Goal: Task Accomplishment & Management: Manage account settings

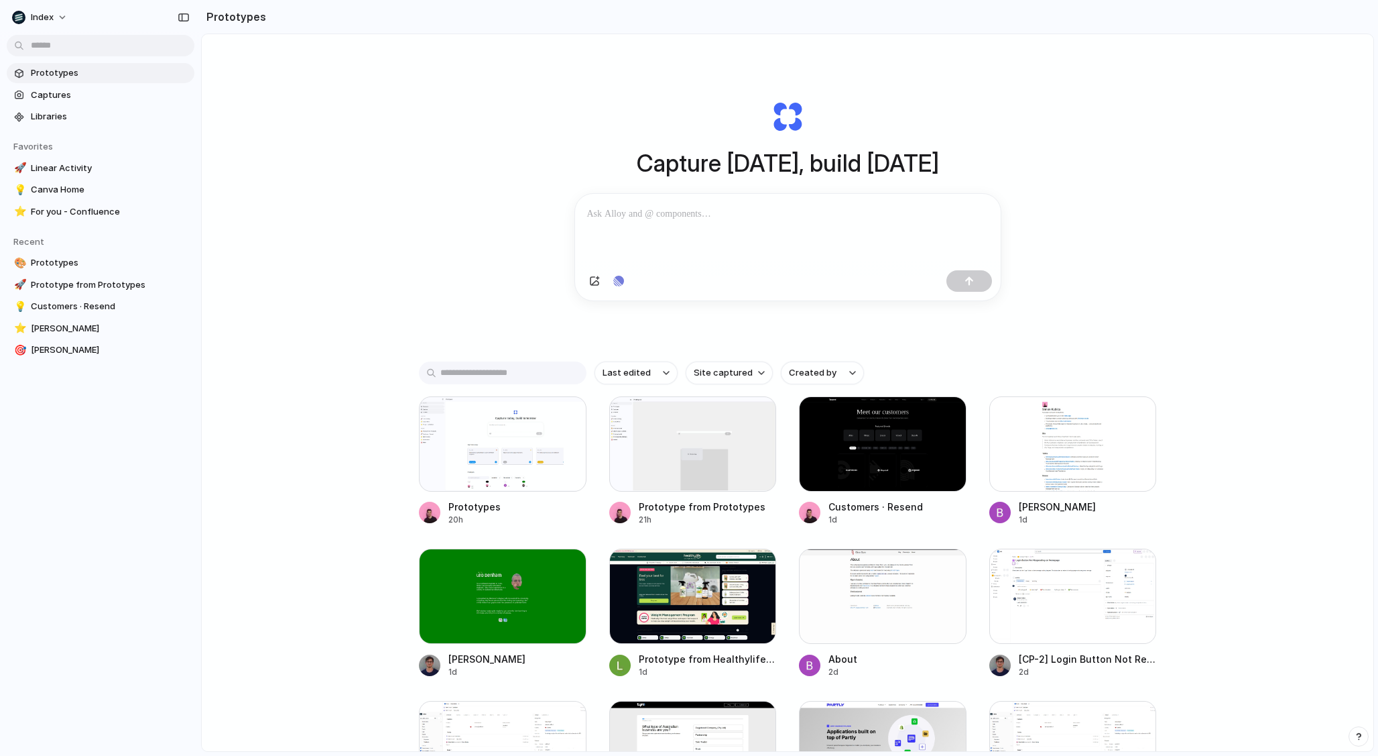
click at [354, 240] on div "Capture today, build tomorrow Clone web app Clone screenshot Start from existin…" at bounding box center [788, 428] width 1172 height 788
click at [703, 379] on span "Site captured" at bounding box center [723, 372] width 59 height 13
type input "**"
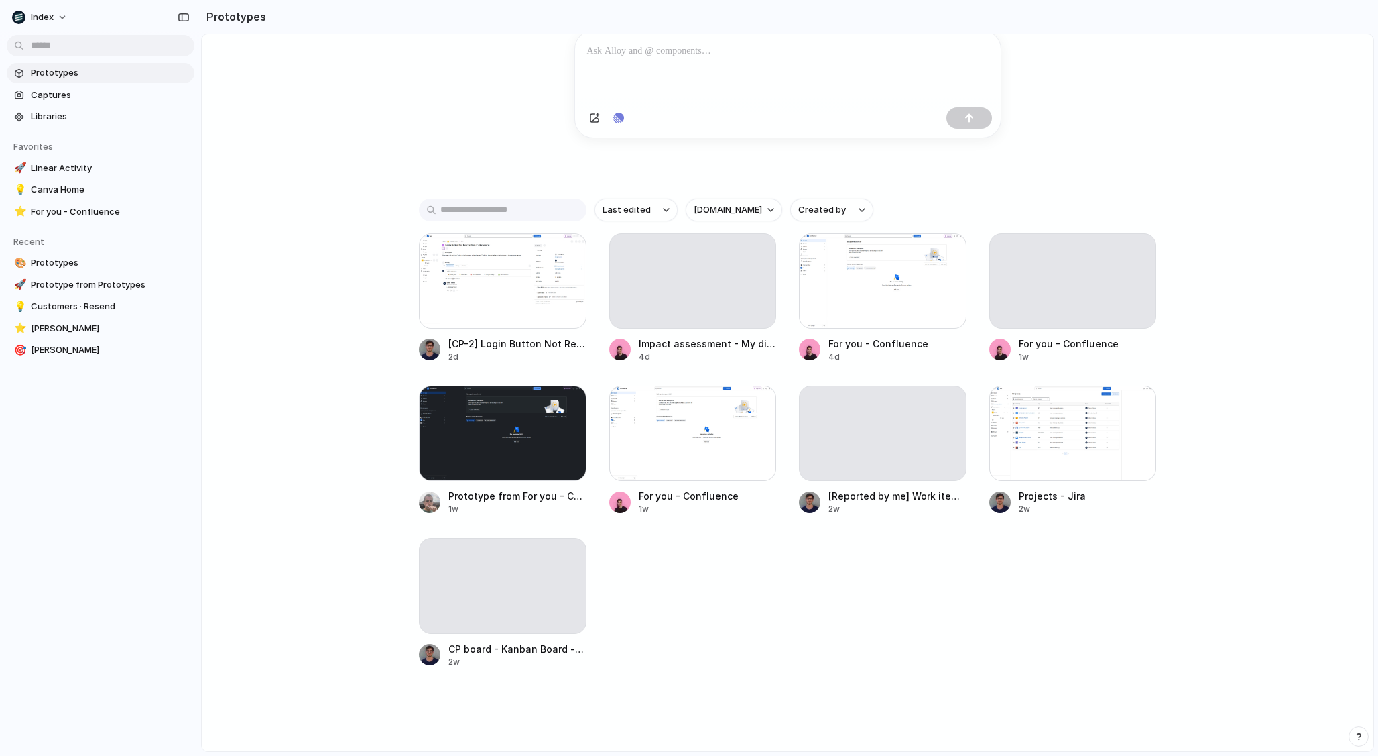
scroll to position [169, 0]
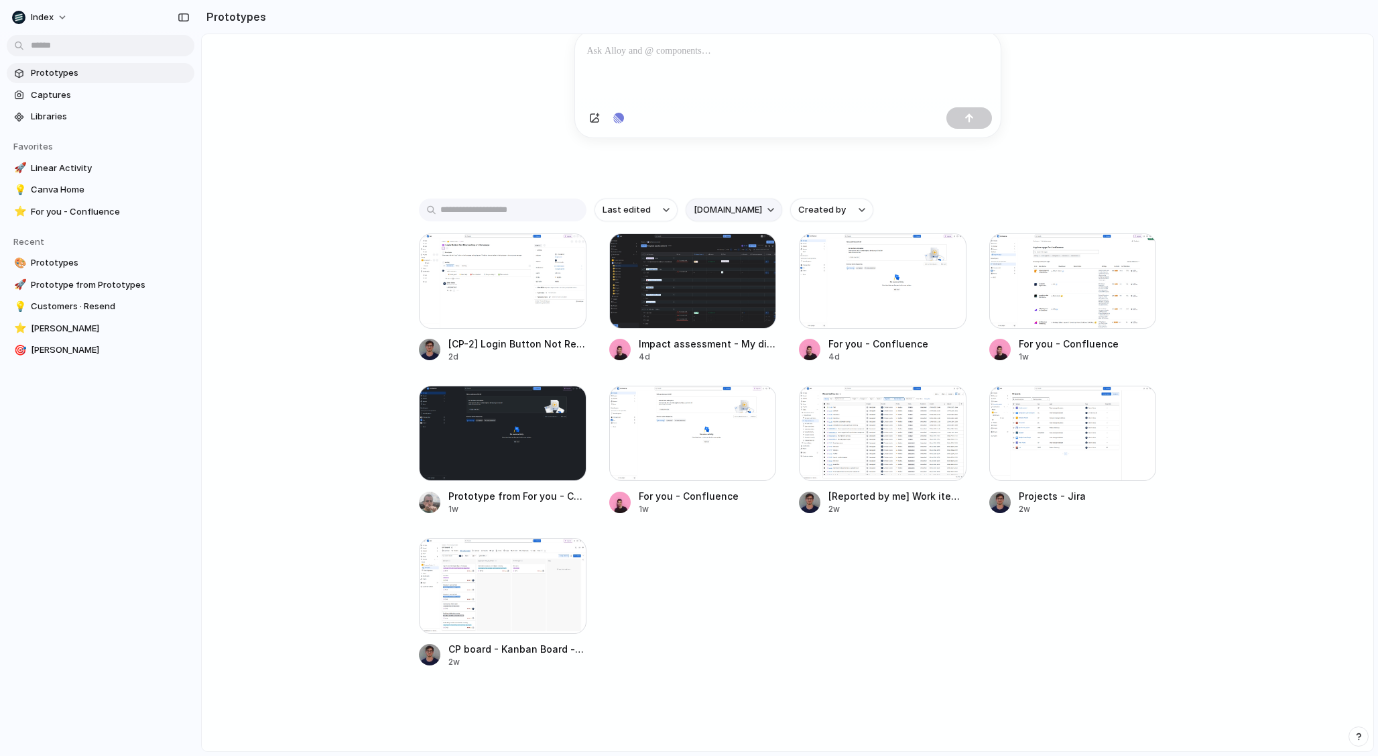
click at [712, 213] on span "atlassian.net" at bounding box center [728, 209] width 68 height 13
type input "***"
click at [868, 424] on div at bounding box center [883, 433] width 168 height 95
click at [558, 603] on div at bounding box center [503, 585] width 168 height 95
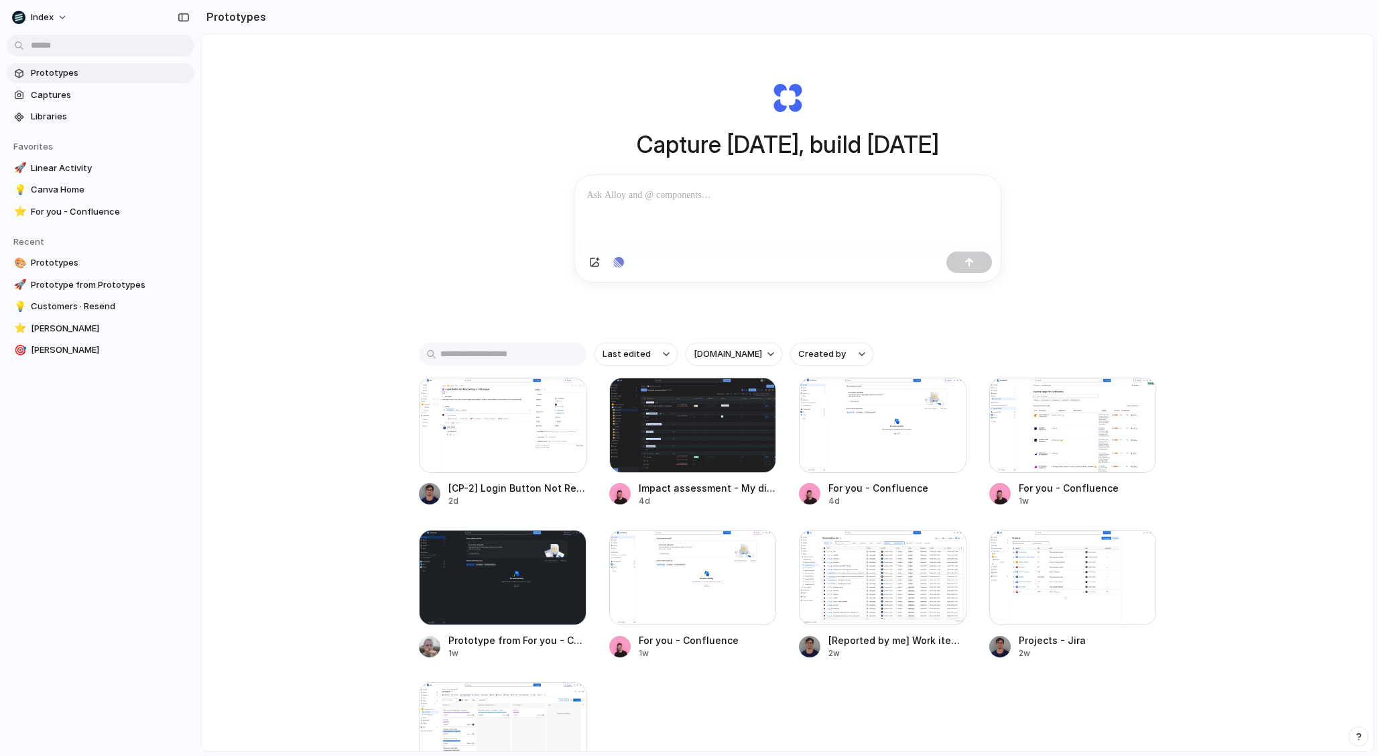
scroll to position [3, 0]
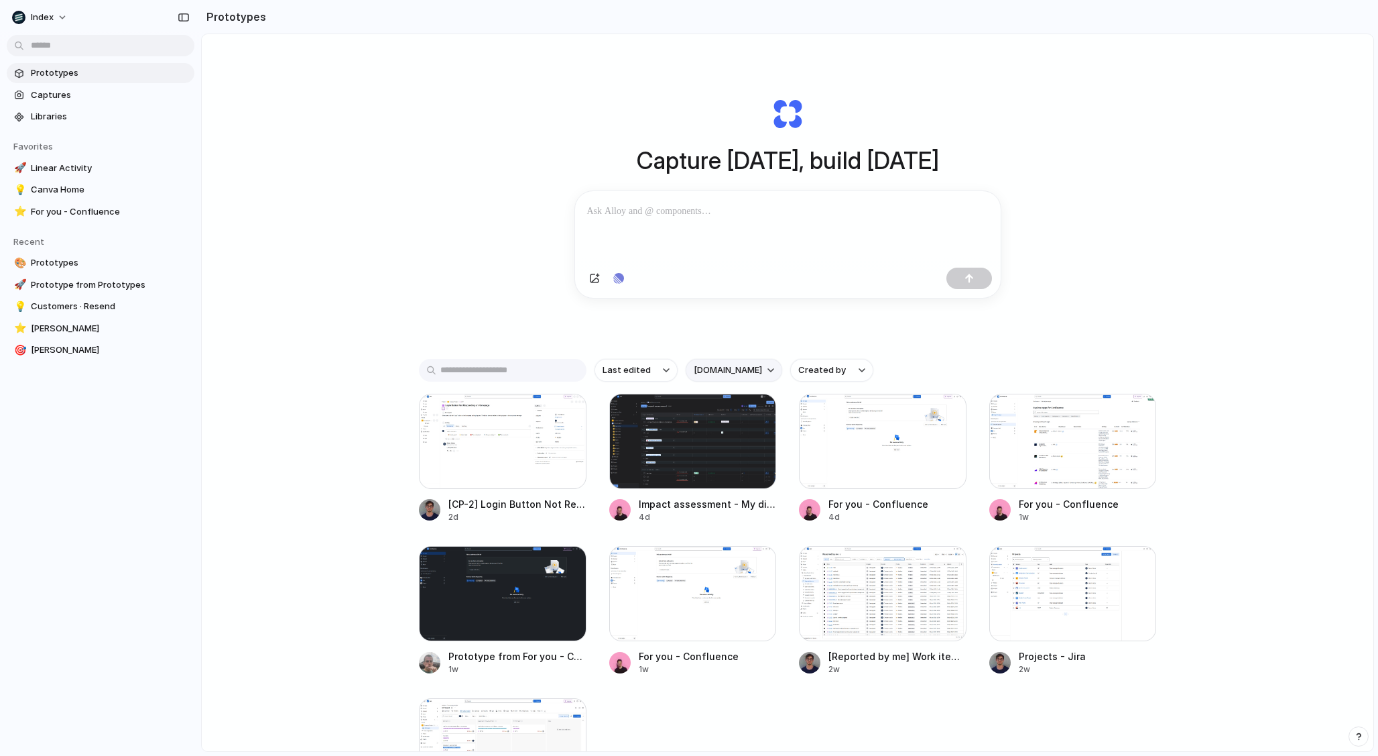
click at [712, 373] on span "atlassian.net" at bounding box center [728, 369] width 68 height 13
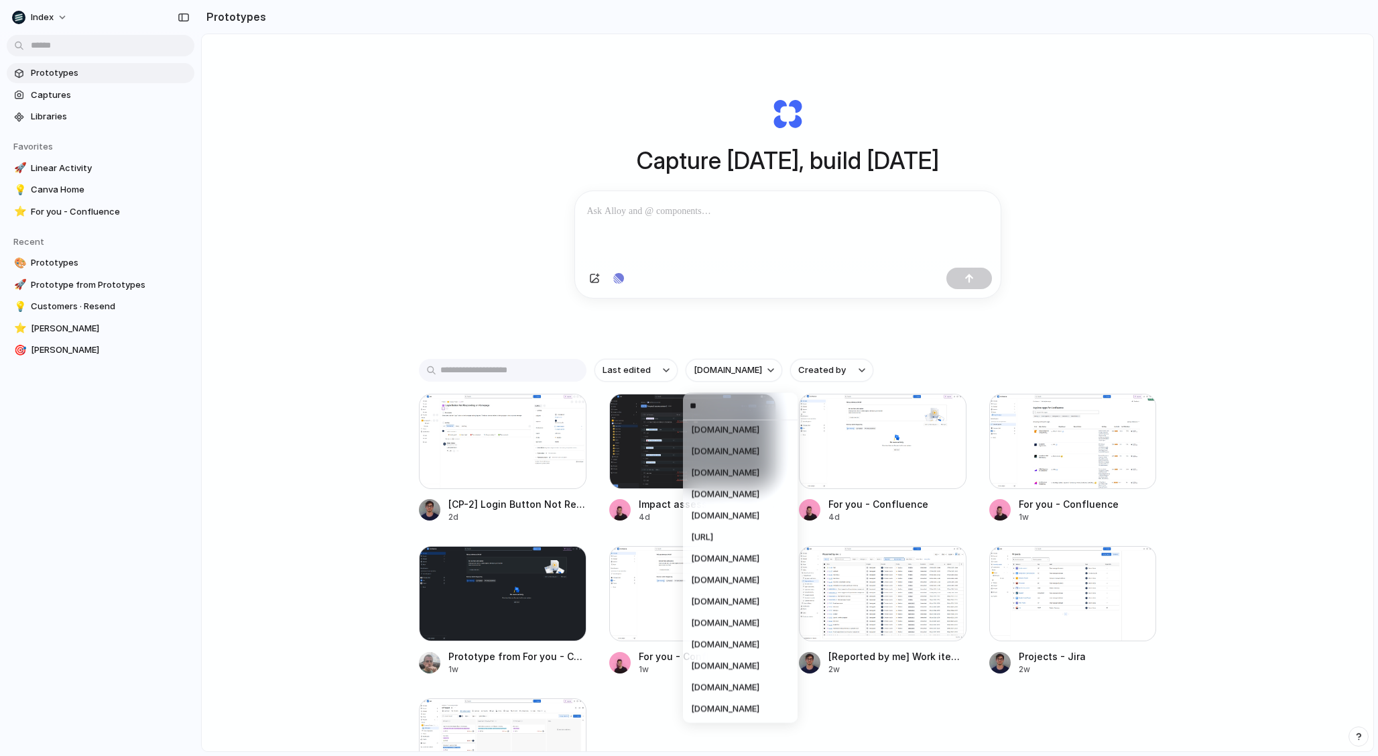
scroll to position [0, 0]
type input "*****"
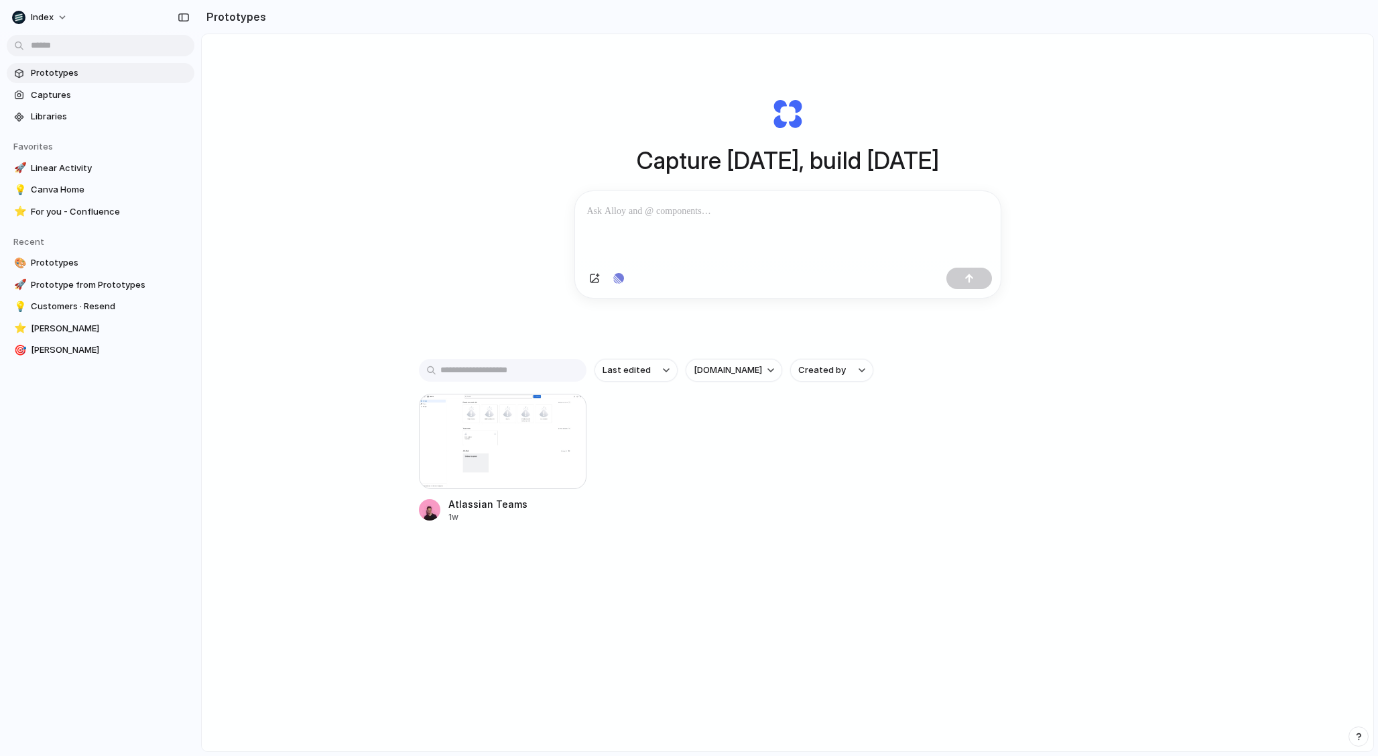
click at [368, 491] on div "Capture today, build tomorrow Clone web app Clone screenshot Start from existin…" at bounding box center [788, 426] width 1172 height 788
click at [744, 365] on button "atlassian.com" at bounding box center [734, 370] width 97 height 23
type input "******"
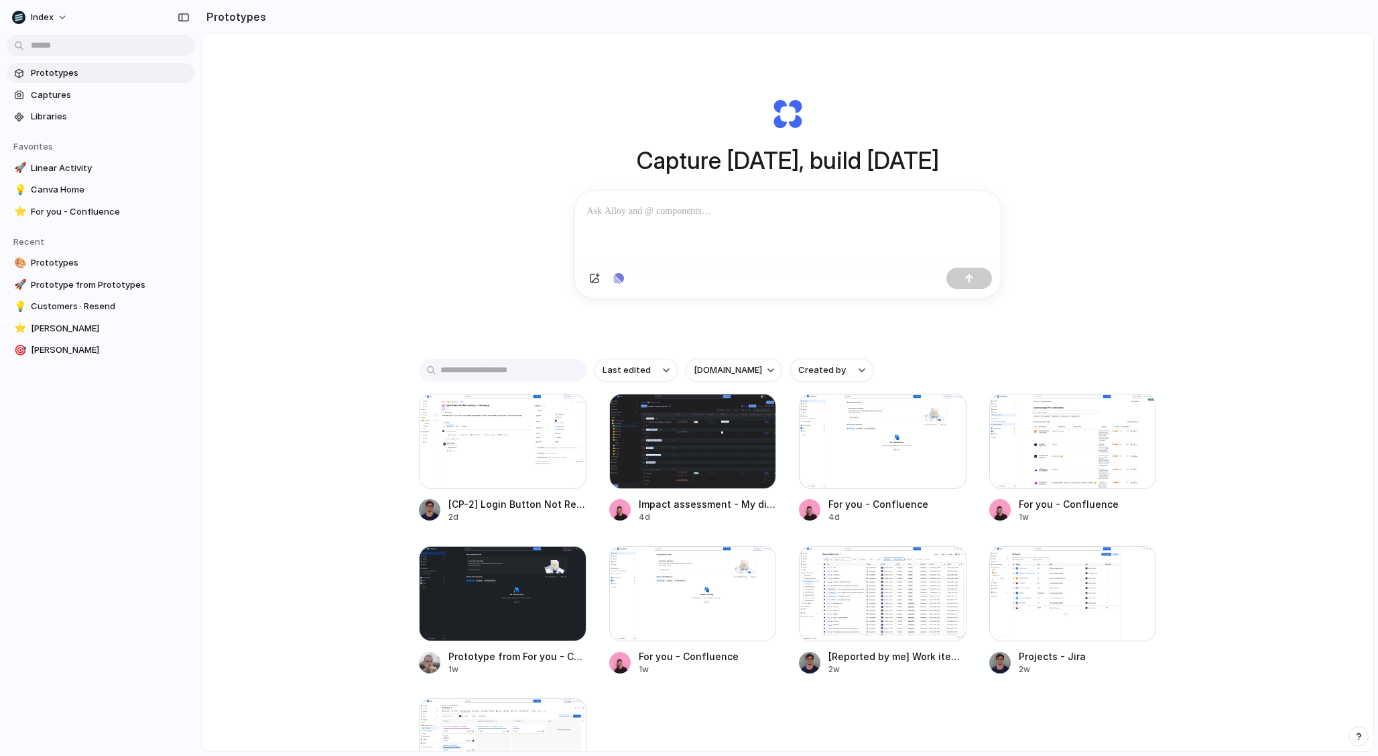
scroll to position [37, 0]
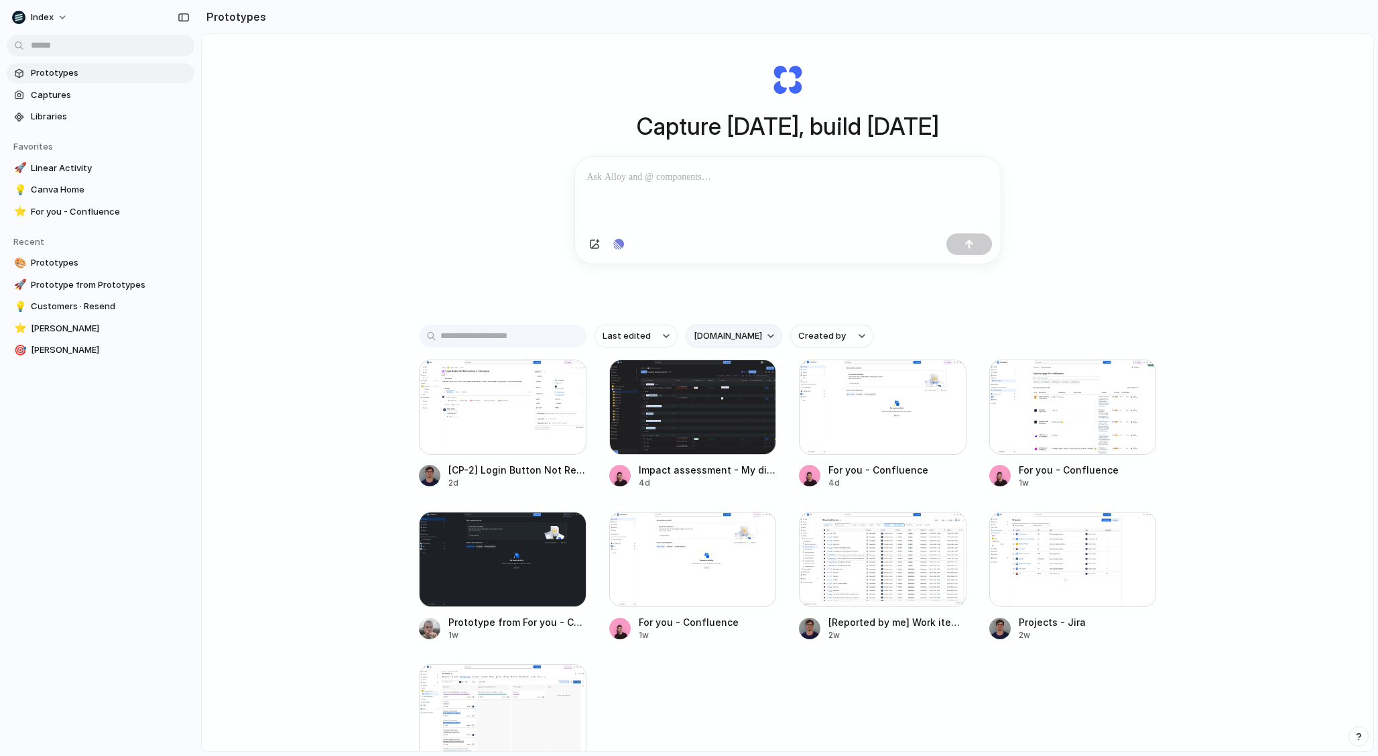
click at [731, 341] on span "atlassian.net" at bounding box center [728, 335] width 68 height 13
type input "*****"
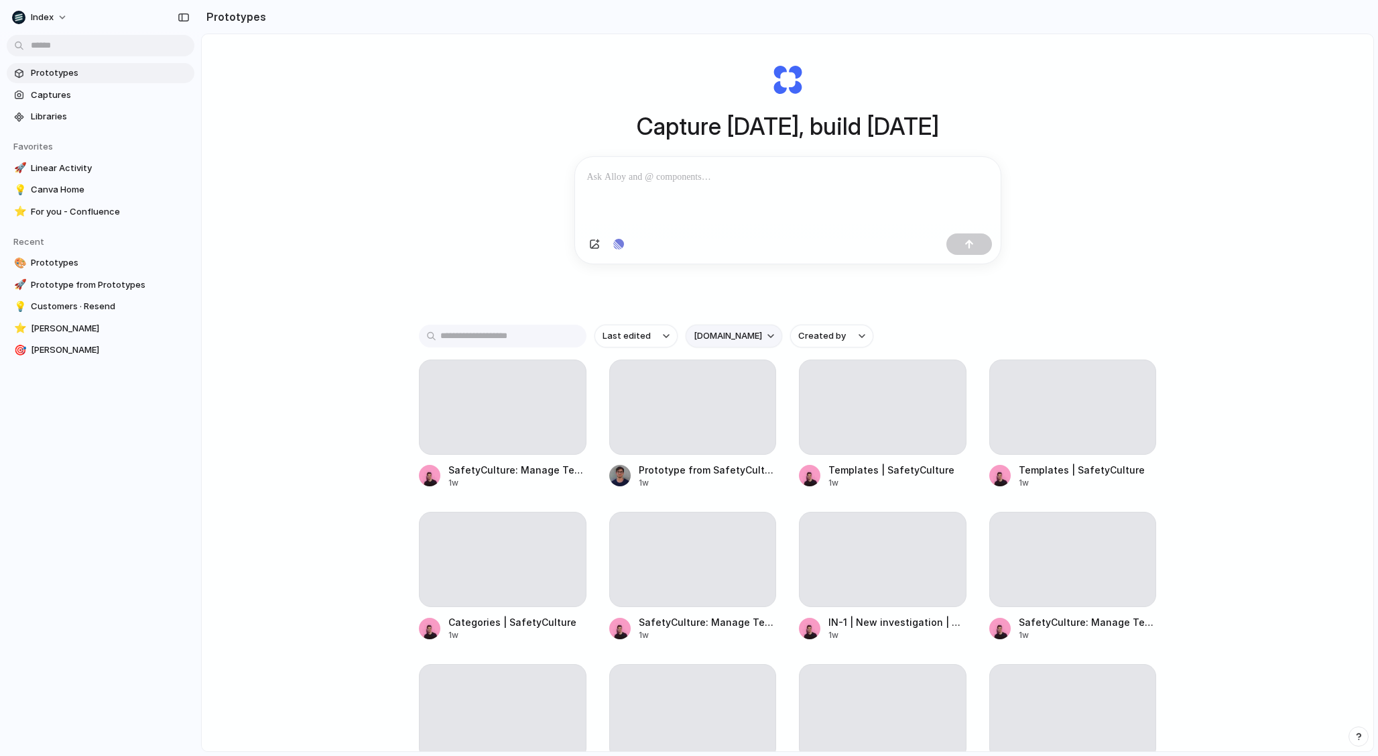
scroll to position [169, 0]
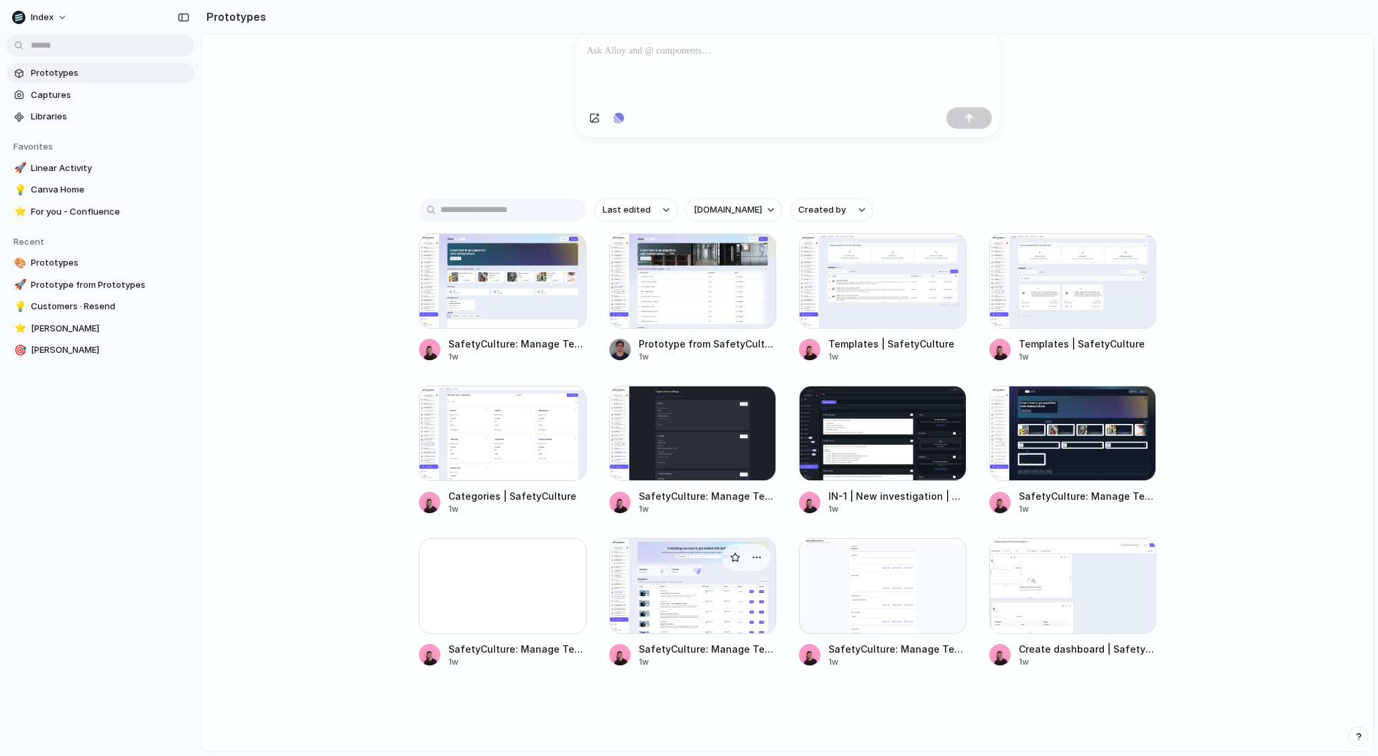
click at [668, 573] on div at bounding box center [693, 585] width 168 height 95
click at [859, 286] on div at bounding box center [883, 280] width 168 height 95
click at [1037, 285] on div at bounding box center [1074, 280] width 168 height 95
click at [720, 199] on button "safetyculture.com" at bounding box center [734, 209] width 97 height 23
type input "*****"
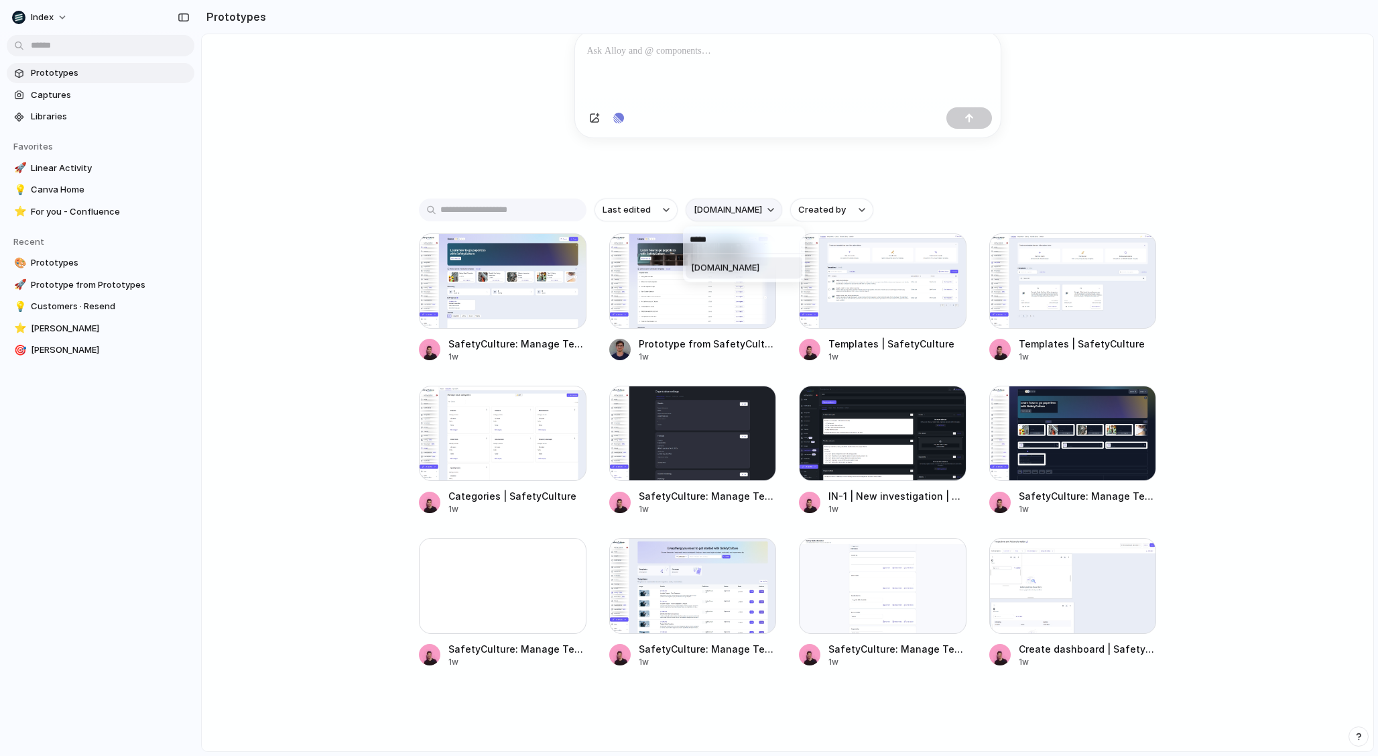
scroll to position [72, 0]
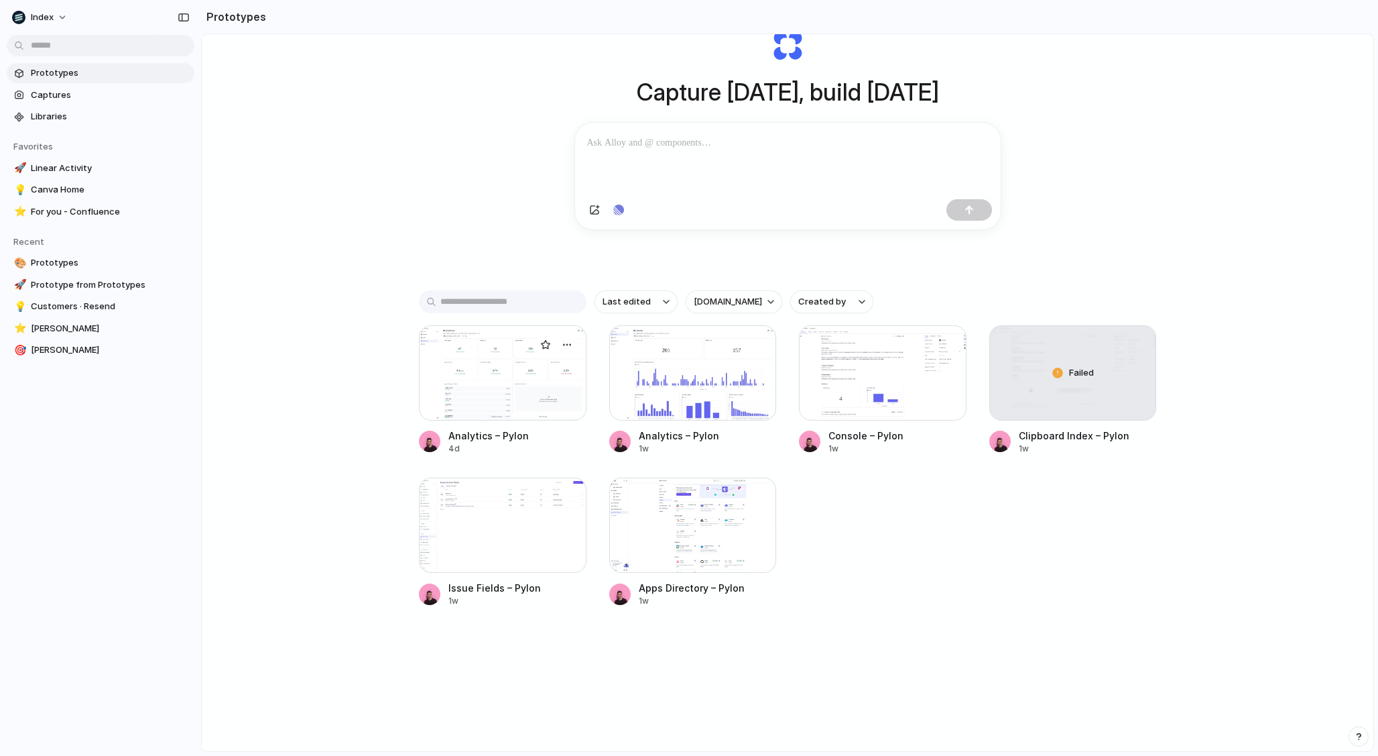
click at [459, 384] on div at bounding box center [503, 372] width 168 height 95
click at [709, 308] on span "usepylon.com" at bounding box center [728, 301] width 68 height 13
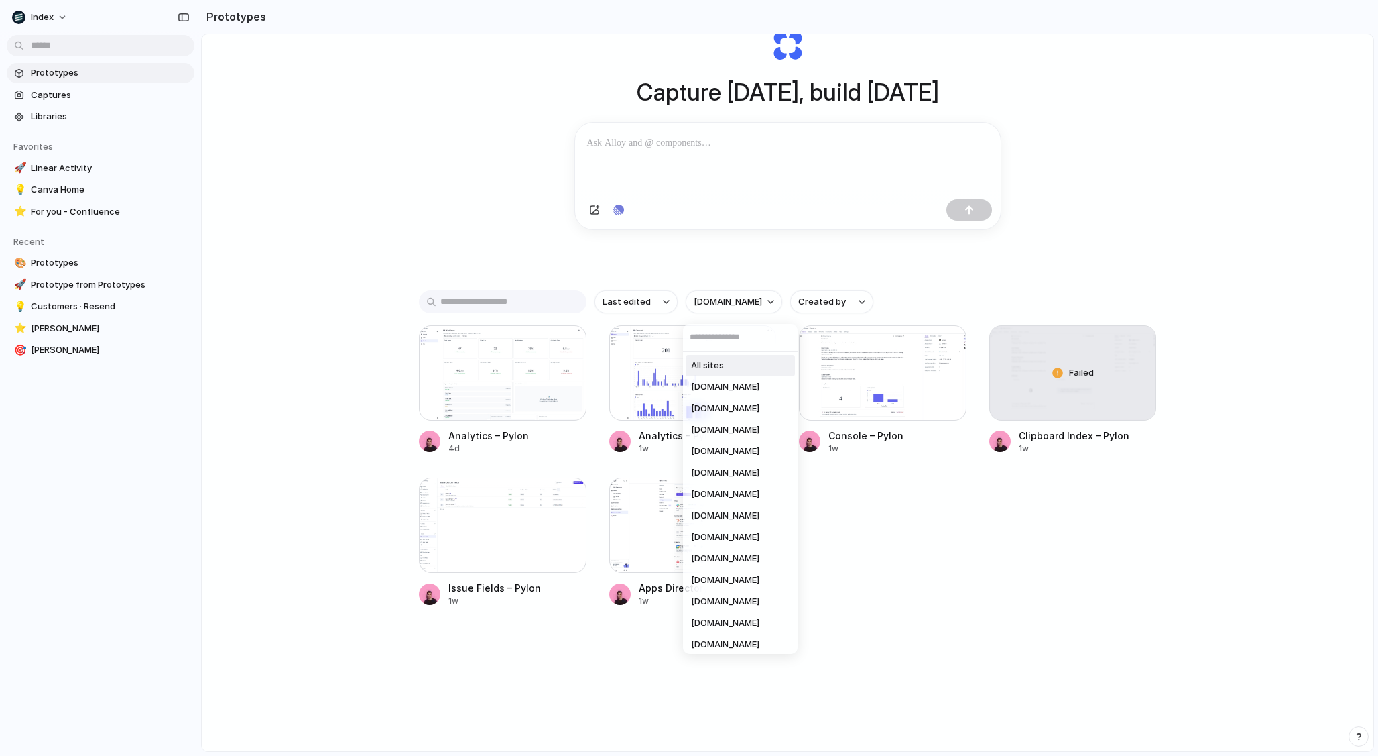
click at [719, 368] on span "All sites" at bounding box center [707, 365] width 33 height 13
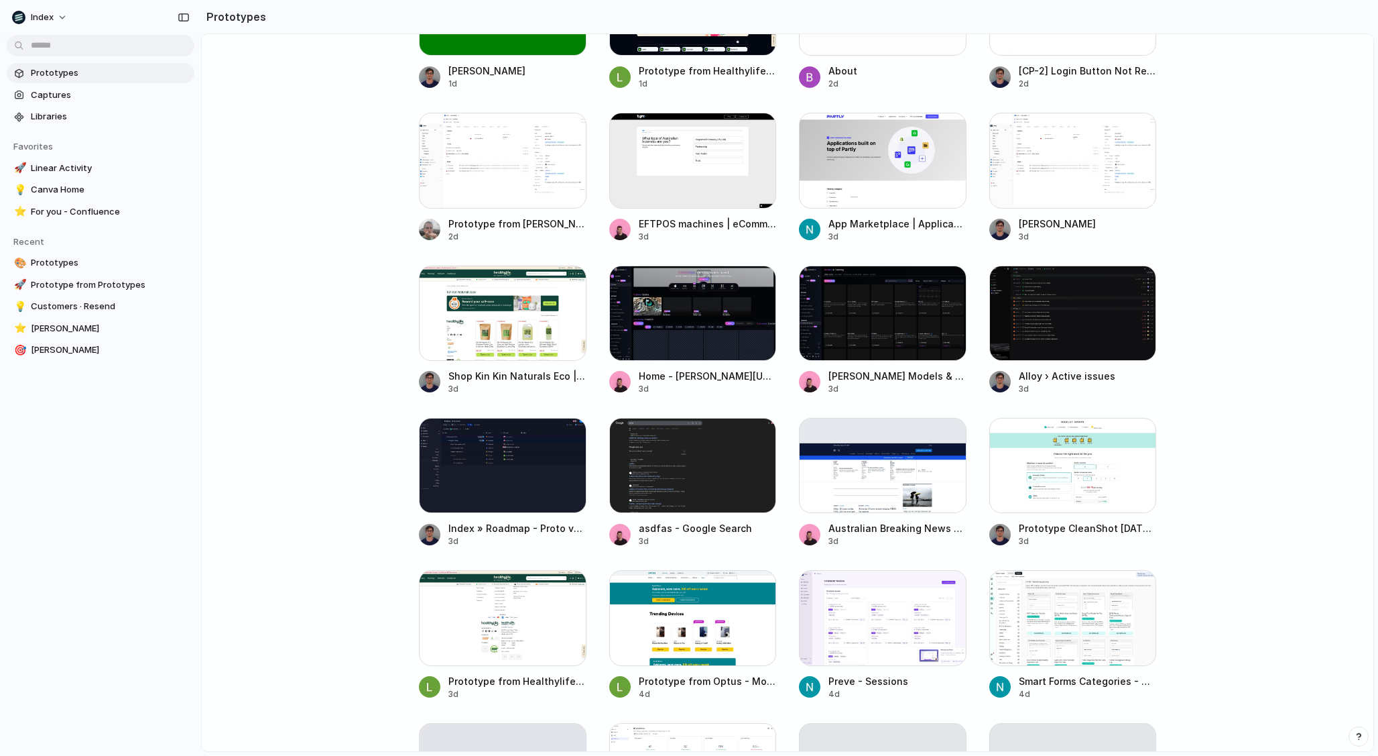
scroll to position [595, 0]
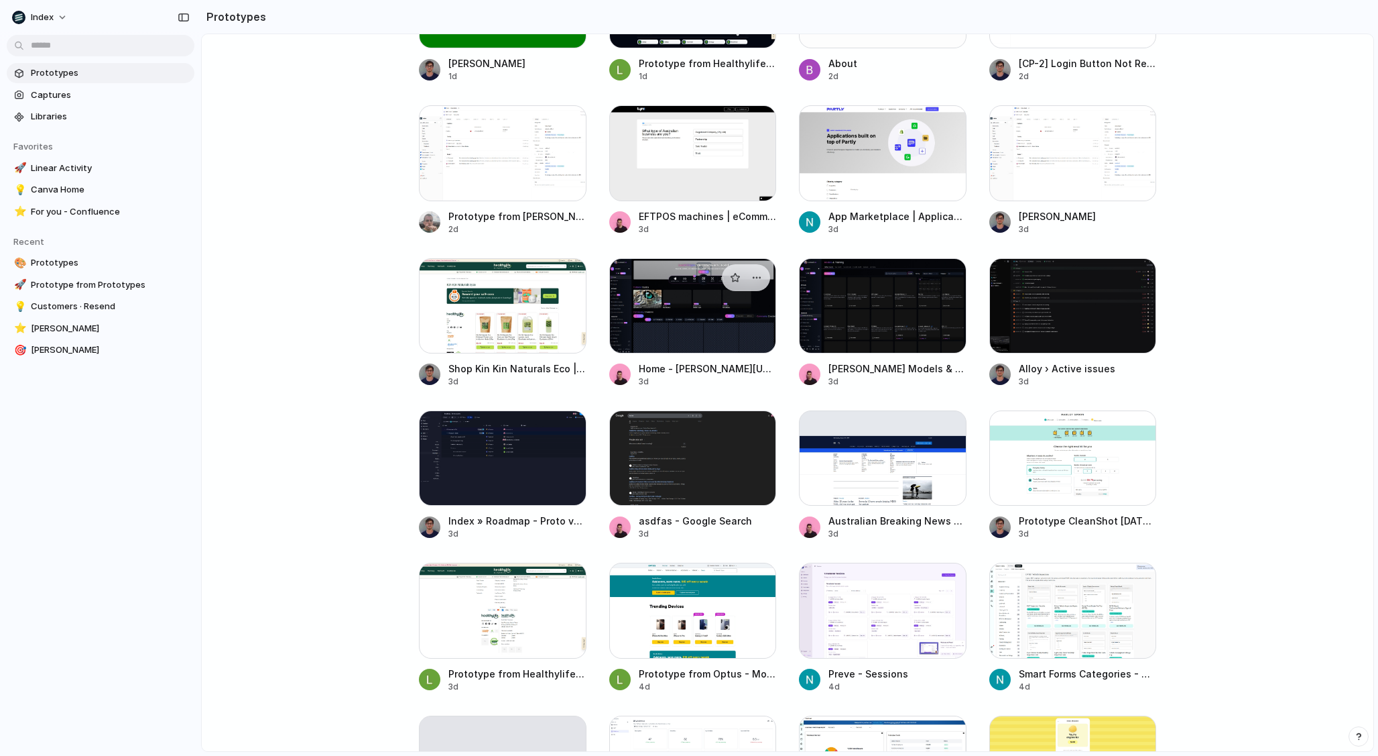
click at [657, 318] on div at bounding box center [693, 305] width 168 height 95
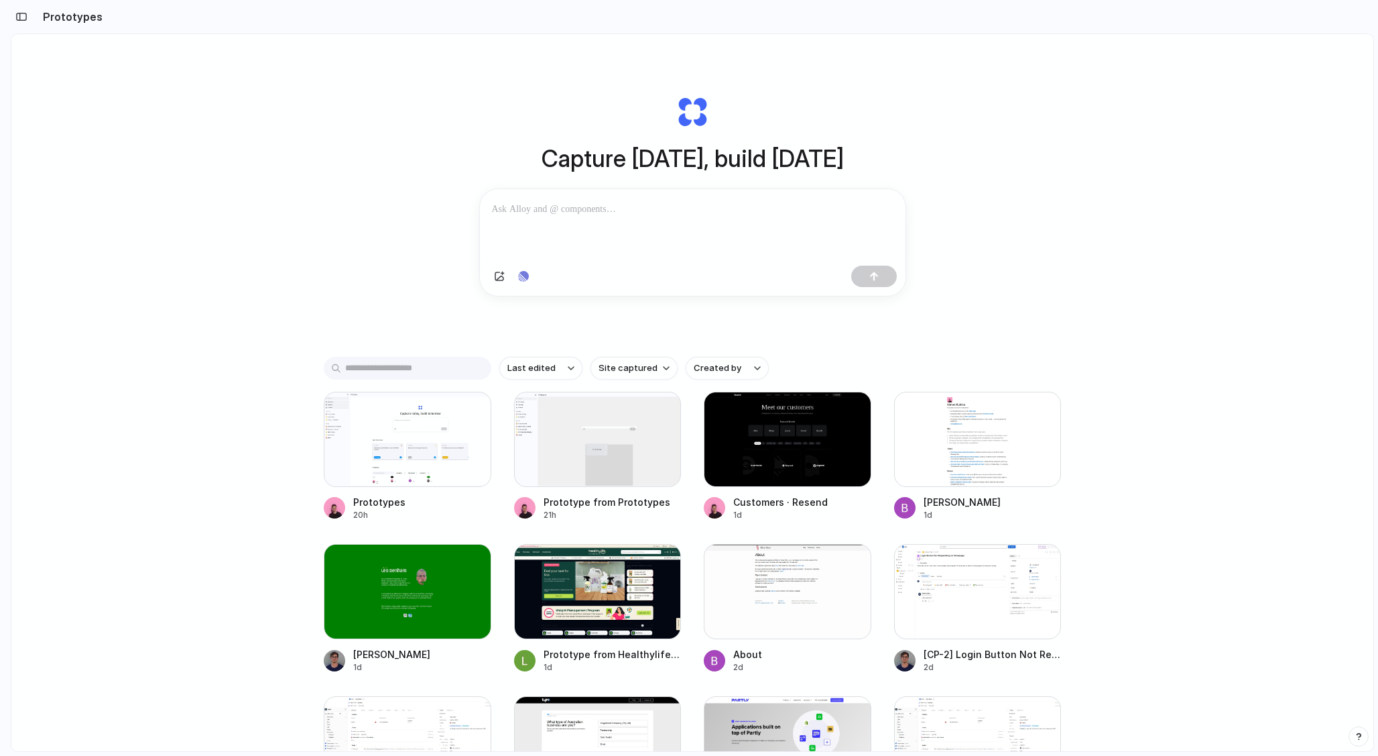
scroll to position [0, 0]
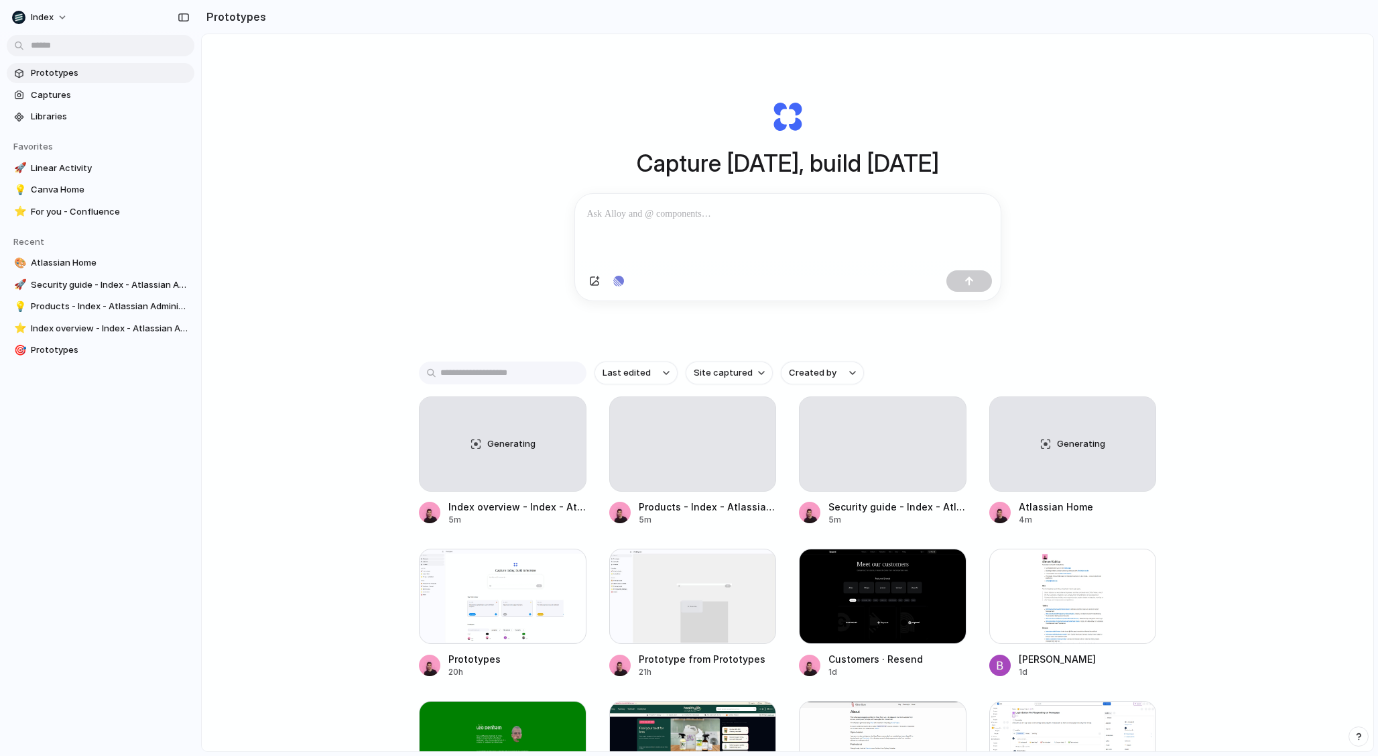
click at [725, 379] on span "Site captured" at bounding box center [723, 372] width 59 height 13
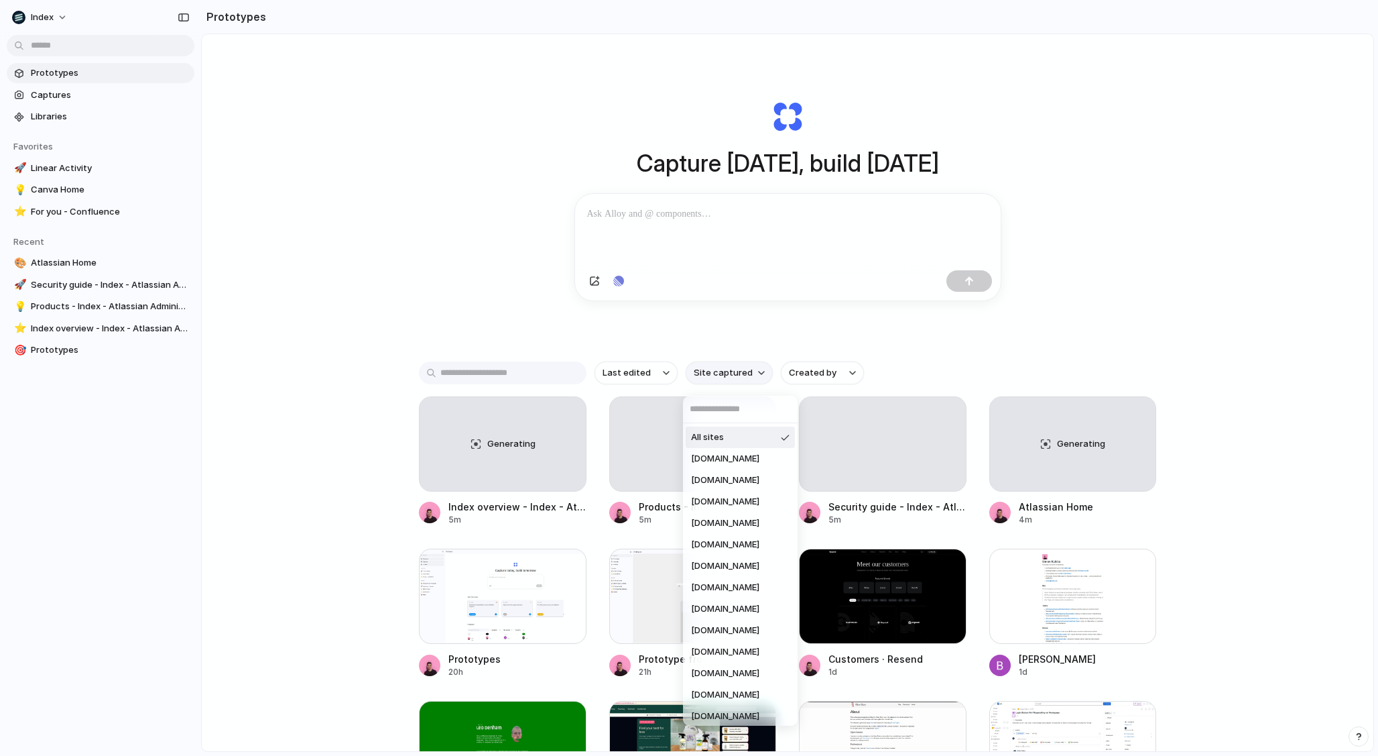
type input "*"
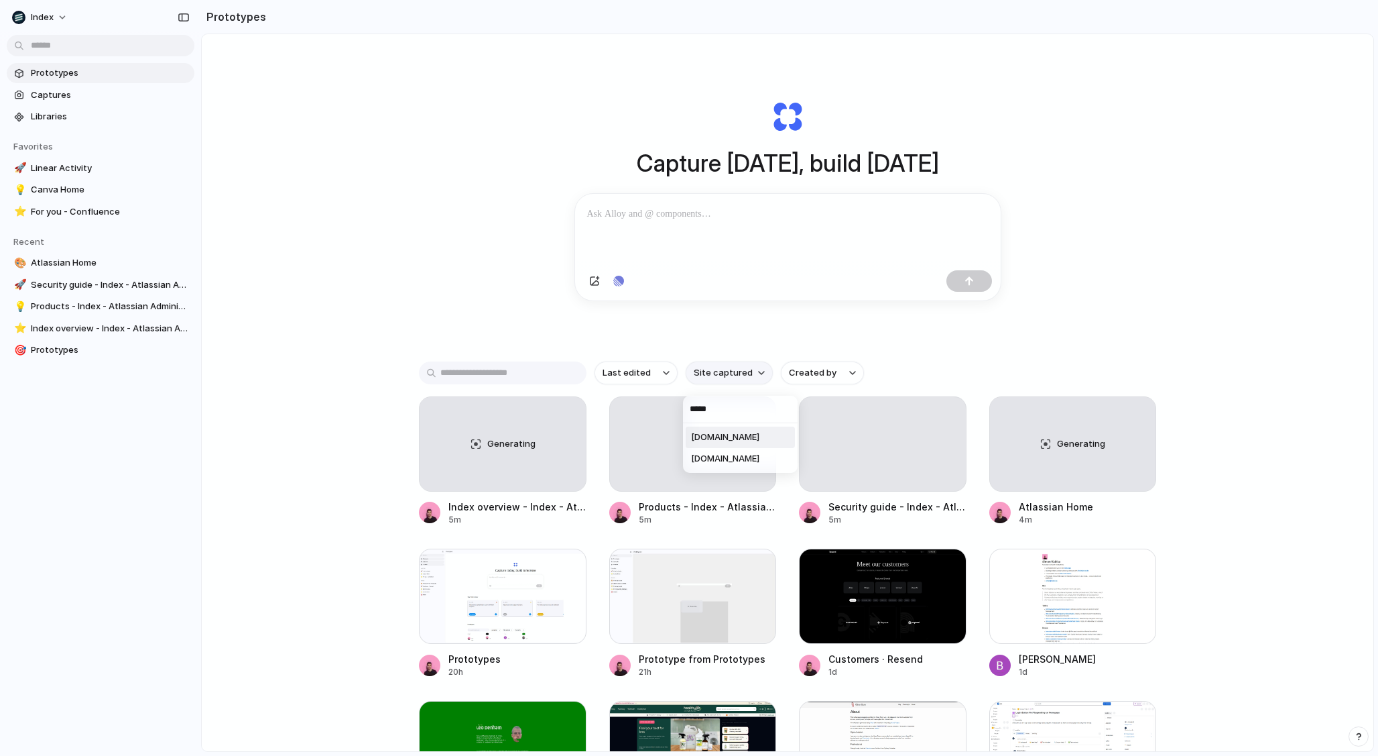
type input "******"
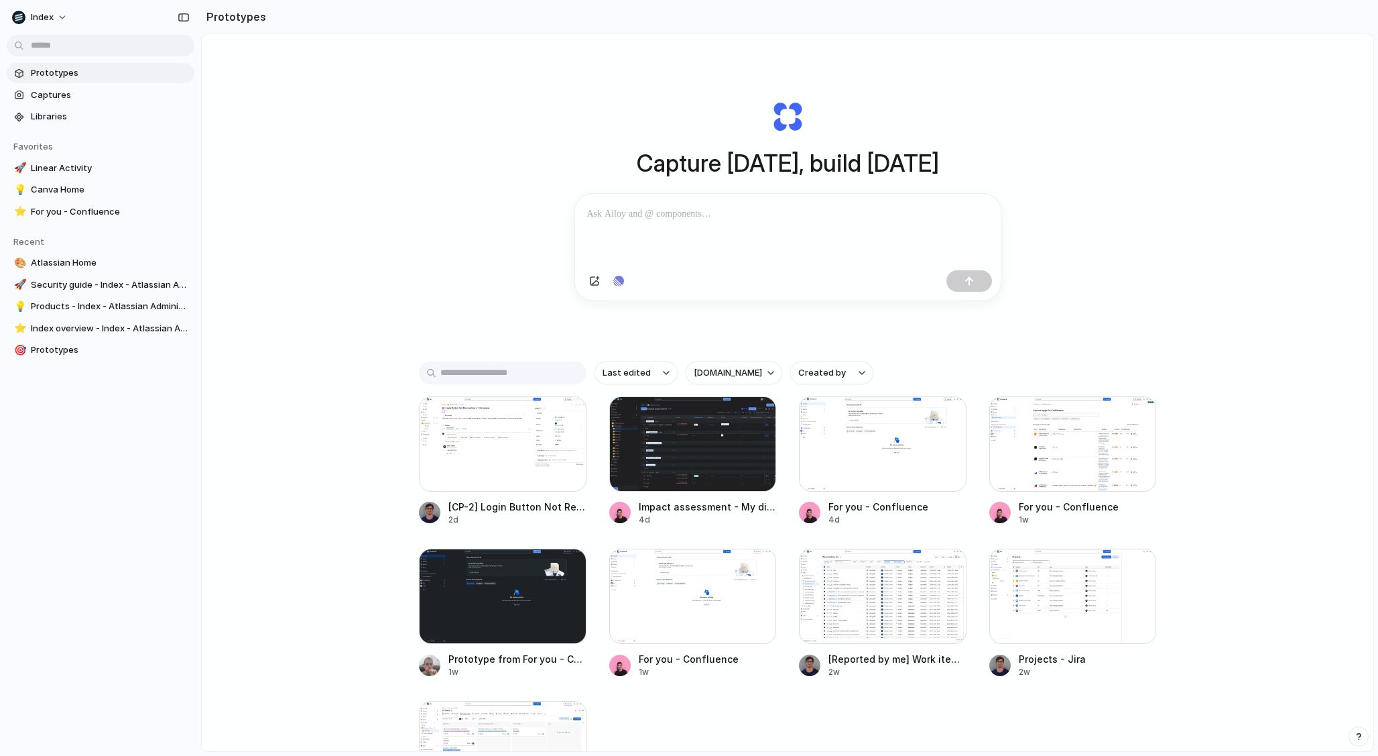
scroll to position [140, 0]
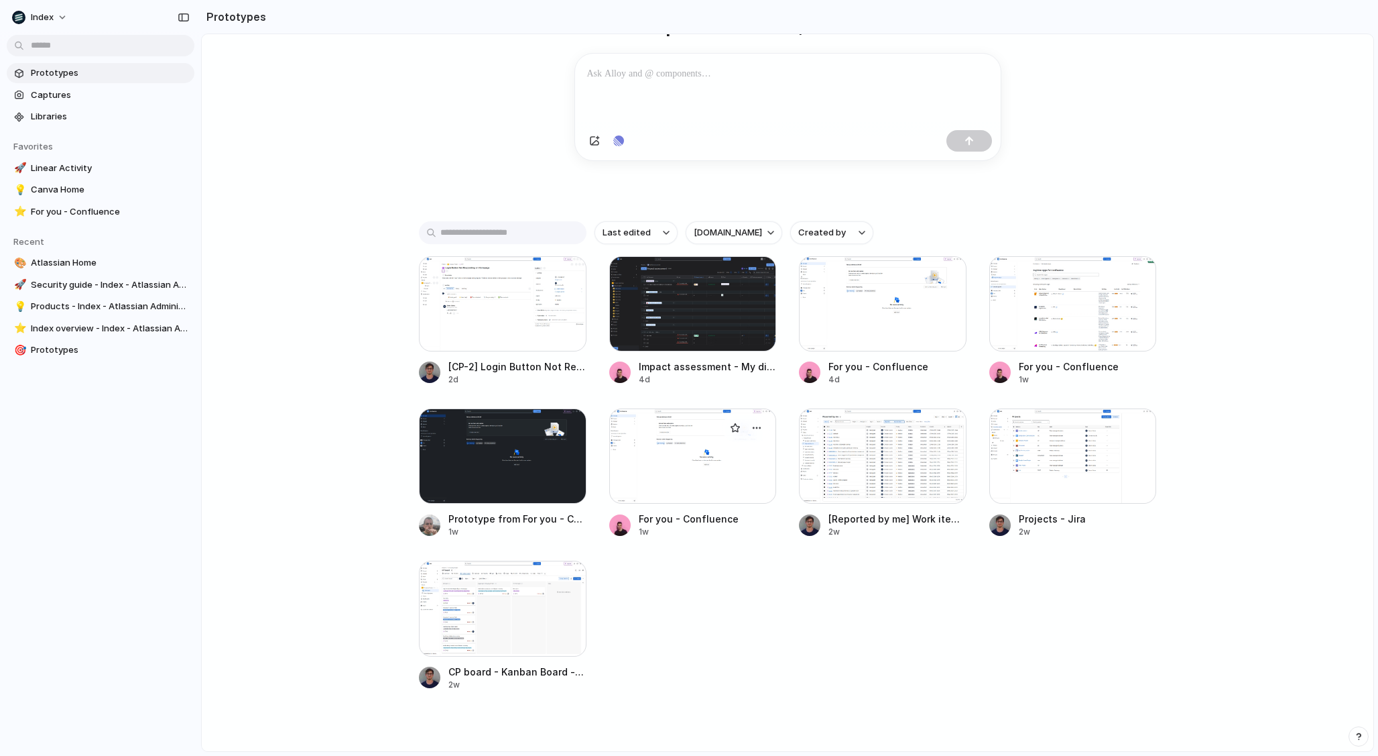
click at [647, 449] on div at bounding box center [693, 455] width 168 height 95
click at [878, 305] on div at bounding box center [883, 303] width 168 height 95
click at [1009, 316] on div at bounding box center [1074, 303] width 168 height 95
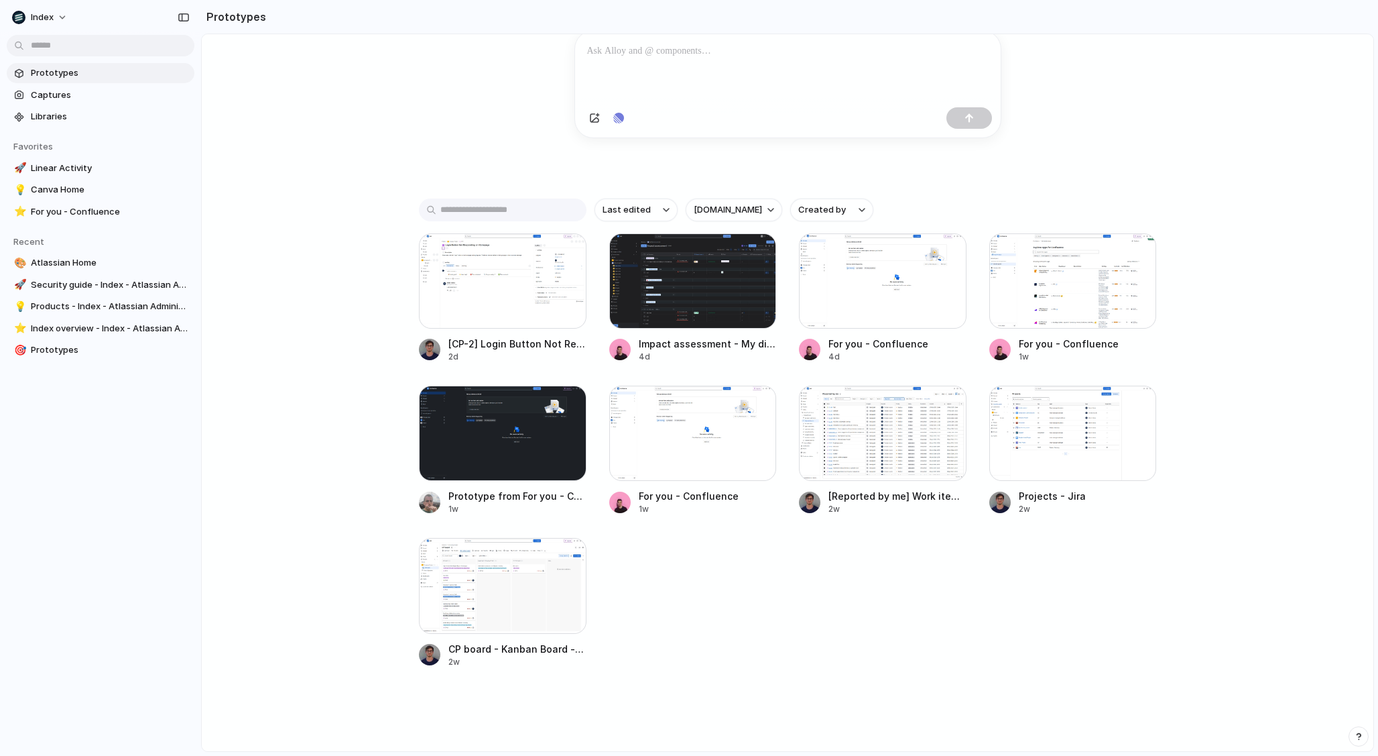
scroll to position [0, 0]
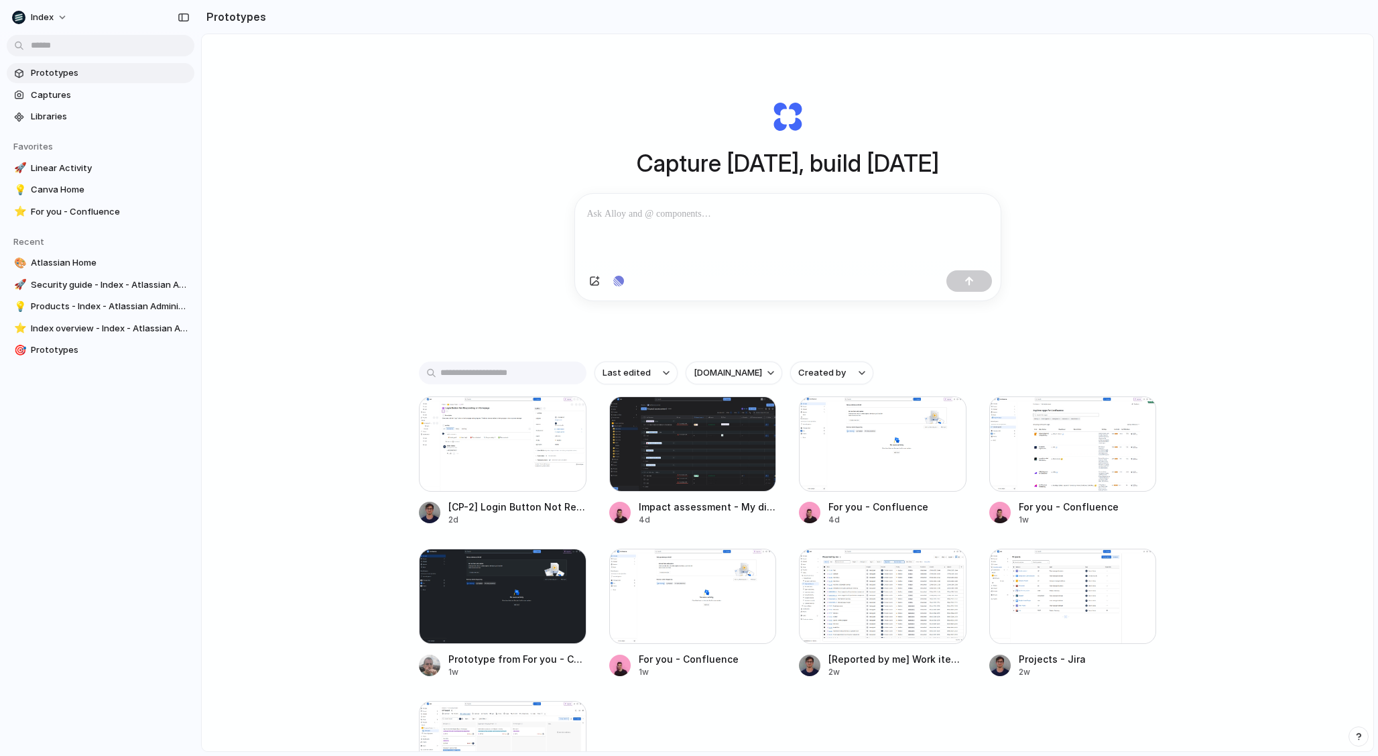
click at [689, 378] on div at bounding box center [689, 378] width 0 height 0
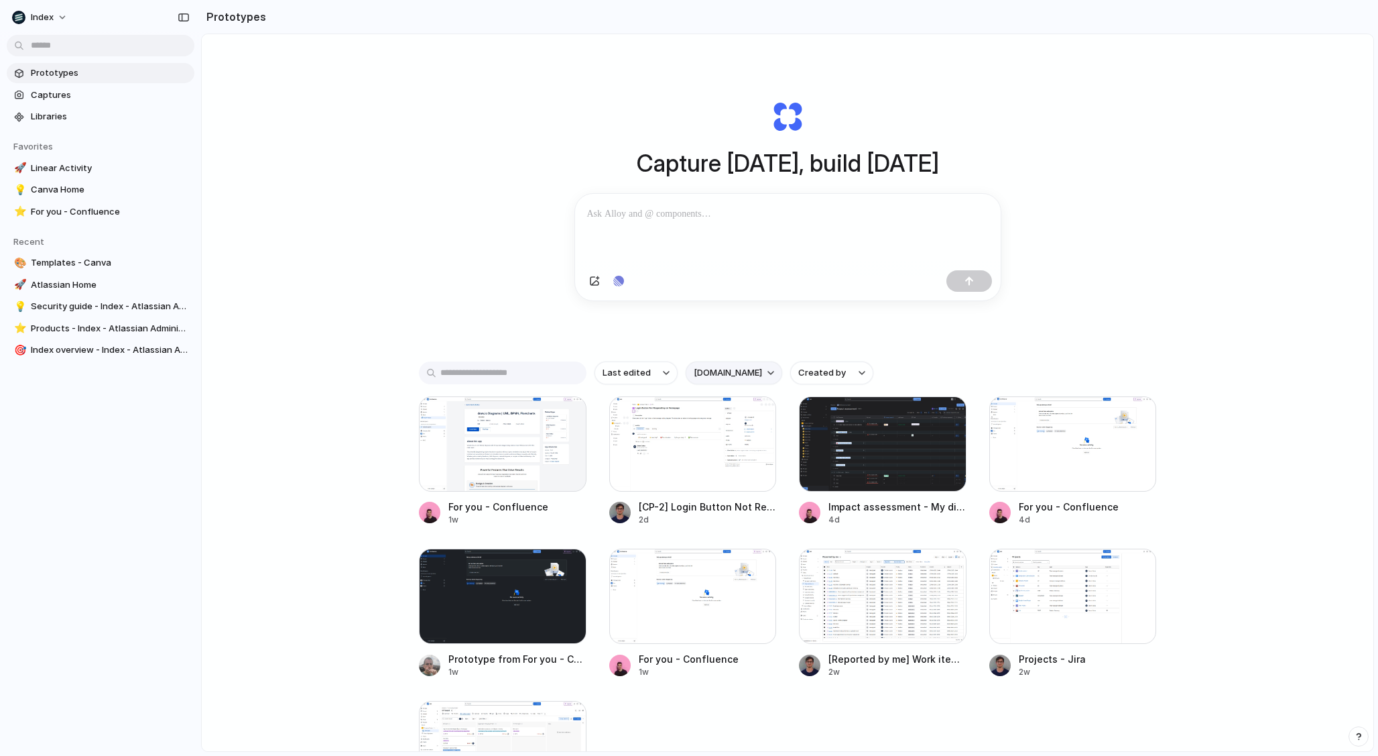
click at [705, 367] on button "atlassian.net" at bounding box center [734, 372] width 97 height 23
type input "******"
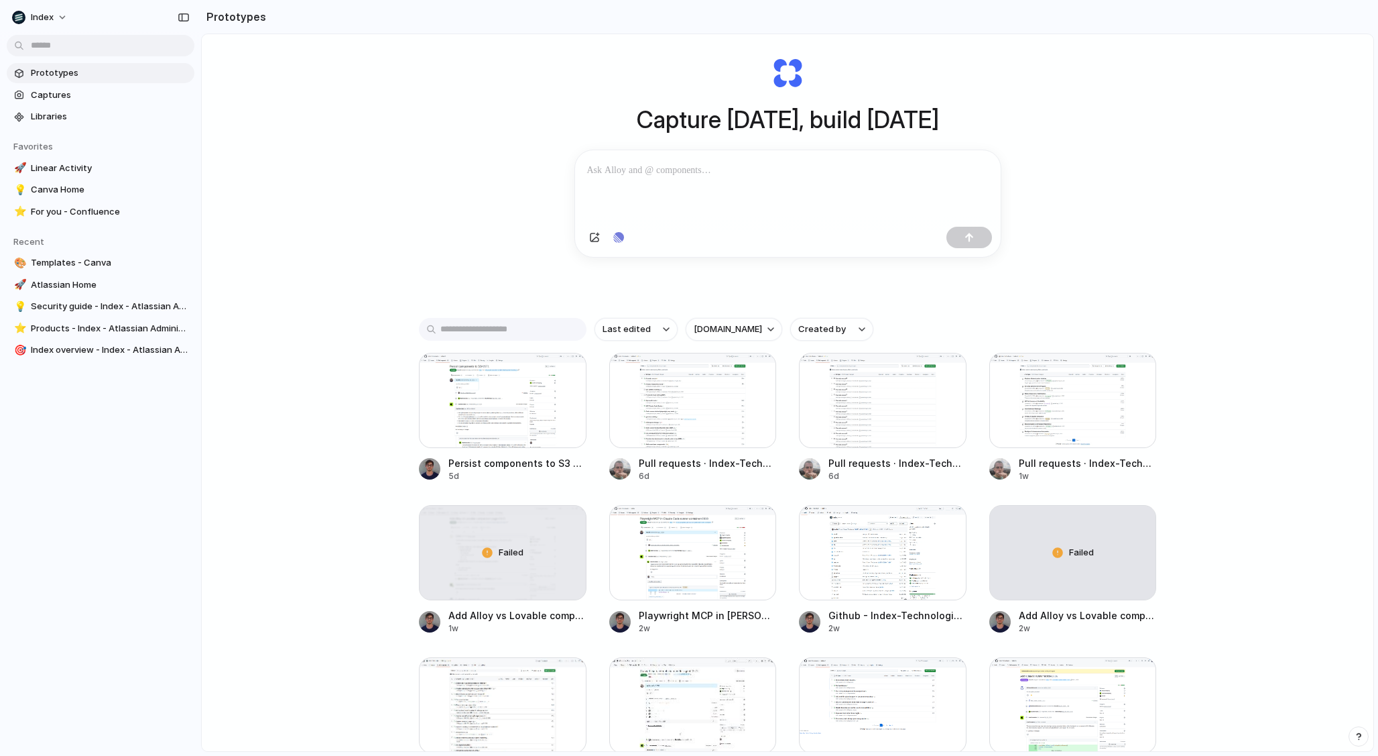
scroll to position [42, 0]
click at [719, 408] on div at bounding box center [693, 401] width 168 height 95
click at [862, 405] on div at bounding box center [883, 401] width 168 height 95
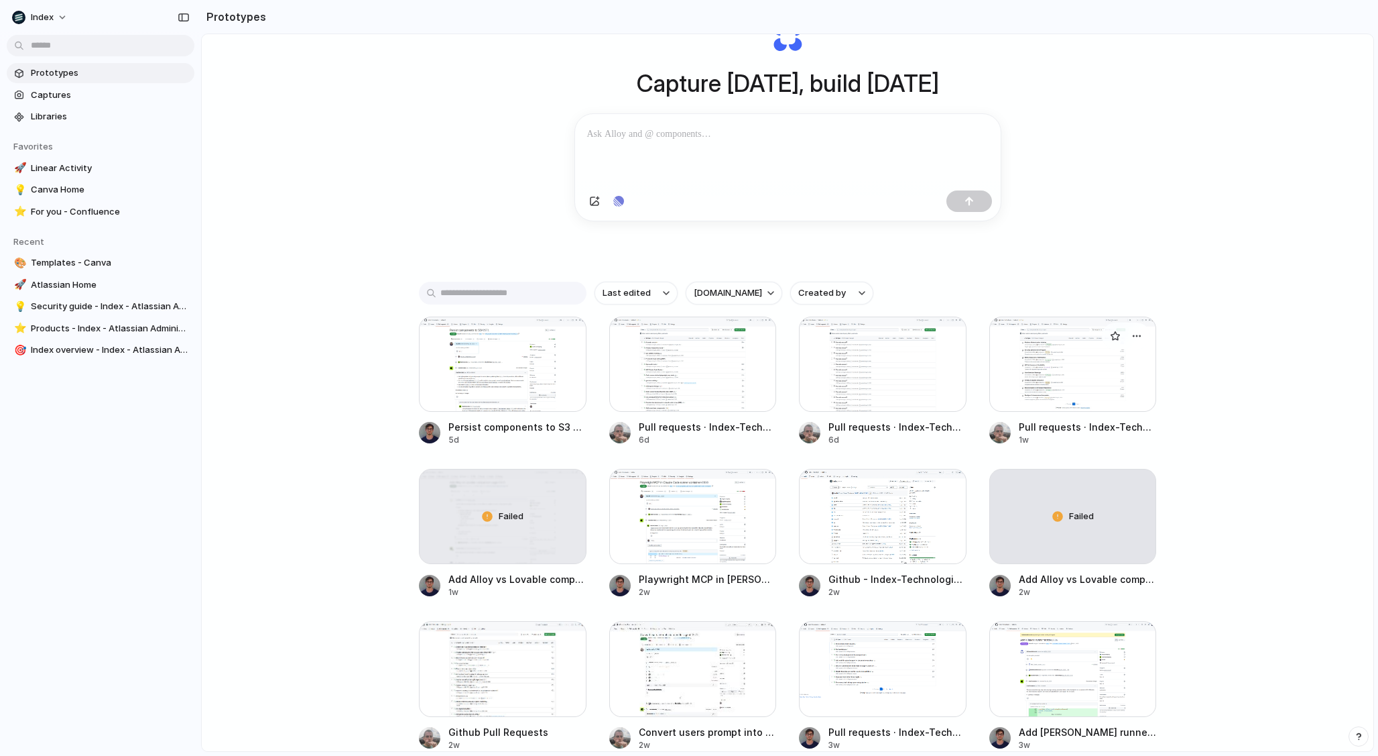
click at [1039, 393] on div at bounding box center [1074, 363] width 168 height 95
click at [54, 117] on span "Libraries" at bounding box center [110, 116] width 158 height 13
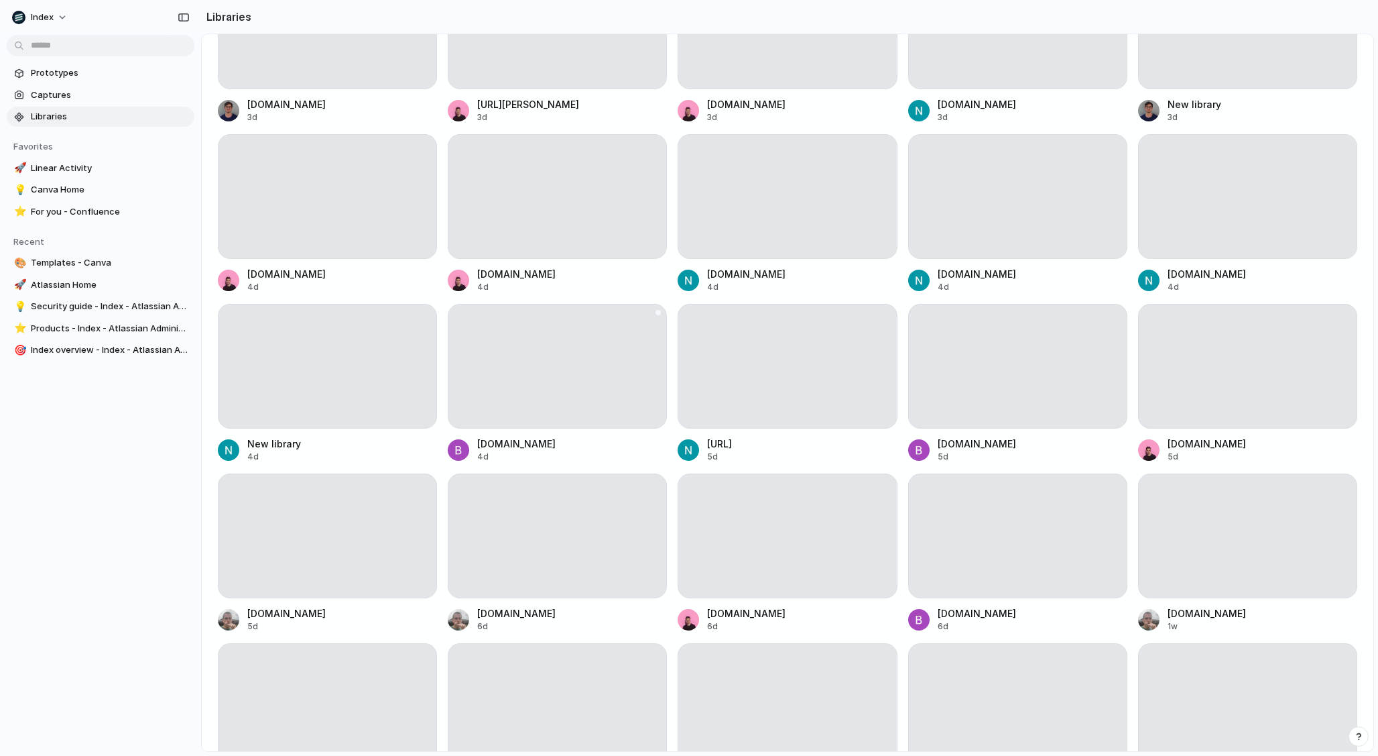
scroll to position [274, 0]
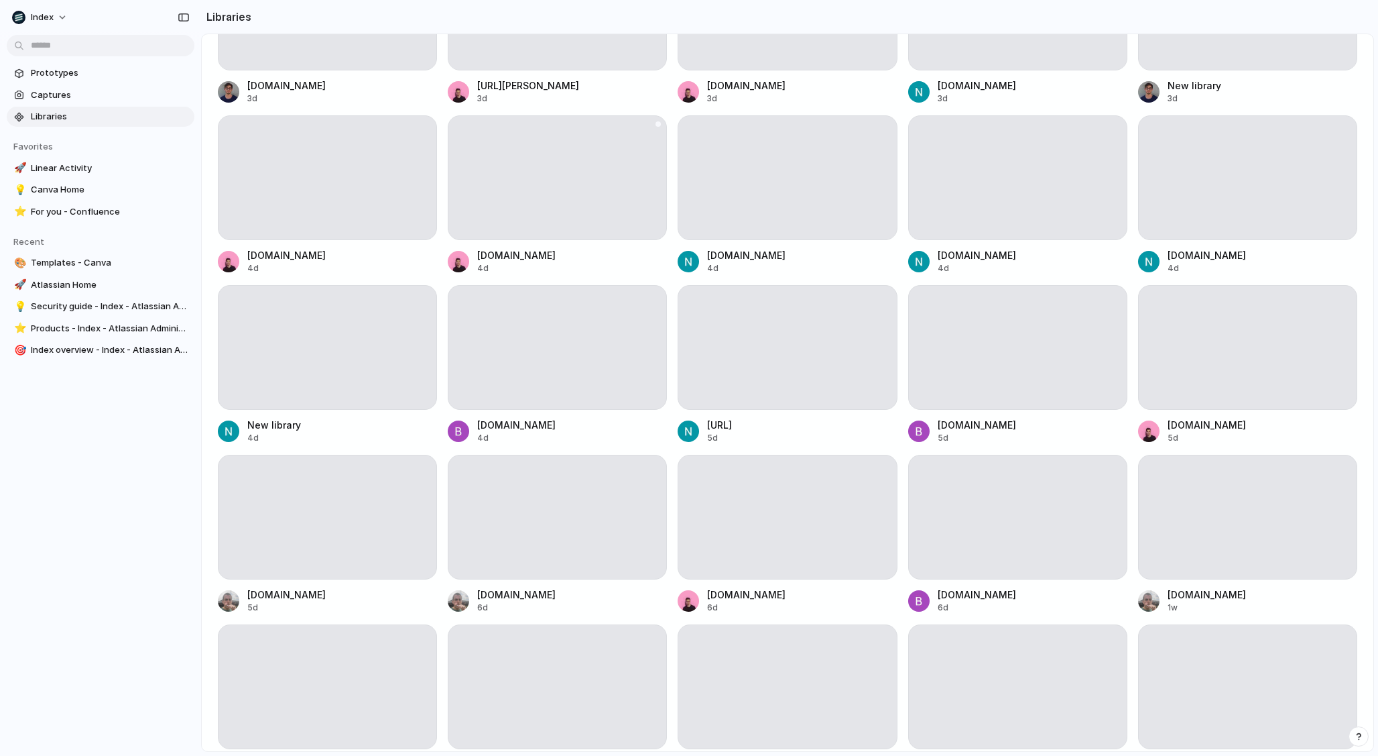
click at [553, 226] on div at bounding box center [557, 177] width 219 height 125
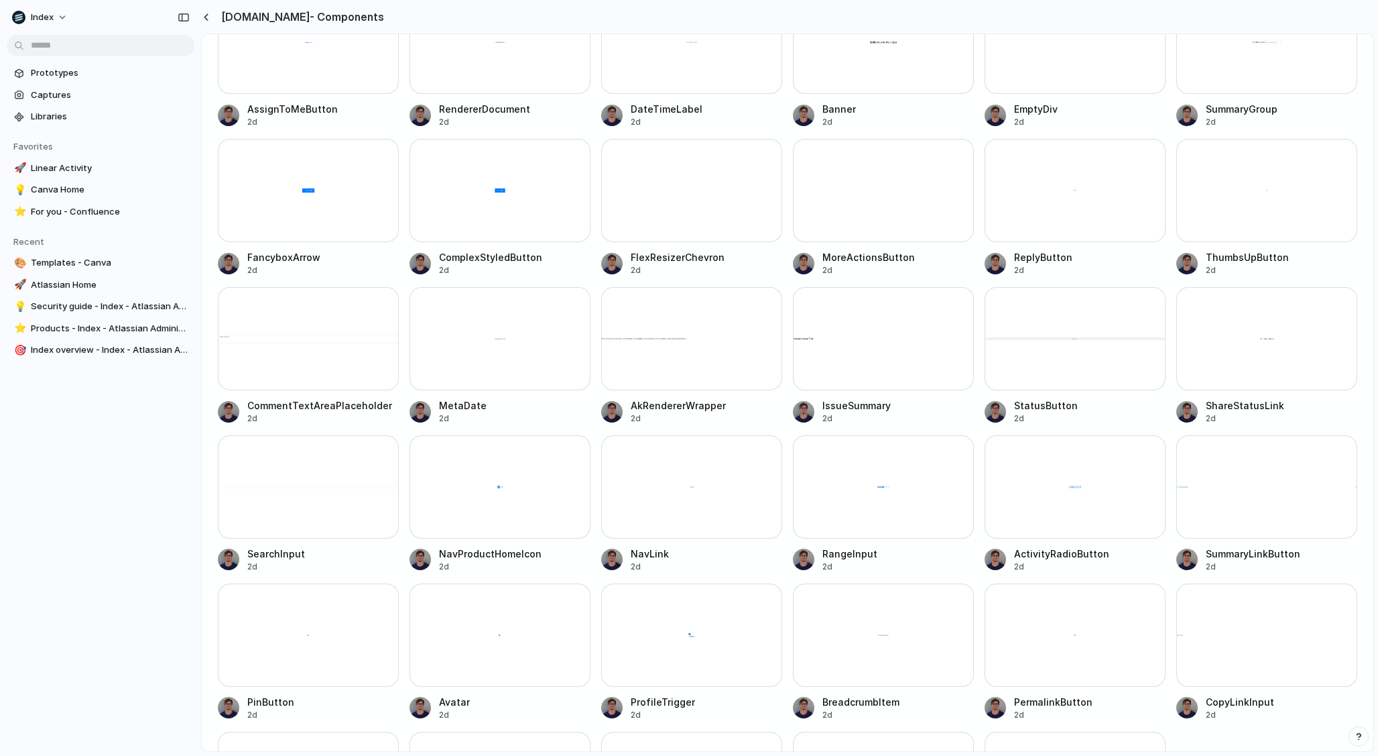
scroll to position [694, 0]
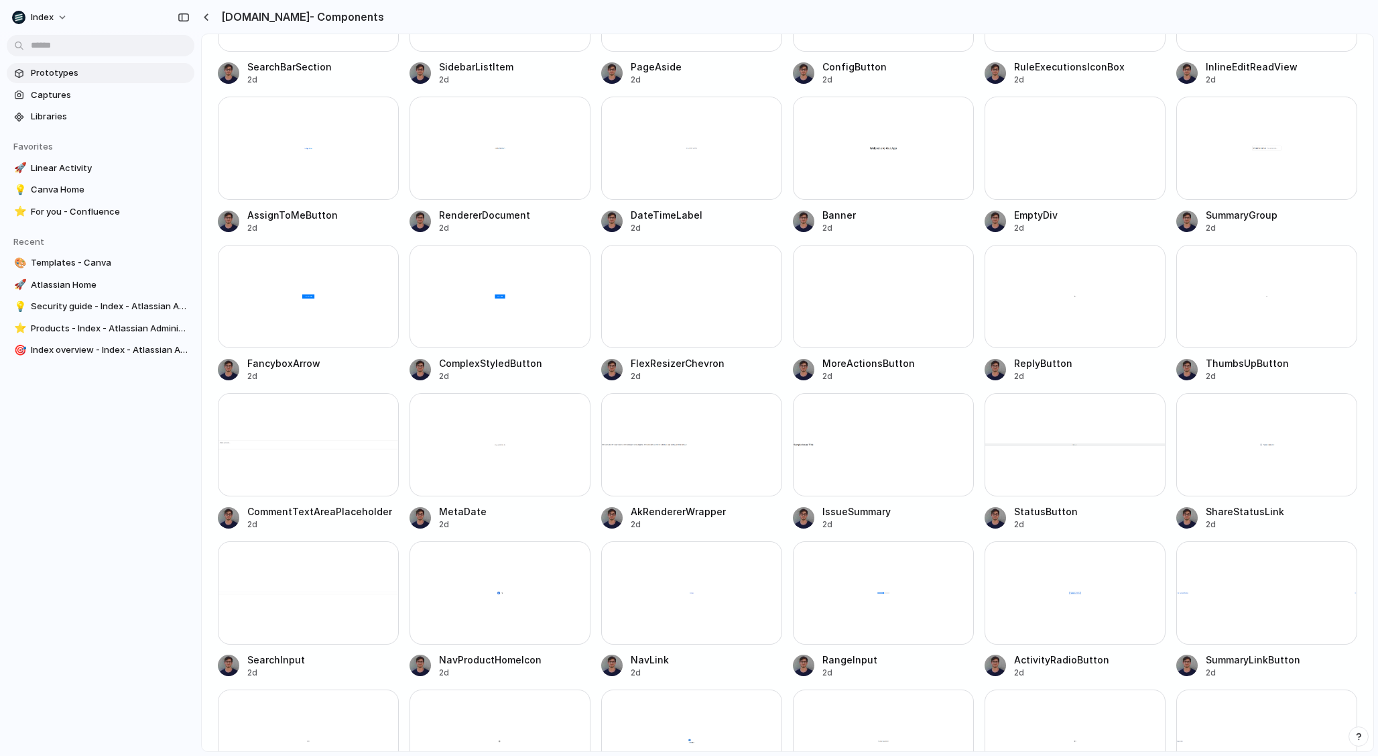
click at [93, 70] on span "Prototypes" at bounding box center [110, 72] width 158 height 13
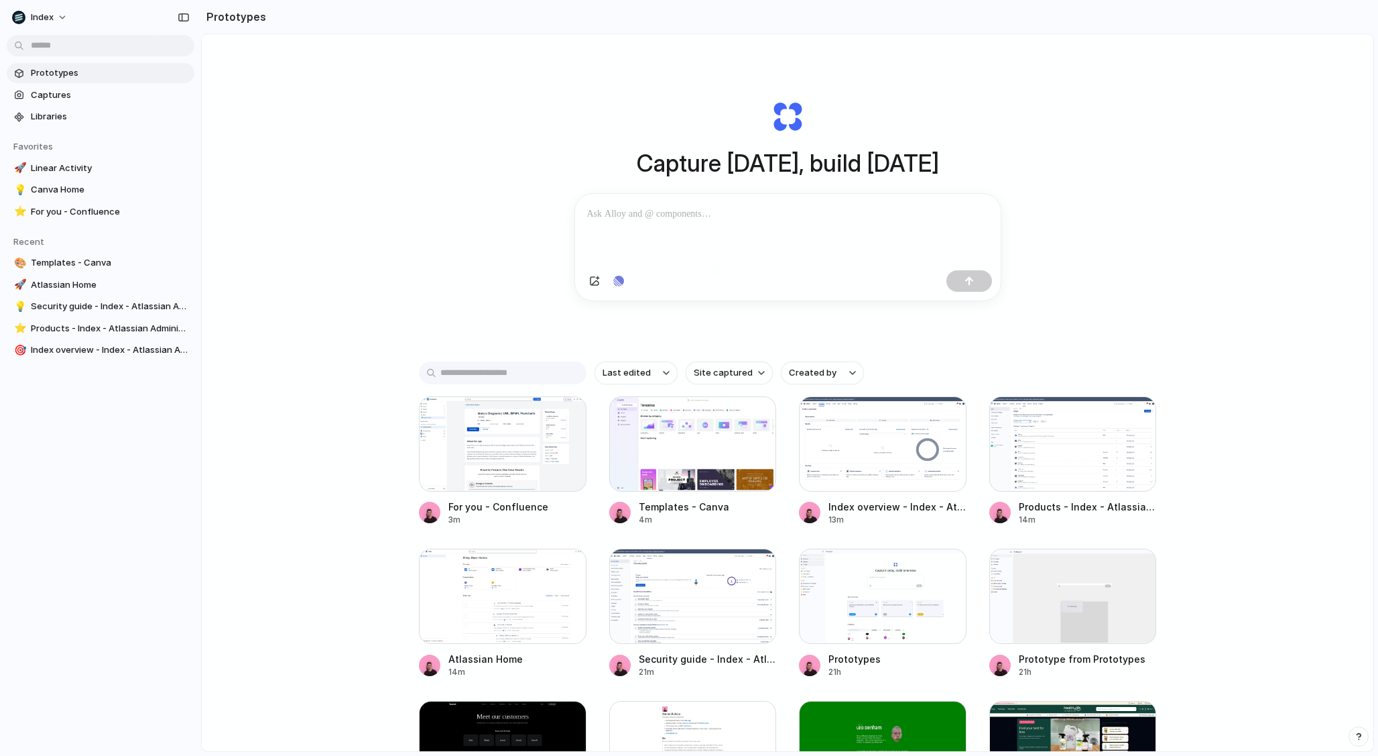
click at [701, 214] on p at bounding box center [788, 214] width 402 height 16
click at [615, 286] on div "button" at bounding box center [618, 281] width 11 height 11
click at [418, 237] on div "All Issues Projects Initiatives Q1 Product Roadmap Mobile App Development 2024 …" at bounding box center [689, 378] width 1378 height 756
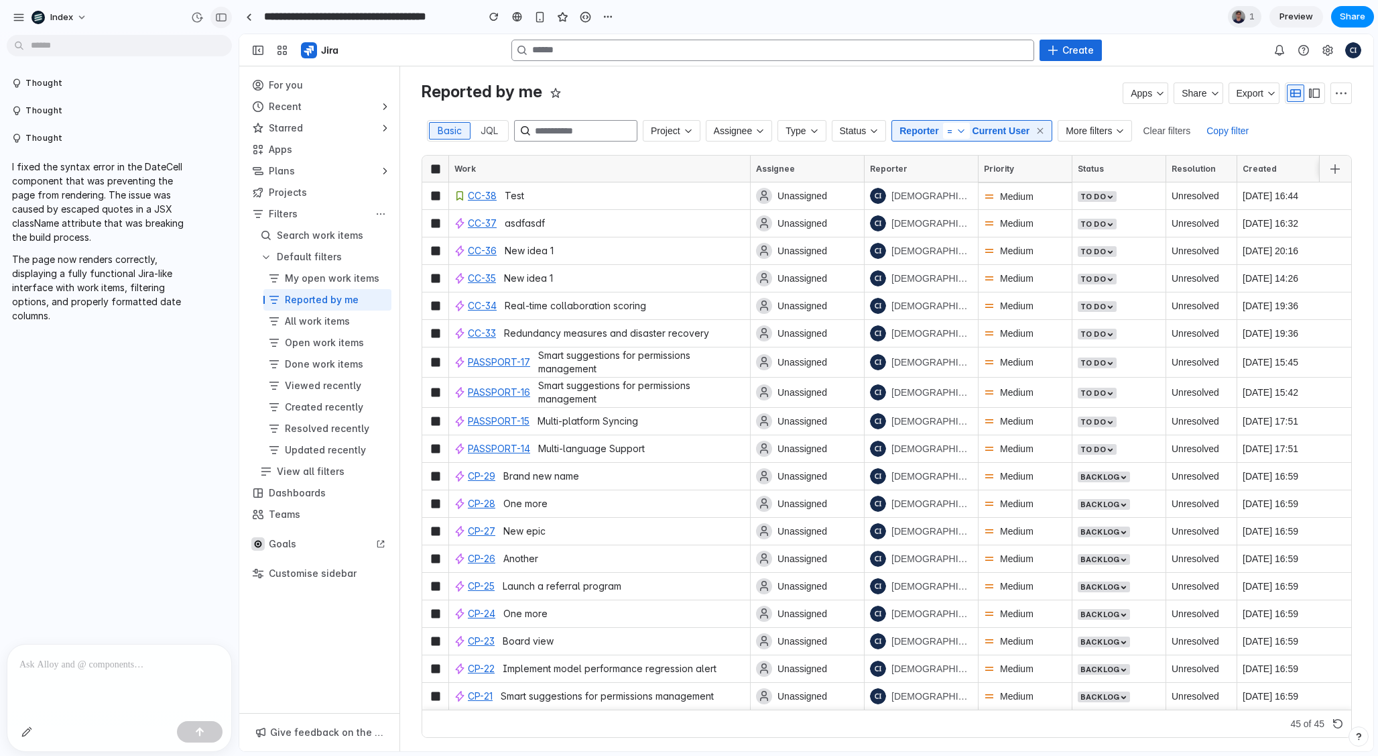
click at [220, 23] on button "button" at bounding box center [221, 17] width 21 height 21
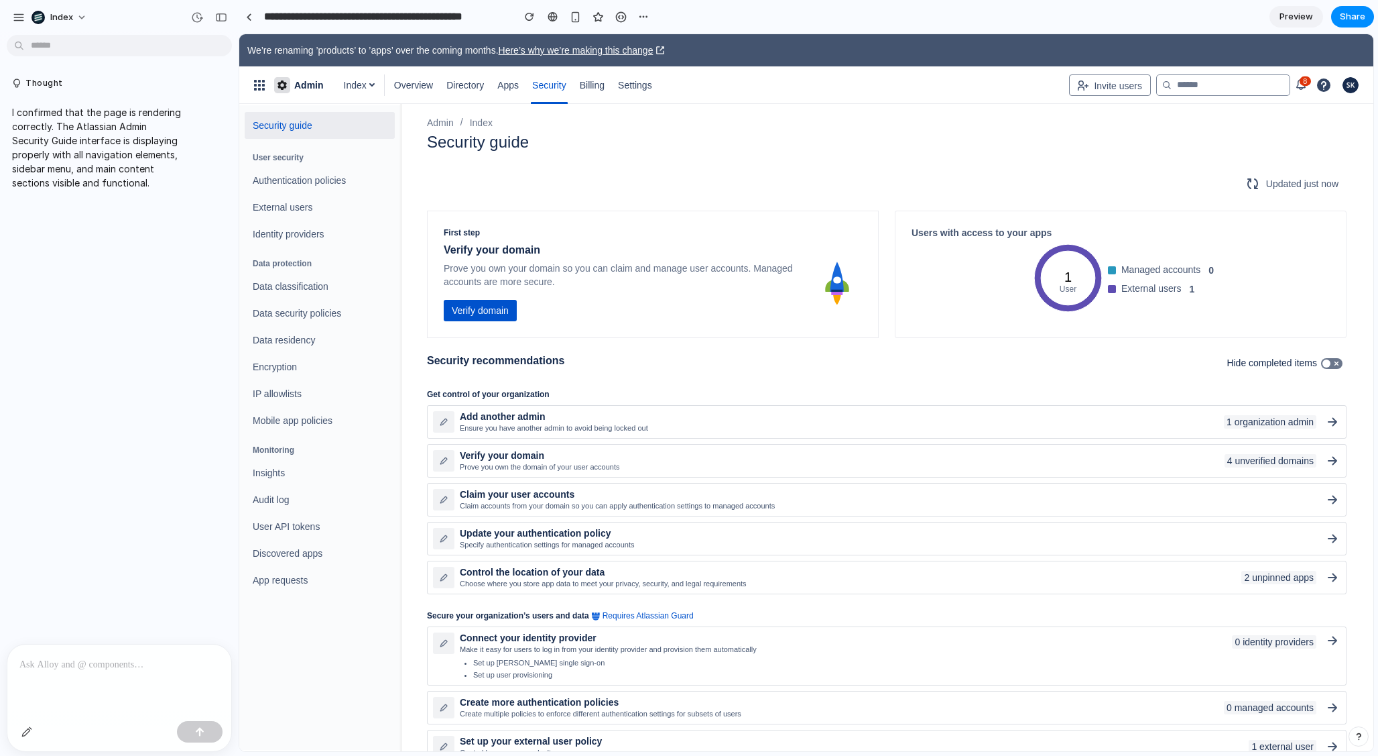
click at [652, 154] on div "Security guide" at bounding box center [887, 144] width 920 height 26
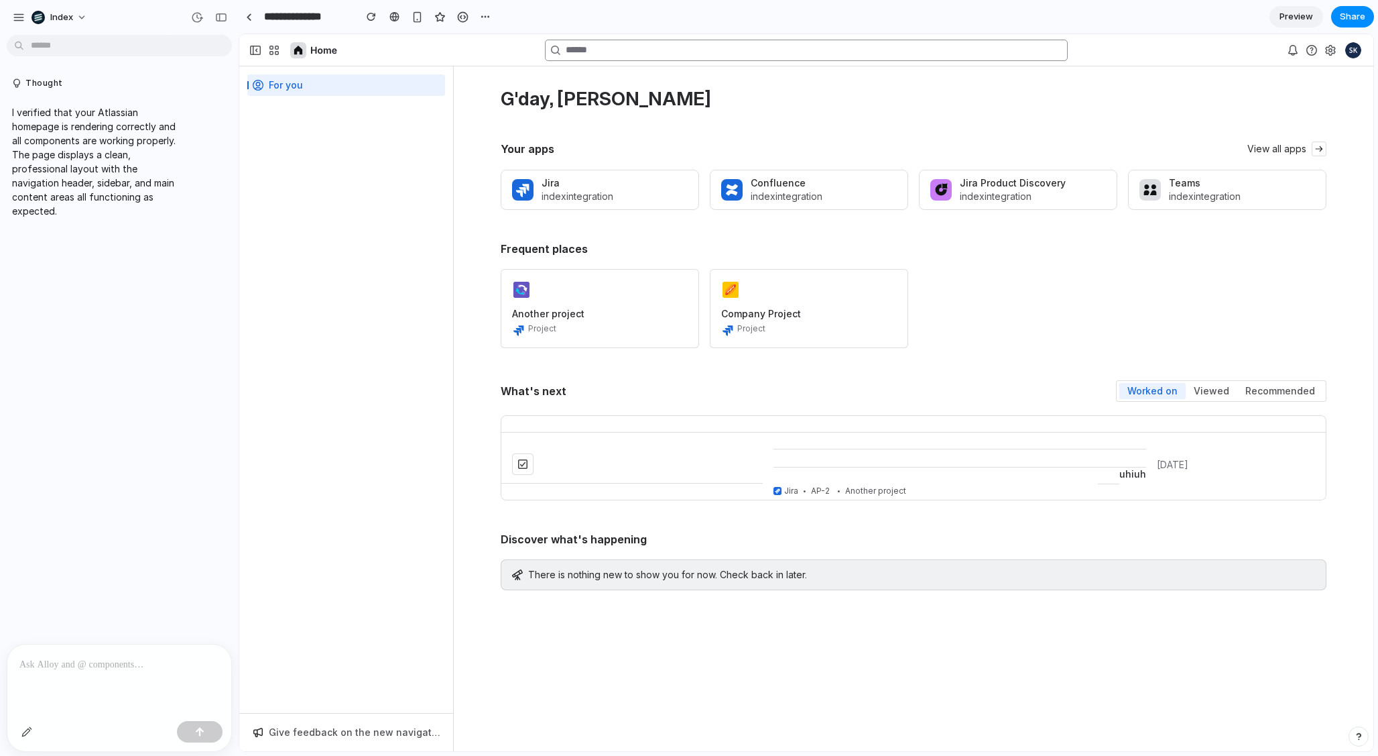
click at [83, 683] on div at bounding box center [119, 679] width 224 height 71
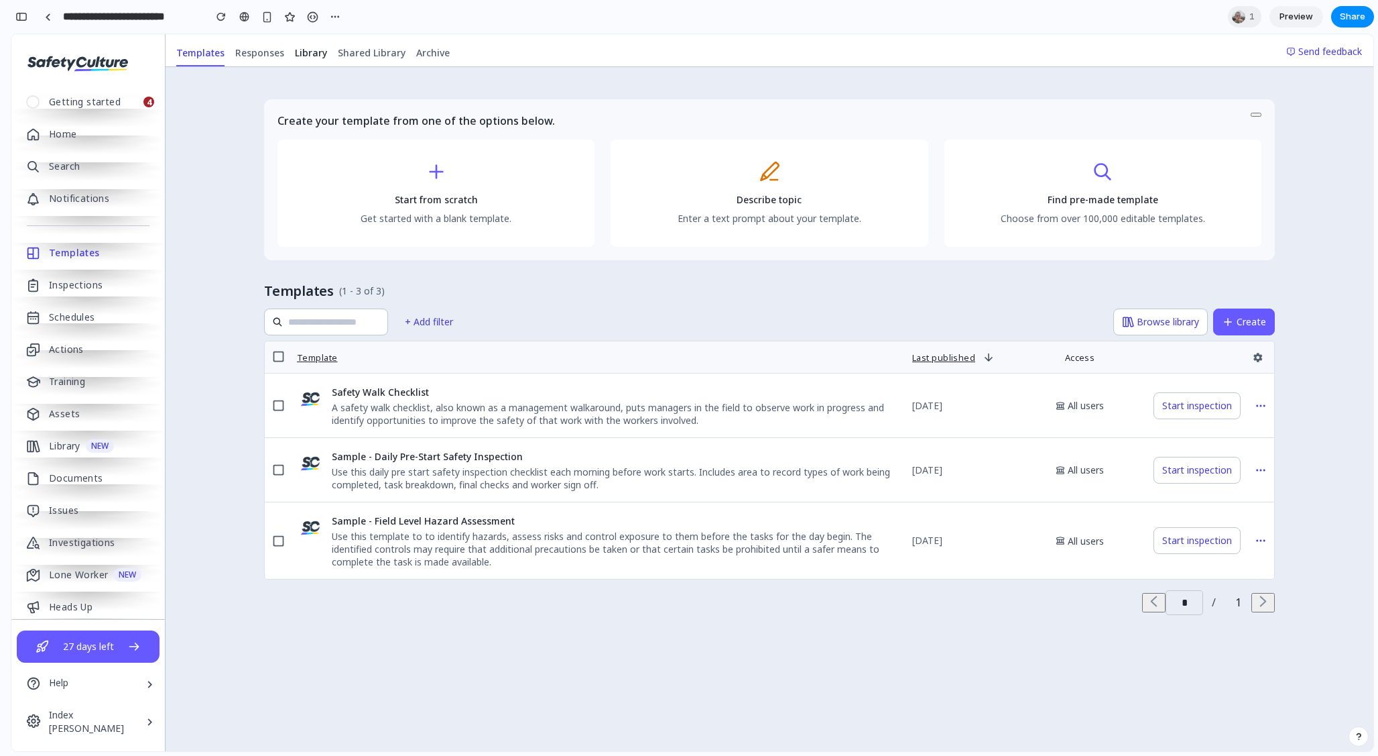
click at [315, 54] on span "Library" at bounding box center [311, 52] width 32 height 13
click at [176, 52] on span "Templates" at bounding box center [200, 52] width 48 height 13
click at [268, 55] on span "Responses" at bounding box center [259, 52] width 49 height 13
click at [338, 55] on span "Shared Library" at bounding box center [372, 52] width 68 height 13
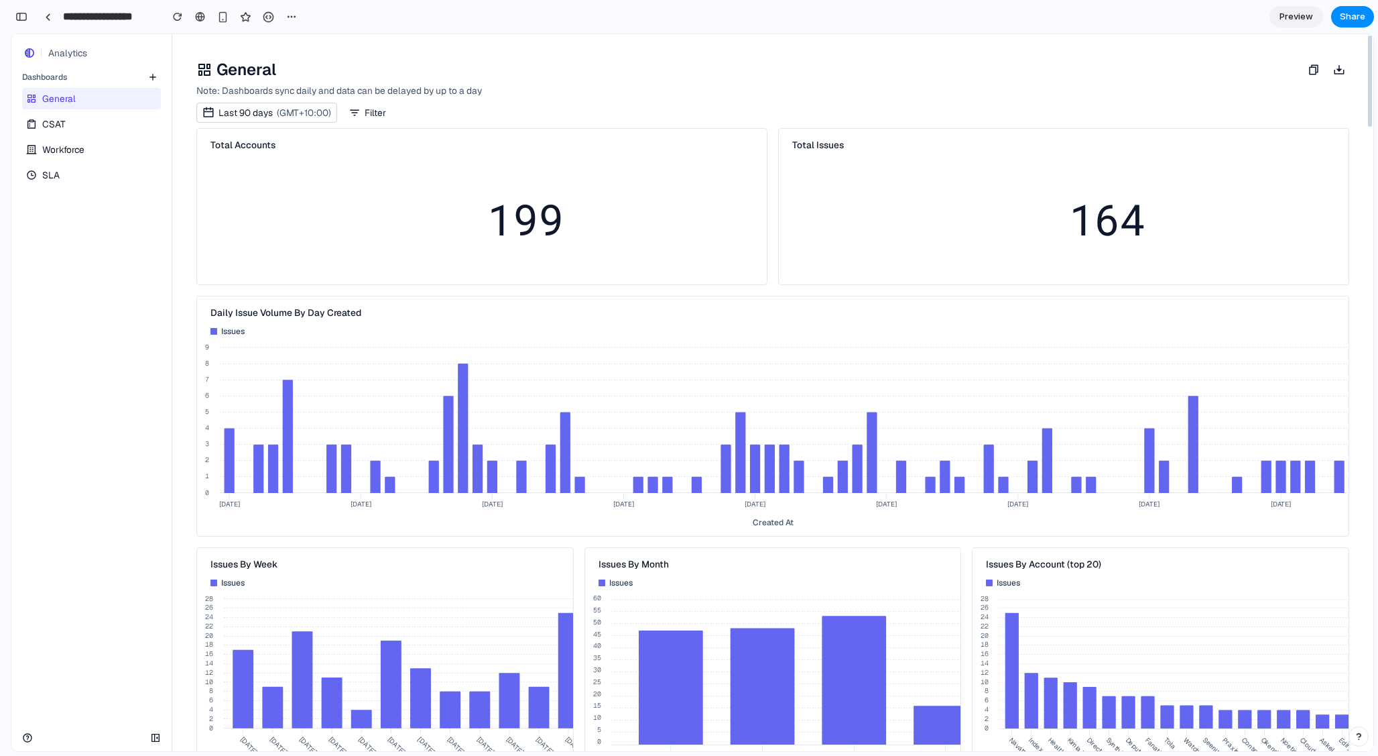
click at [72, 135] on div "General CSAT Workforce SLA" at bounding box center [91, 135] width 160 height 101
click at [68, 125] on link "CSAT" at bounding box center [90, 123] width 136 height 21
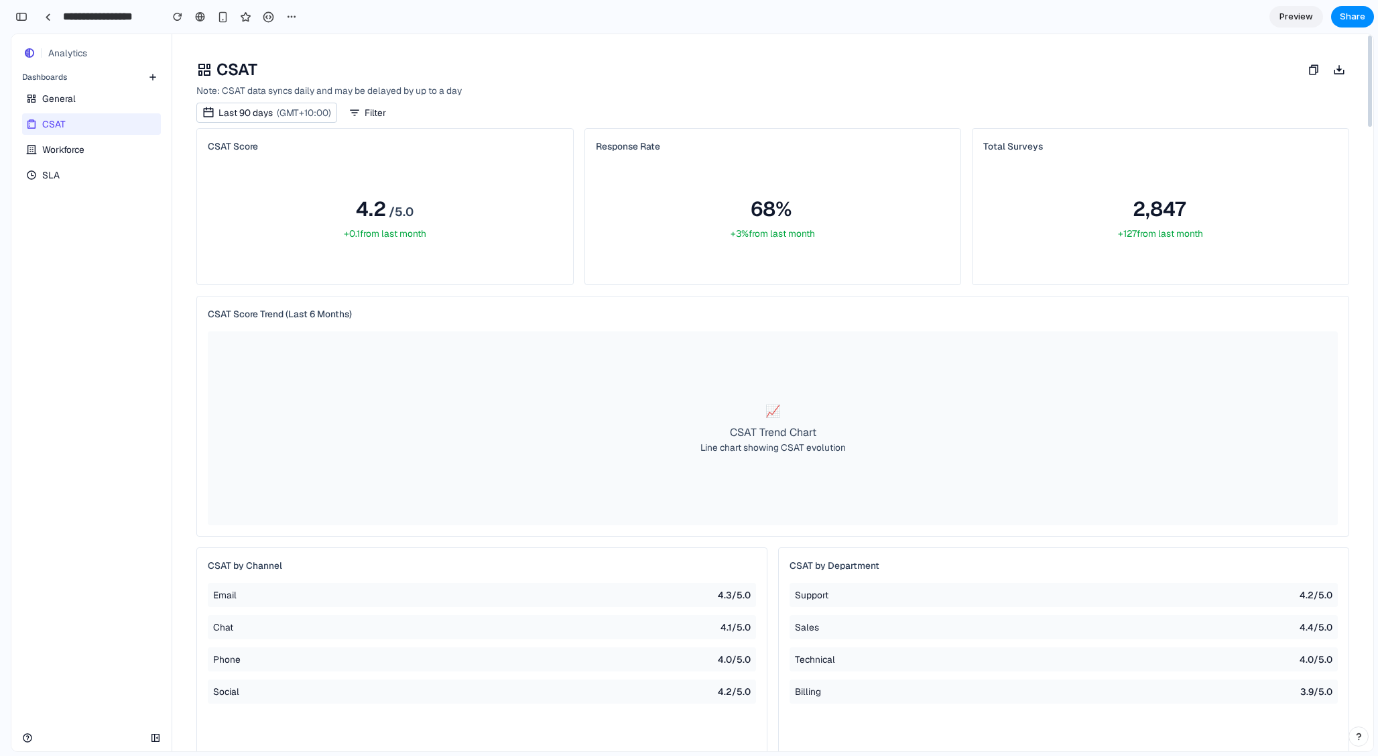
click at [90, 103] on link "General" at bounding box center [90, 98] width 136 height 21
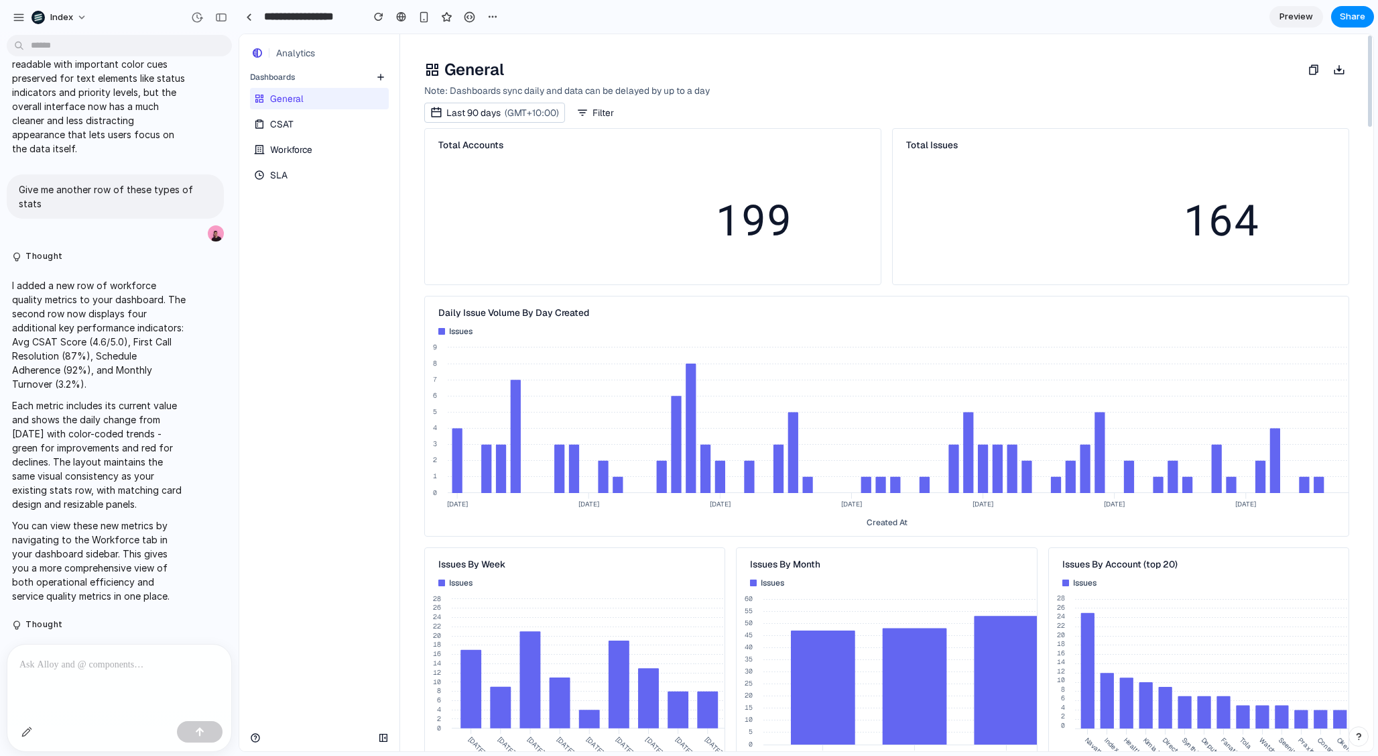
click at [311, 128] on link "CSAT" at bounding box center [318, 123] width 136 height 21
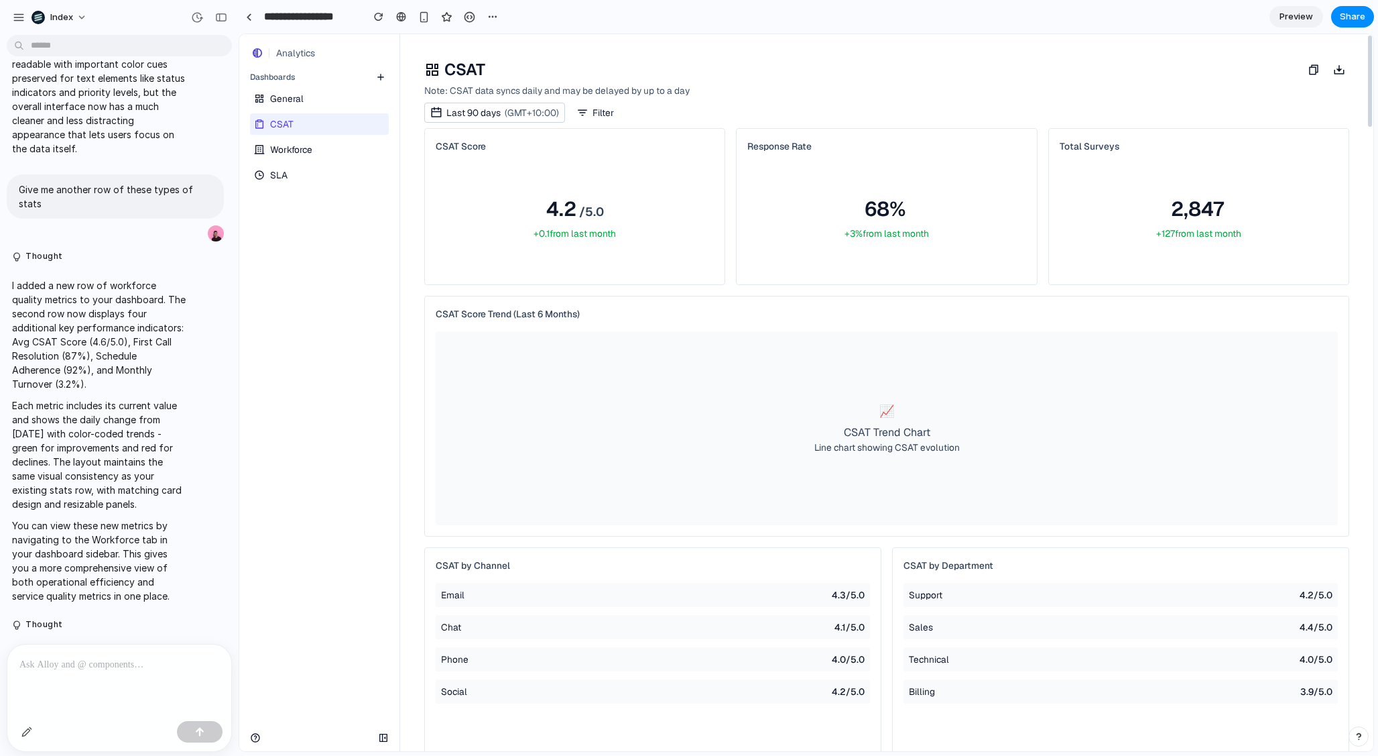
click at [302, 147] on span "Workforce" at bounding box center [291, 149] width 42 height 13
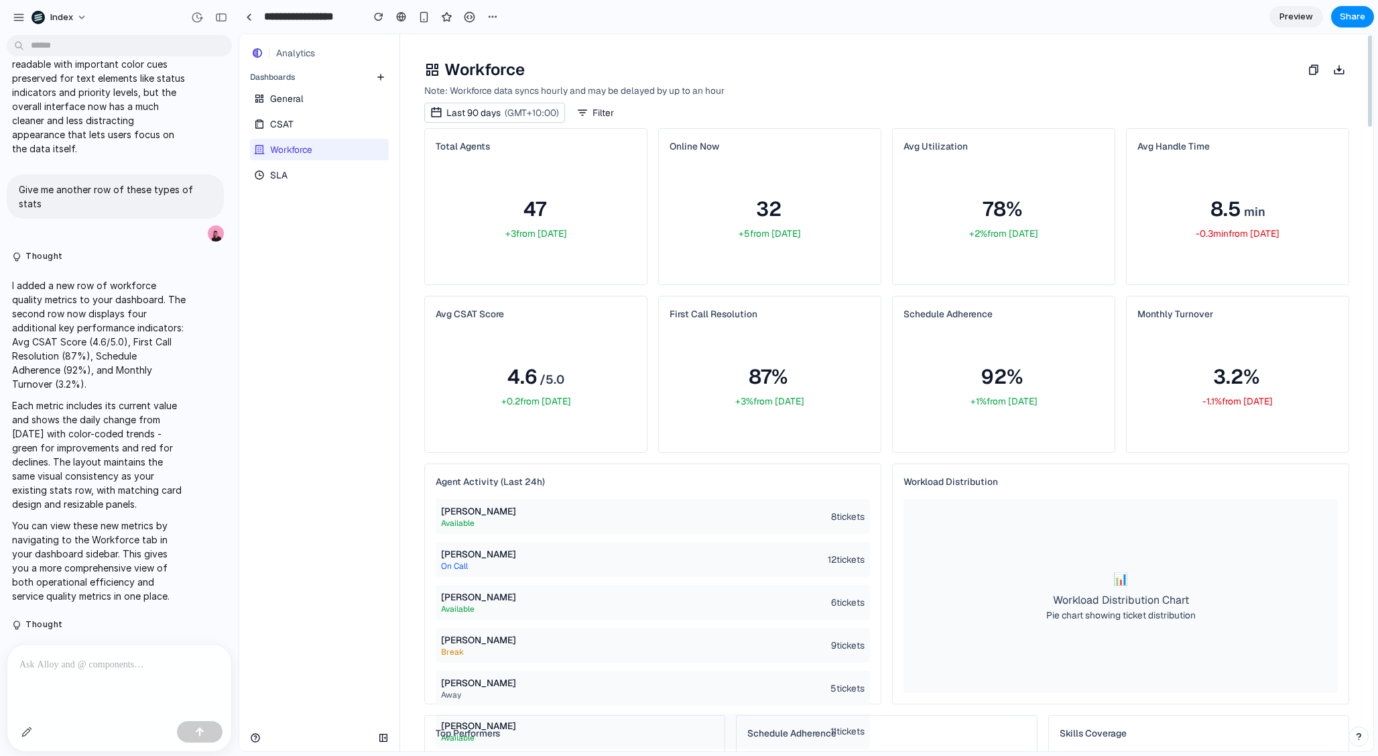
click at [306, 136] on div "General CSAT Workforce SLA" at bounding box center [319, 135] width 160 height 101
click at [304, 163] on div "General CSAT Workforce SLA" at bounding box center [319, 135] width 160 height 101
click at [294, 169] on link "SLA" at bounding box center [318, 174] width 136 height 21
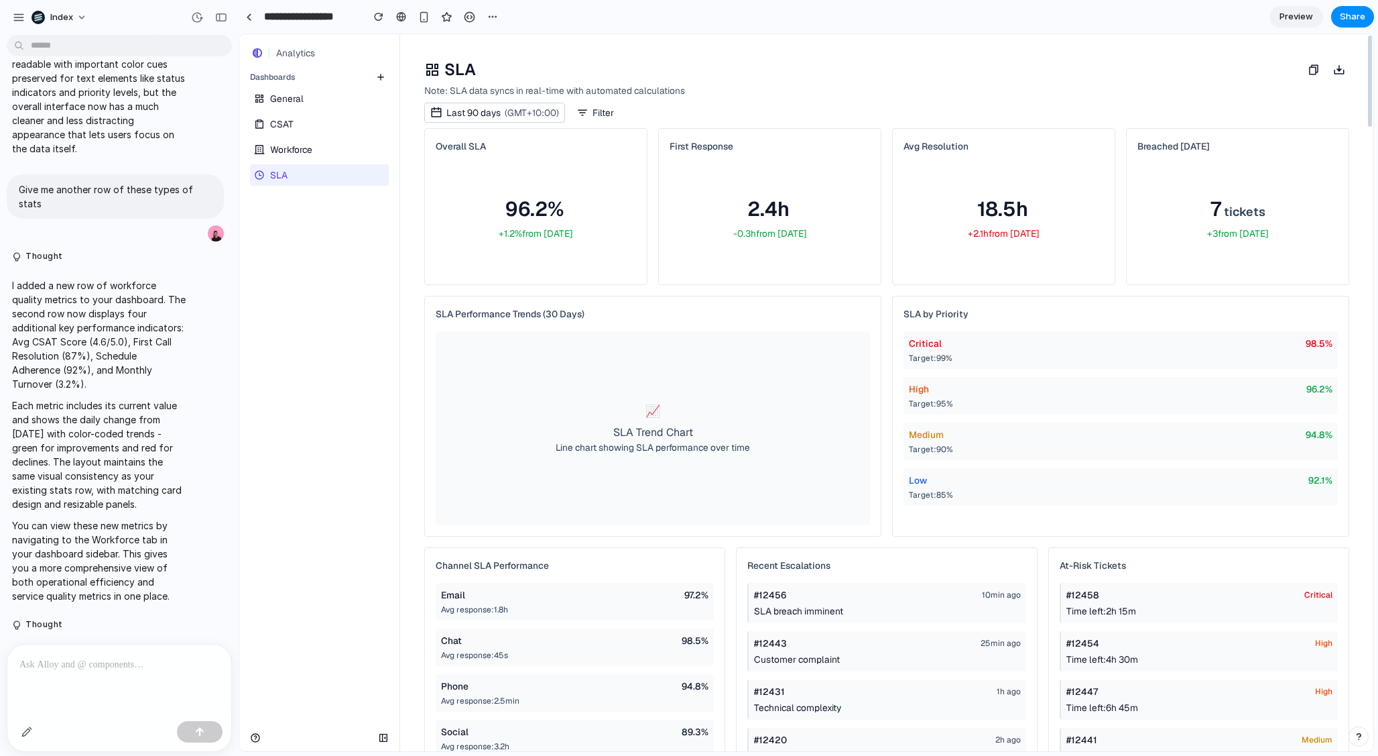
click at [303, 156] on link "Workforce" at bounding box center [318, 149] width 136 height 21
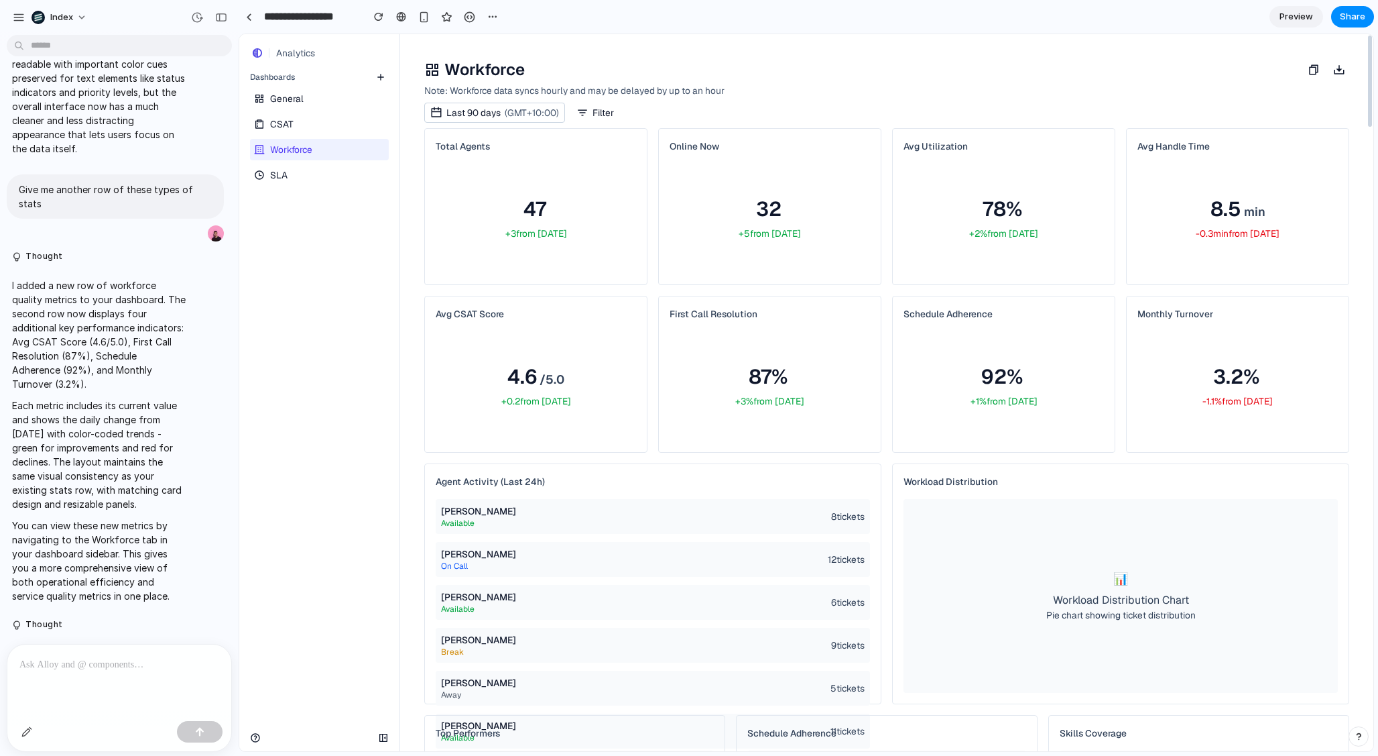
click at [307, 379] on nav "Analytics Dashboards General CSAT Workforce SLA" at bounding box center [319, 392] width 161 height 717
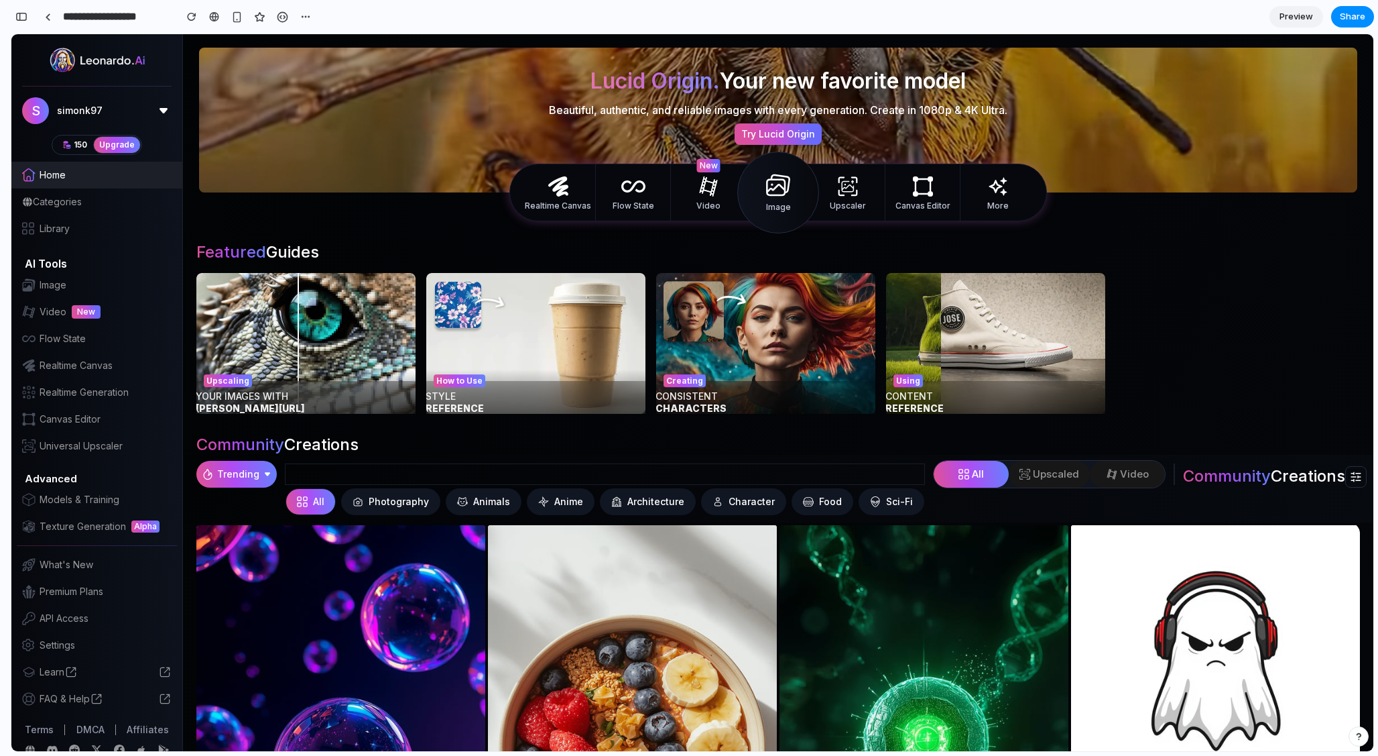
scroll to position [0, 12]
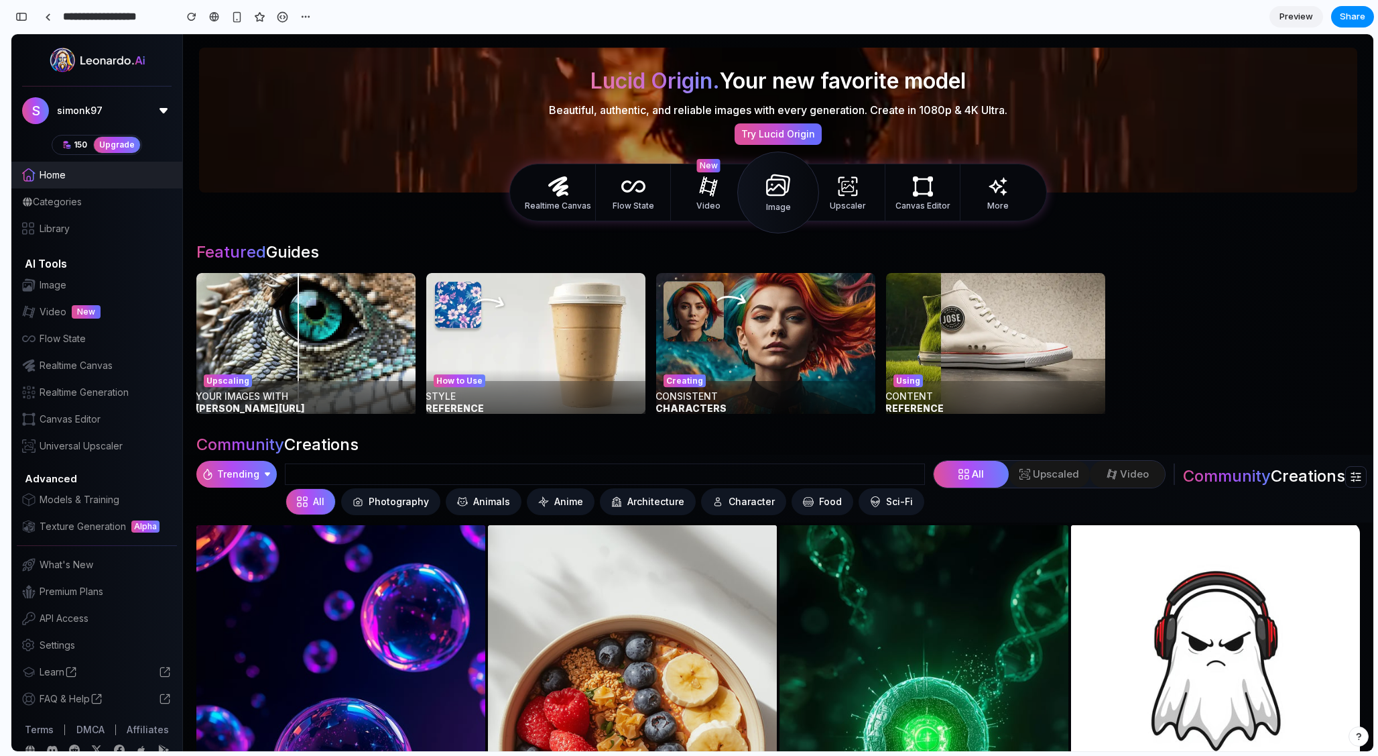
click at [61, 188] on div "Categories" at bounding box center [96, 201] width 171 height 27
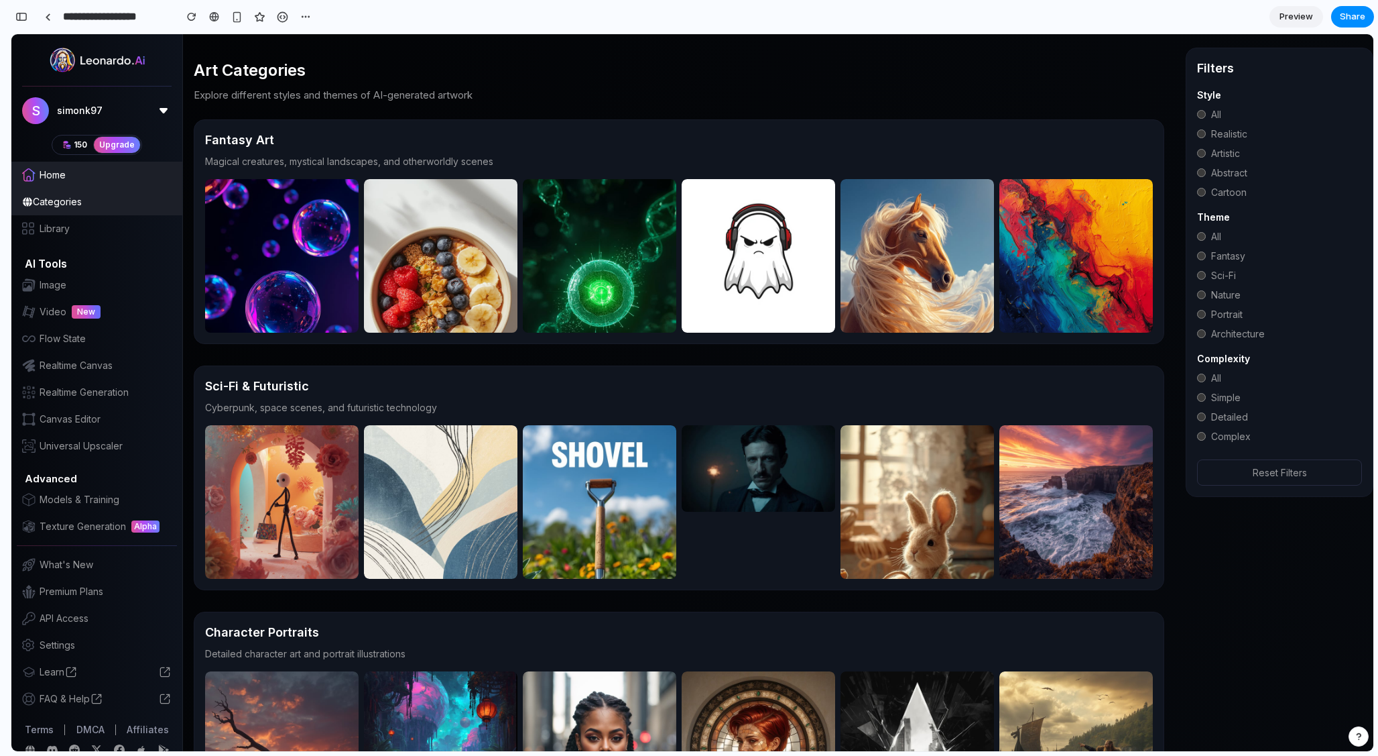
click at [58, 162] on div "Home" at bounding box center [96, 175] width 171 height 27
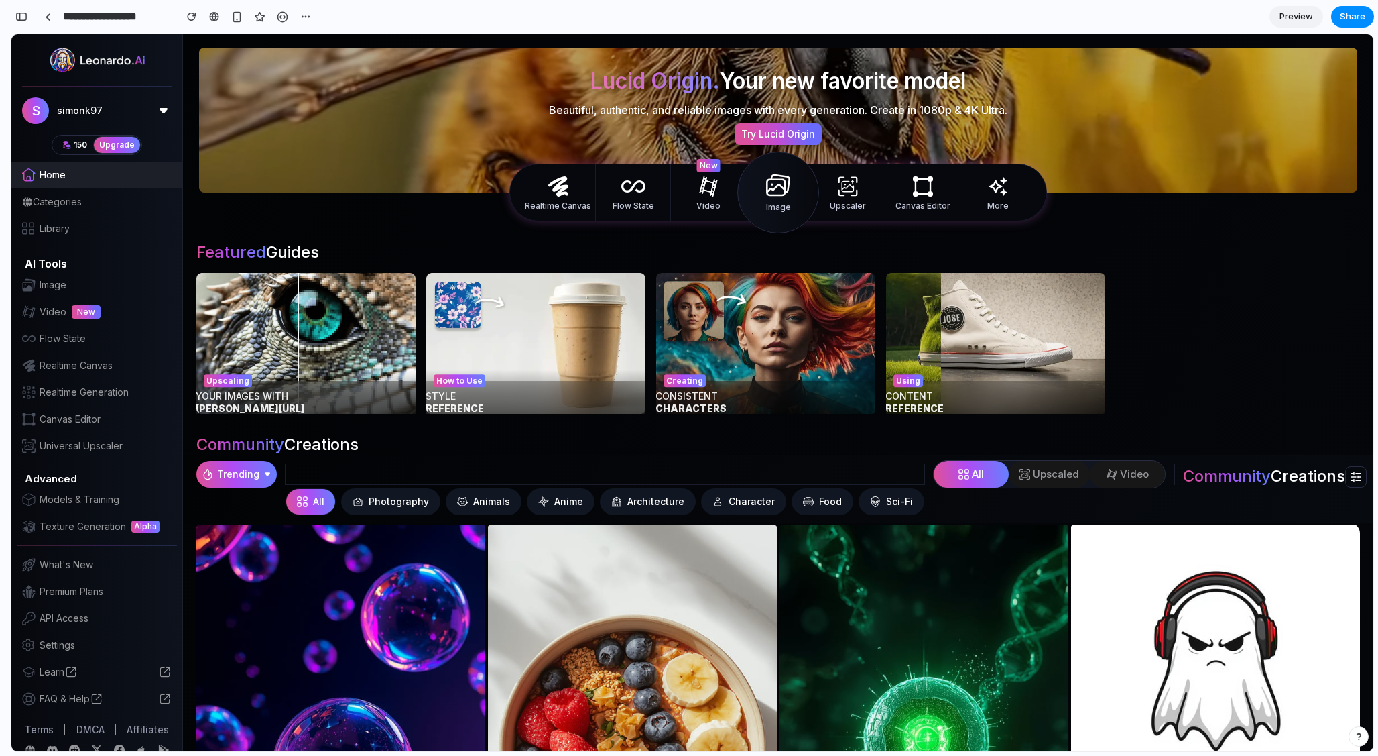
click at [68, 188] on div "Categories" at bounding box center [96, 201] width 171 height 27
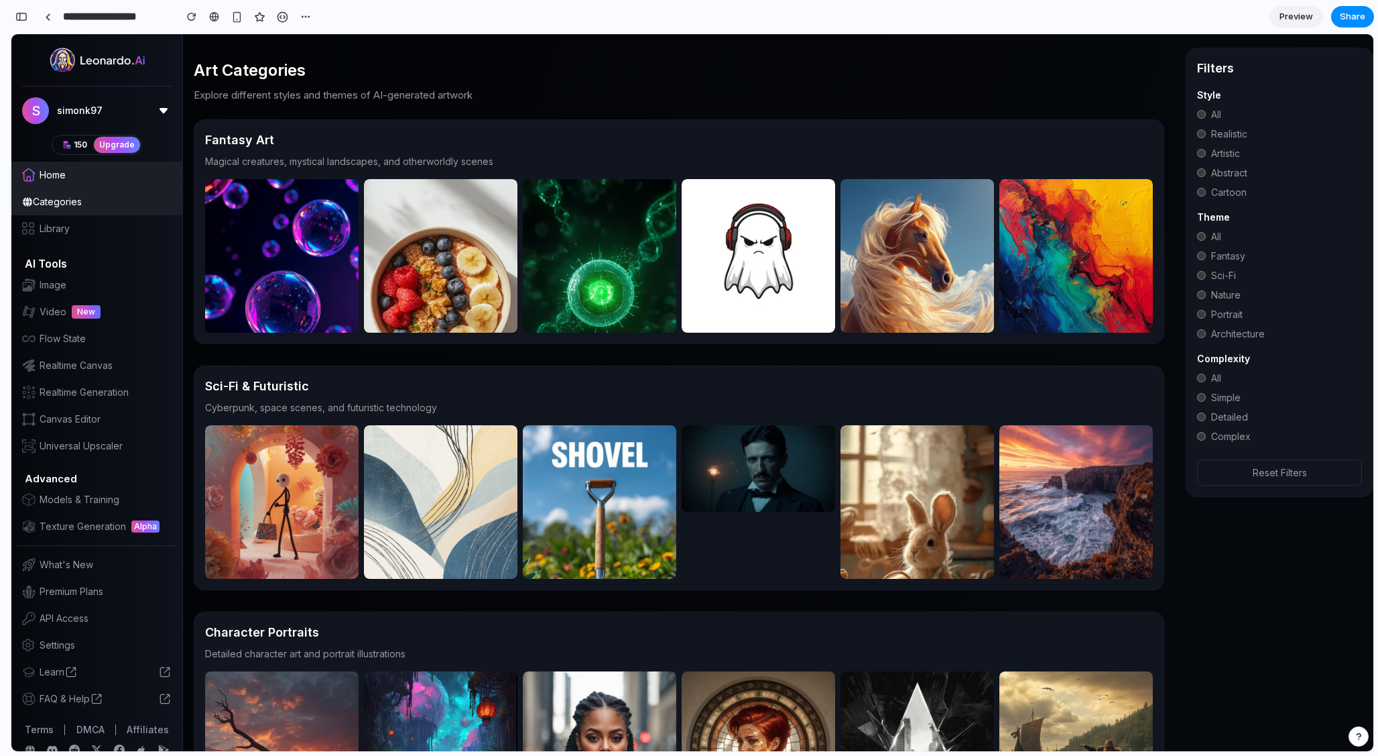
click at [72, 188] on div "Categories" at bounding box center [96, 201] width 171 height 27
click at [59, 162] on div "Home" at bounding box center [96, 175] width 171 height 27
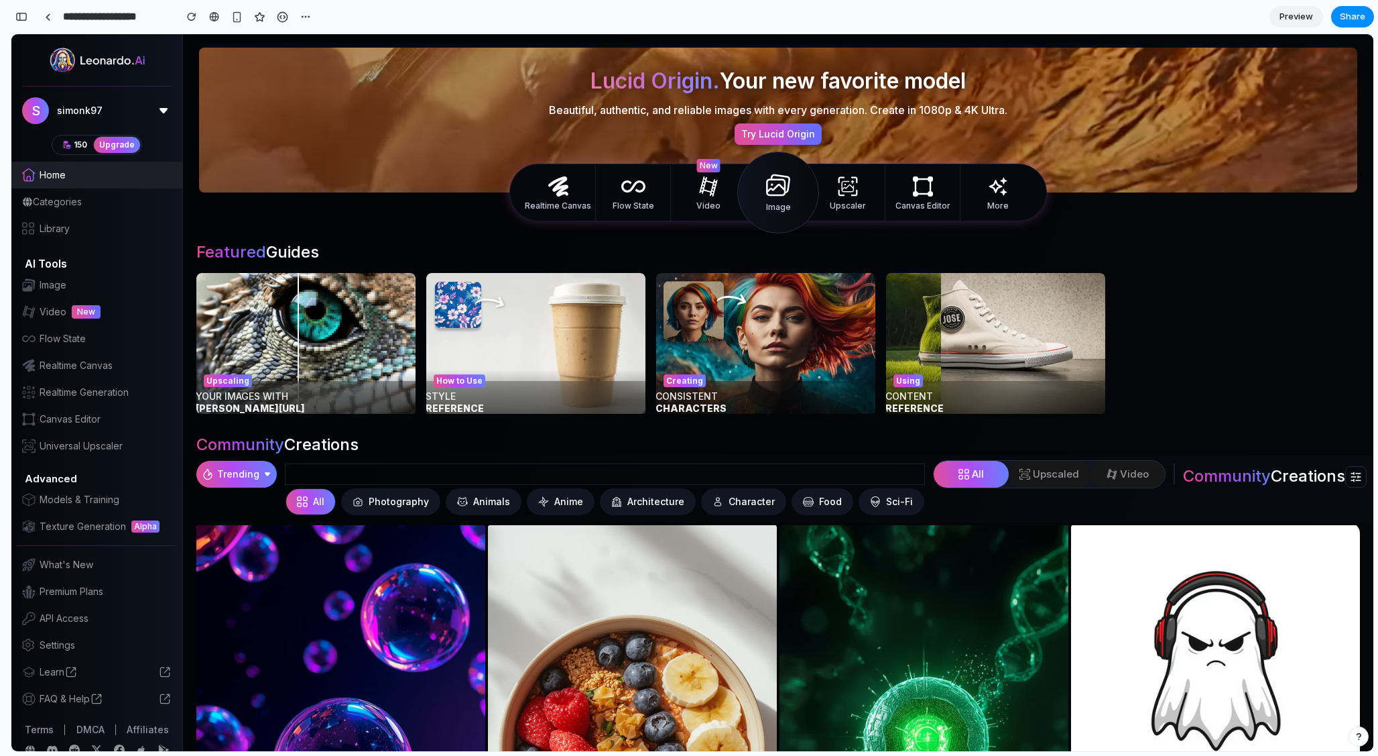
click at [54, 195] on span "Categories" at bounding box center [57, 201] width 49 height 13
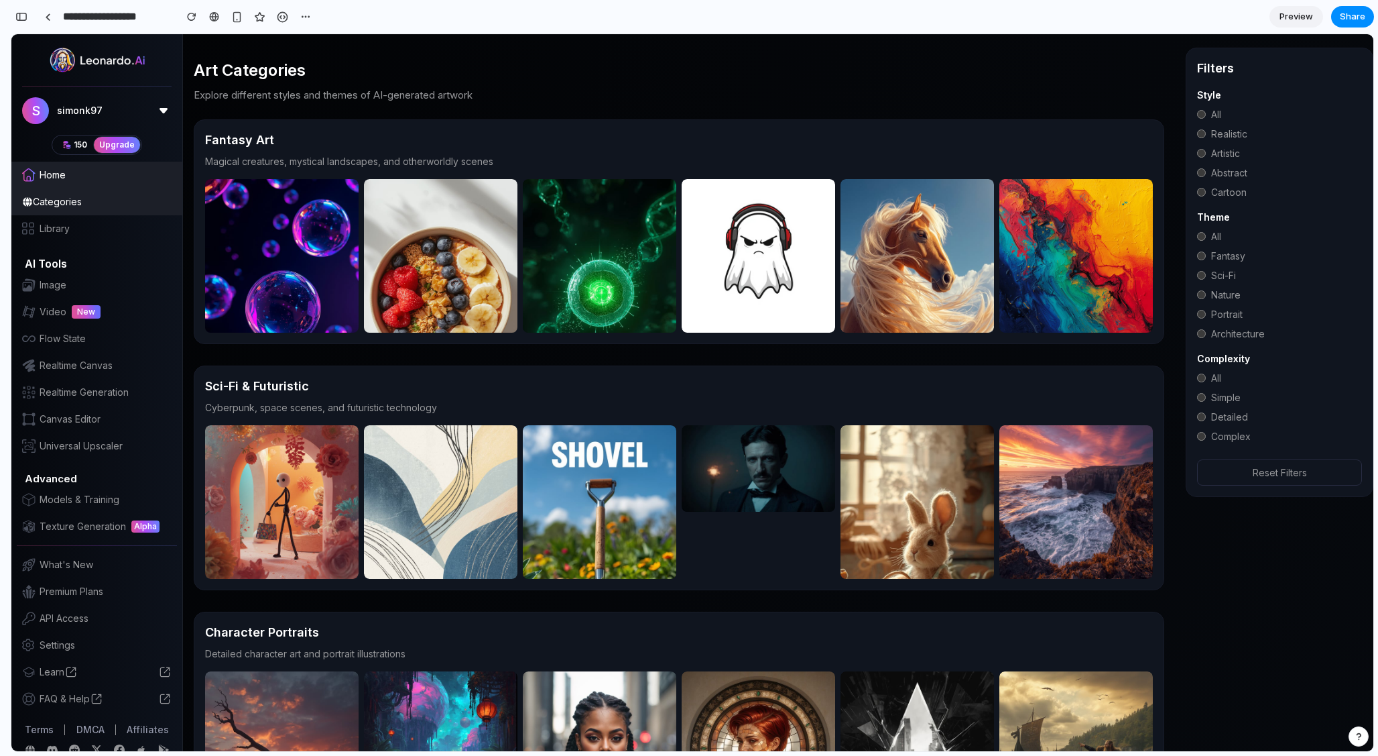
click at [51, 168] on span "Home" at bounding box center [53, 174] width 26 height 13
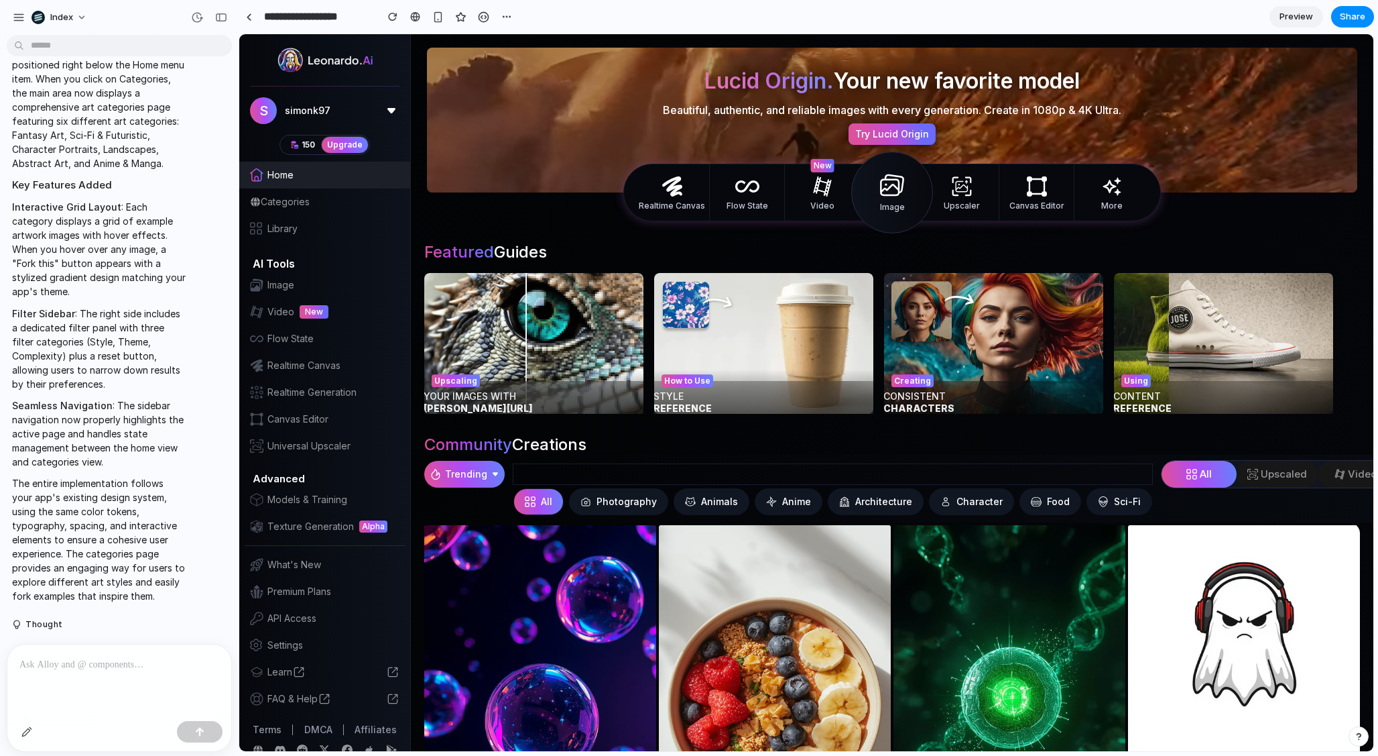
scroll to position [0, 0]
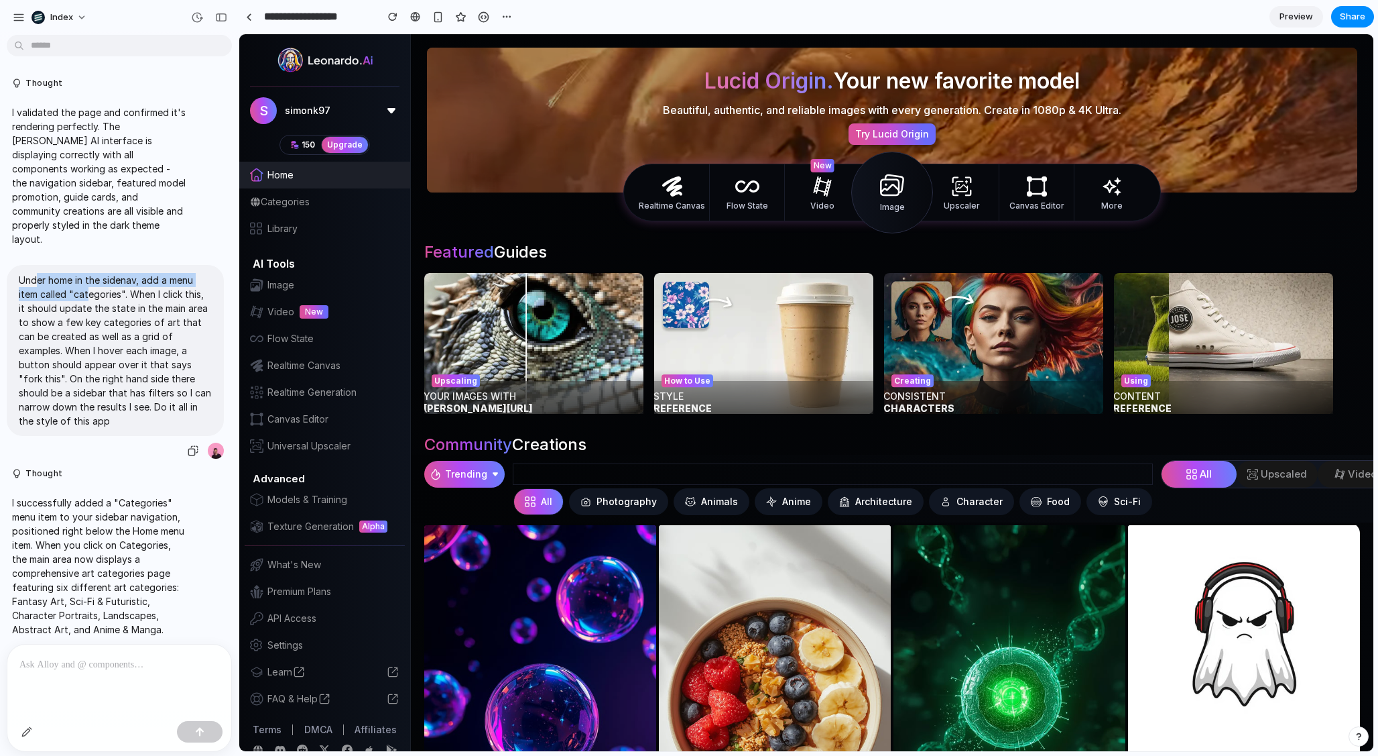
drag, startPoint x: 34, startPoint y: 260, endPoint x: 86, endPoint y: 274, distance: 53.3
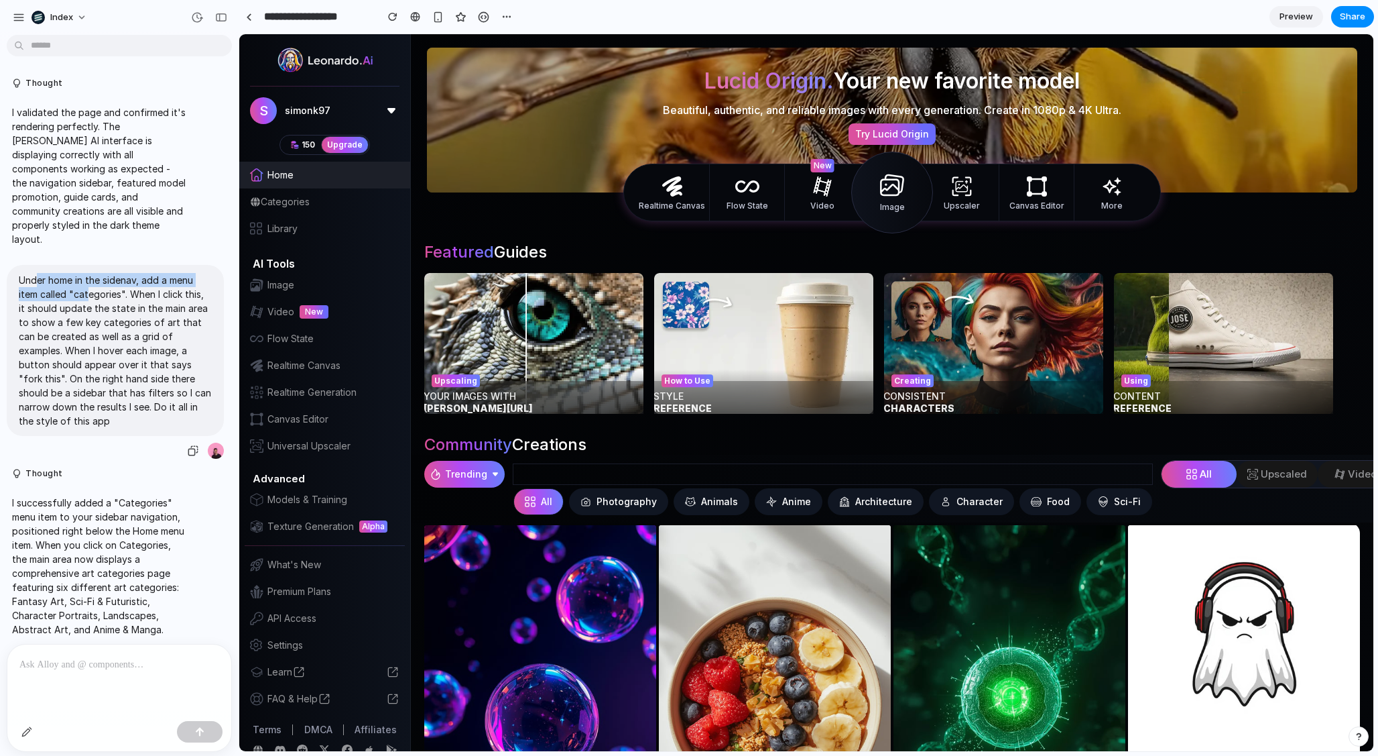
click at [86, 274] on p "Under home in the sidenav, add a menu item called "categories". When I click th…" at bounding box center [115, 350] width 193 height 155
click at [105, 278] on p "Under home in the sidenav, add a menu item called "categories". When I click th…" at bounding box center [115, 350] width 193 height 155
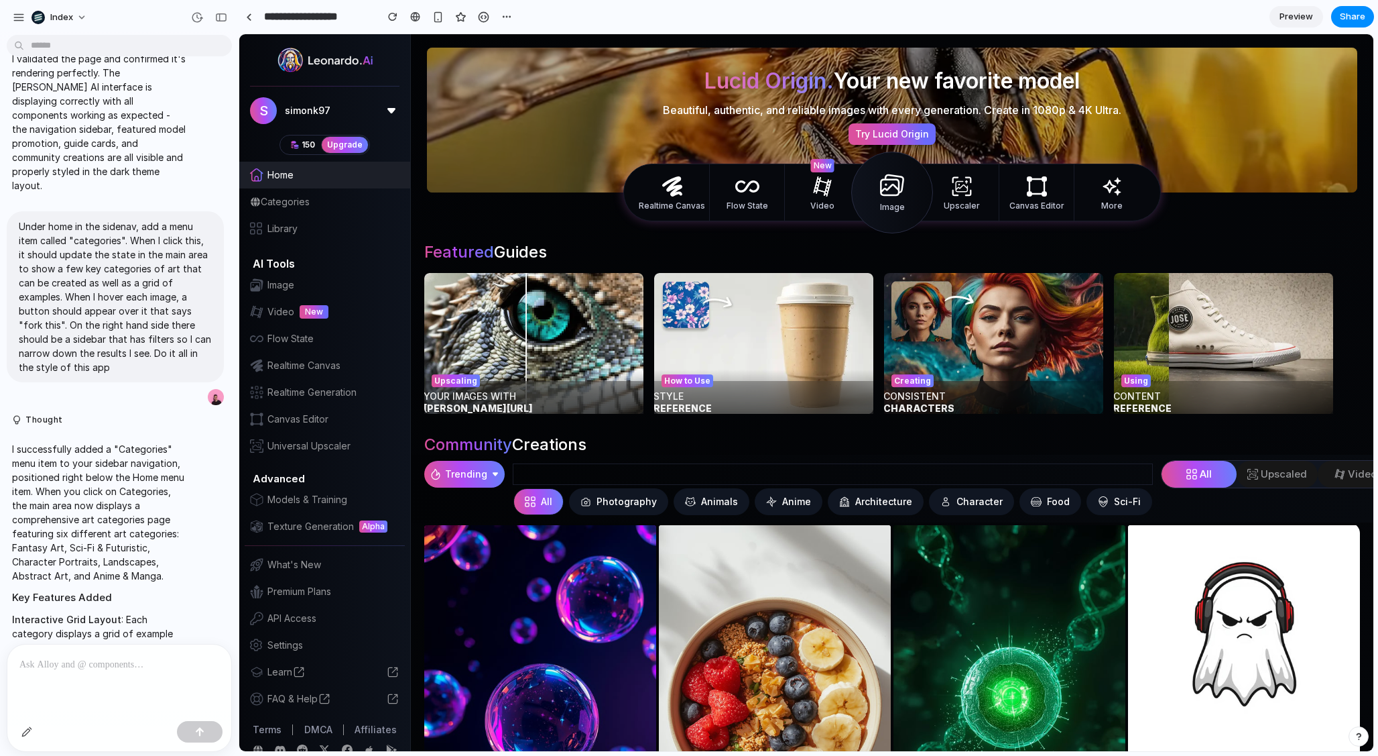
click at [290, 195] on span "Categories" at bounding box center [285, 201] width 49 height 13
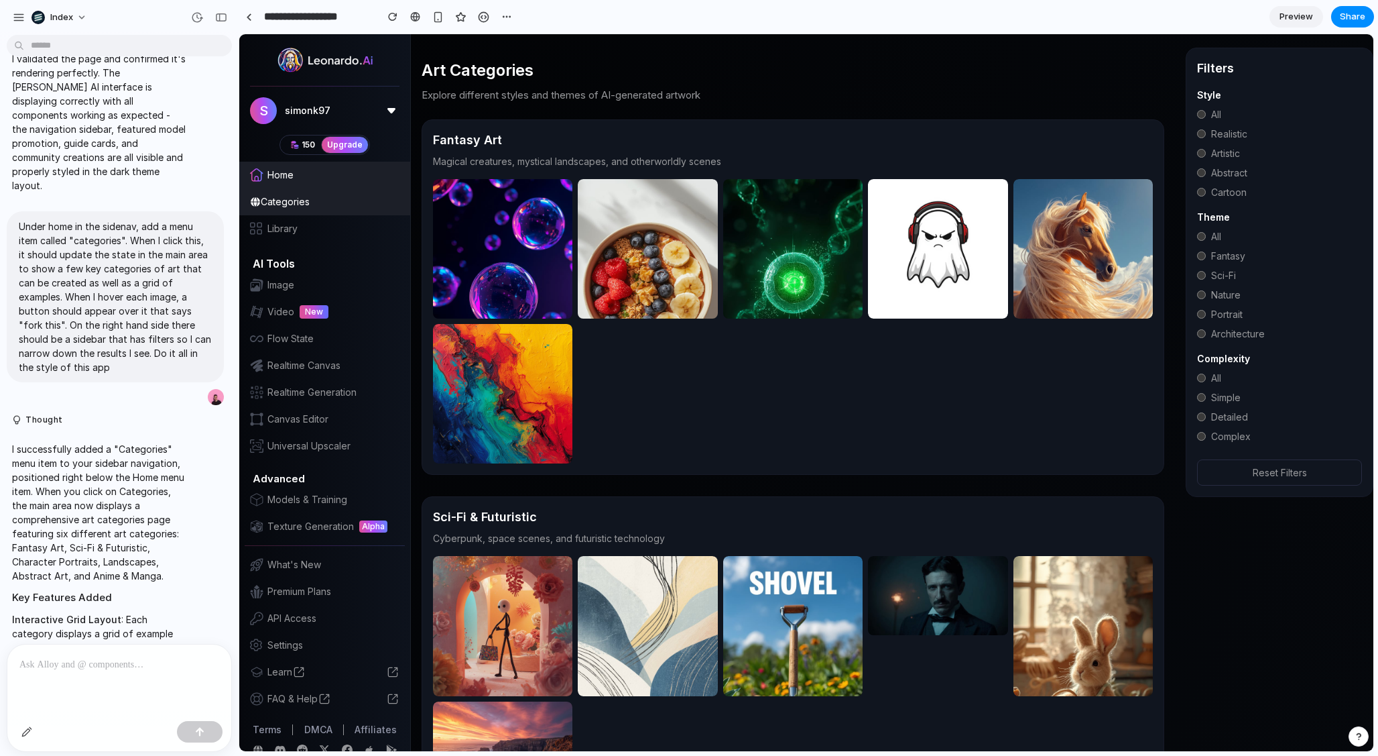
click at [782, 613] on button "Fork this" at bounding box center [792, 625] width 61 height 25
click at [436, 15] on div "button" at bounding box center [437, 16] width 11 height 11
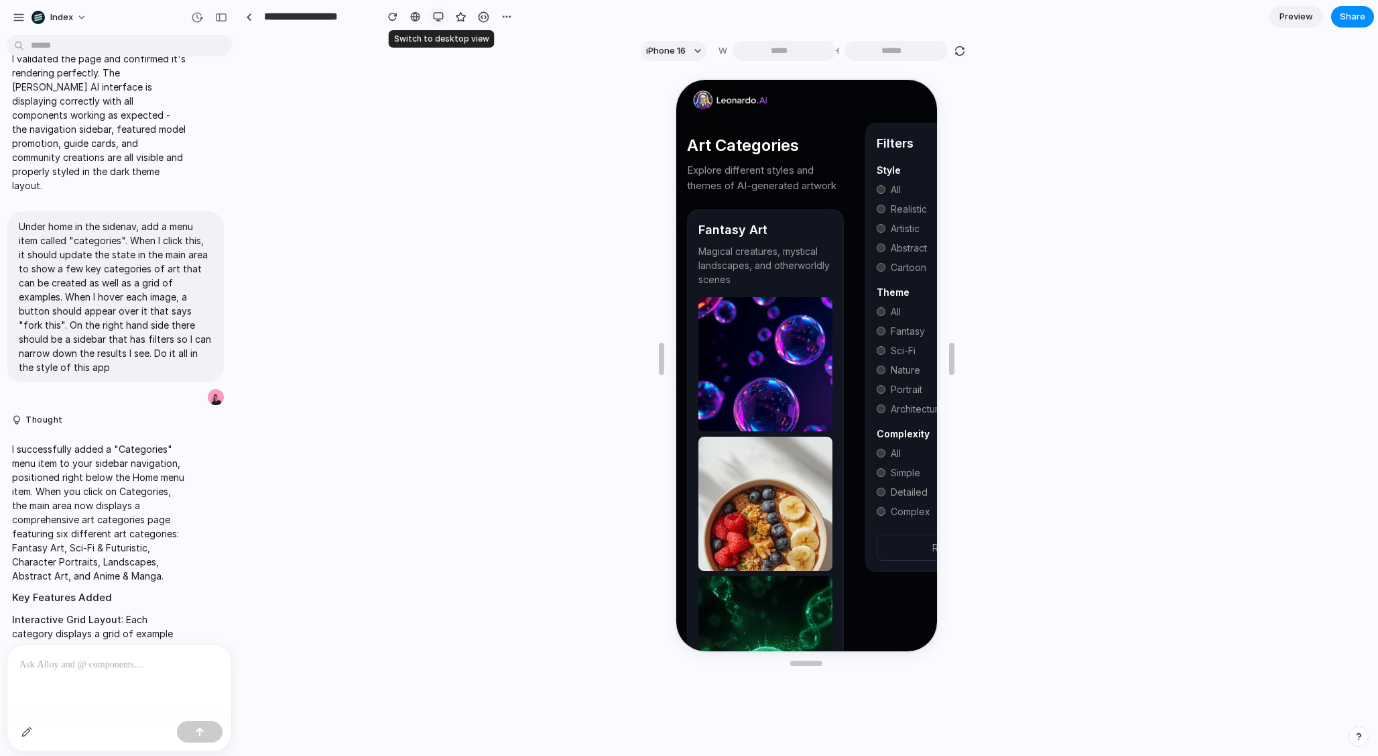
click at [437, 13] on div "button" at bounding box center [438, 16] width 11 height 11
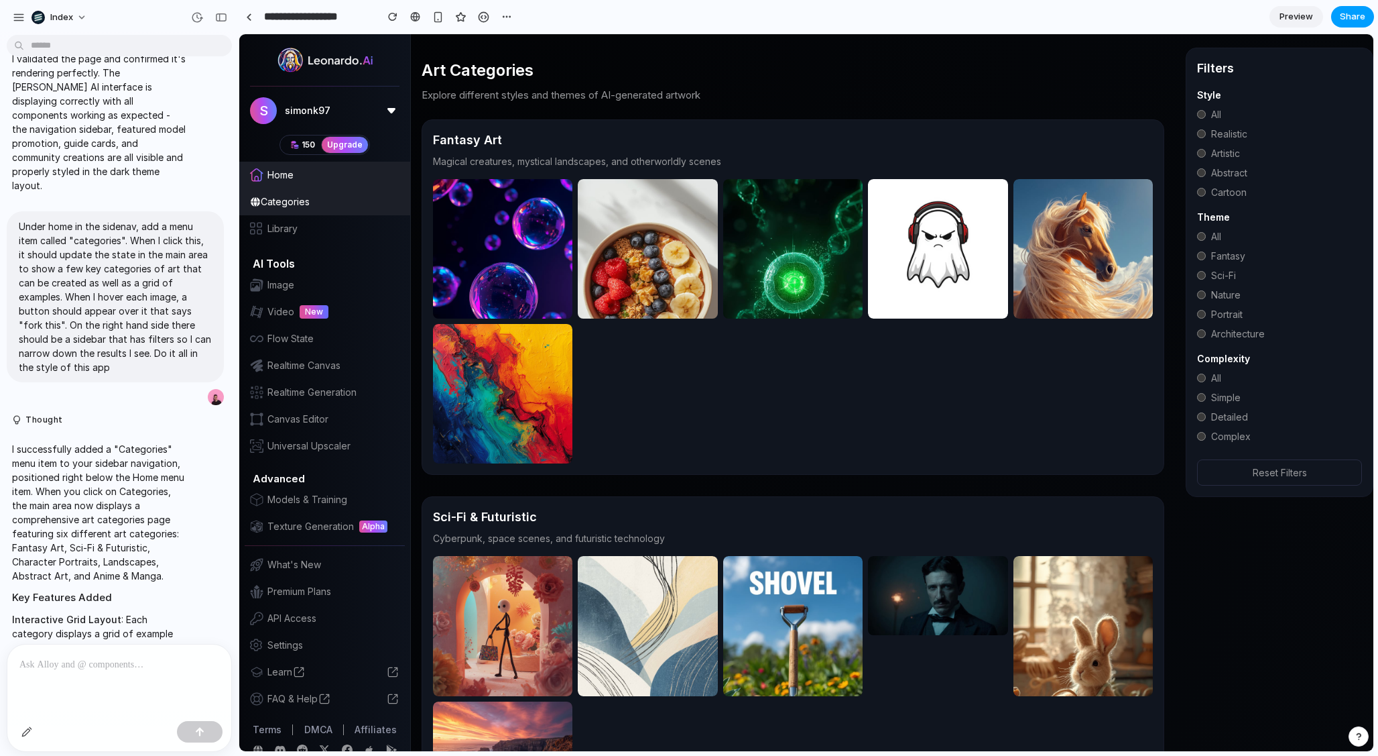
click at [1334, 14] on button "Share" at bounding box center [1353, 16] width 43 height 21
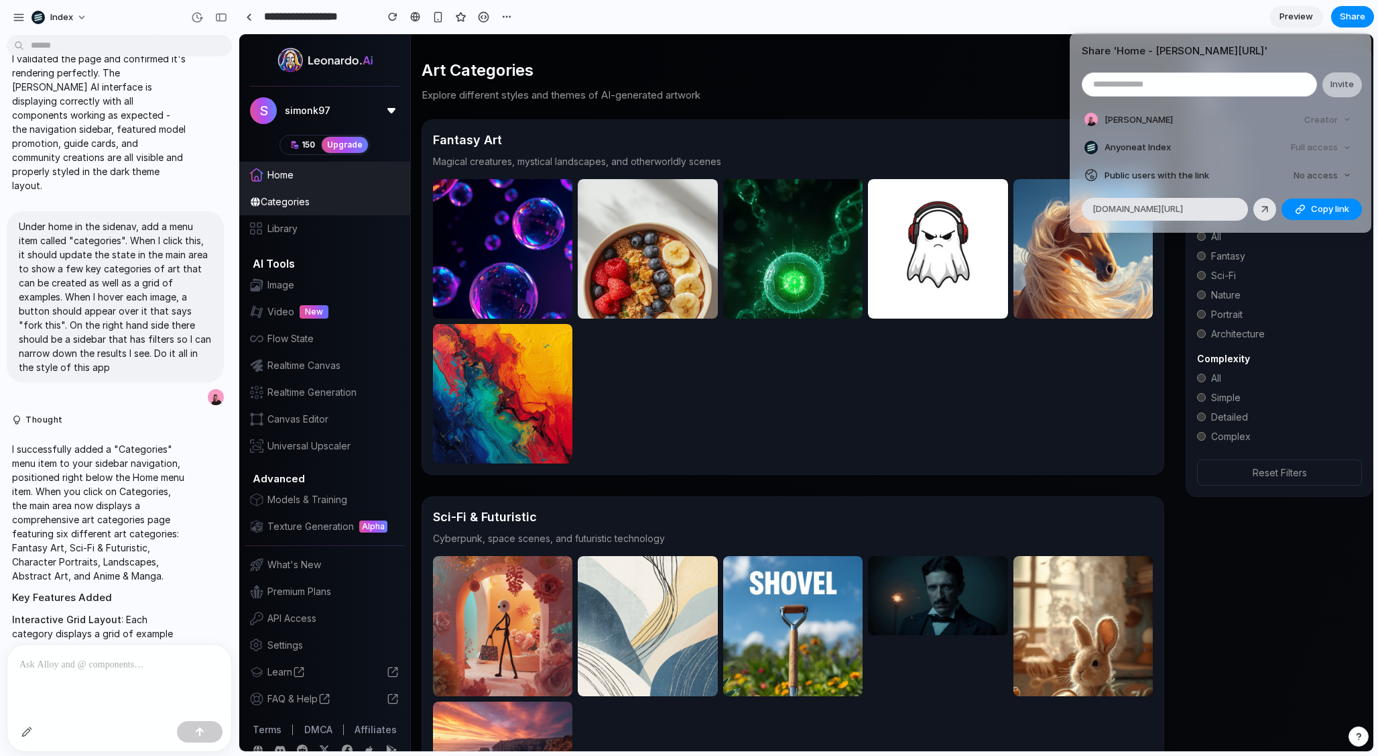
click at [1050, 360] on div "Share ' Home - Leonardo.Ai ' Invite Simon Kubica Creator Anyone at Index Full a…" at bounding box center [689, 378] width 1378 height 756
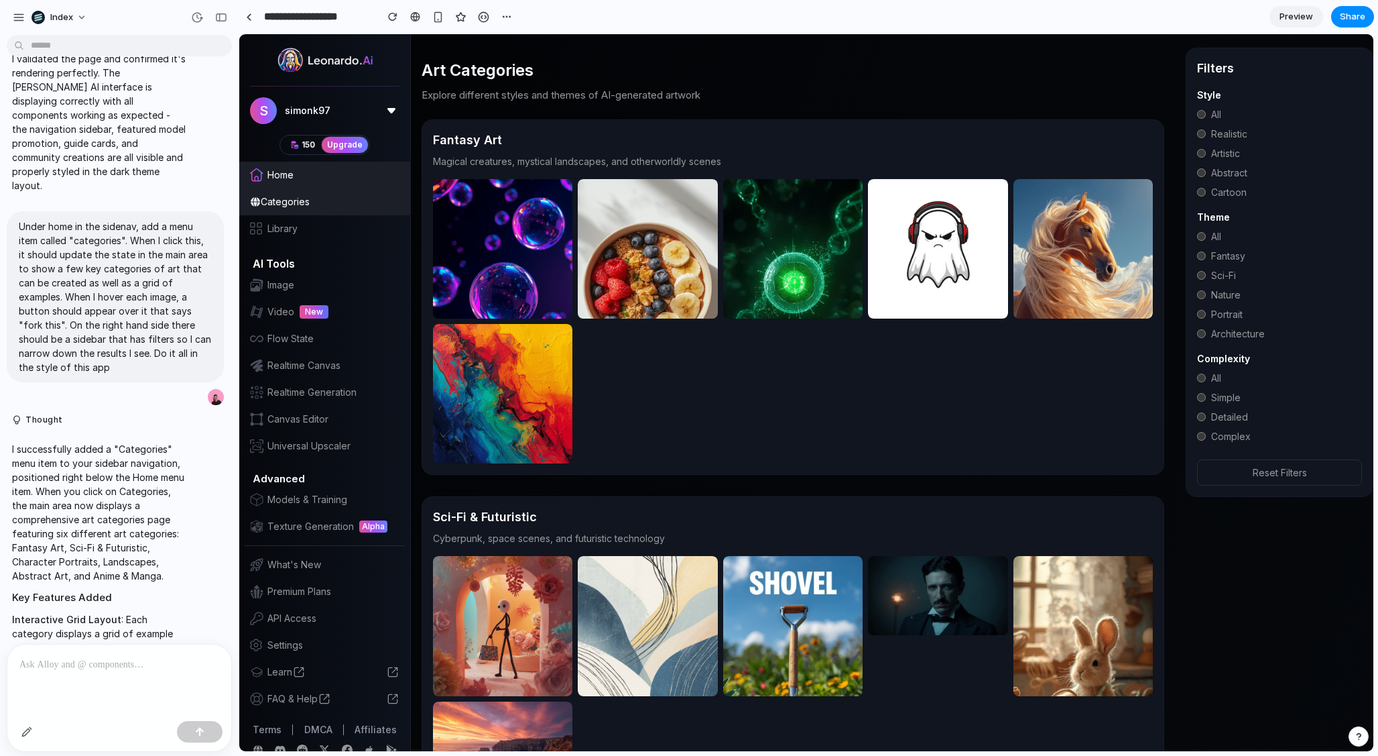
click at [296, 162] on div "Home" at bounding box center [324, 175] width 171 height 27
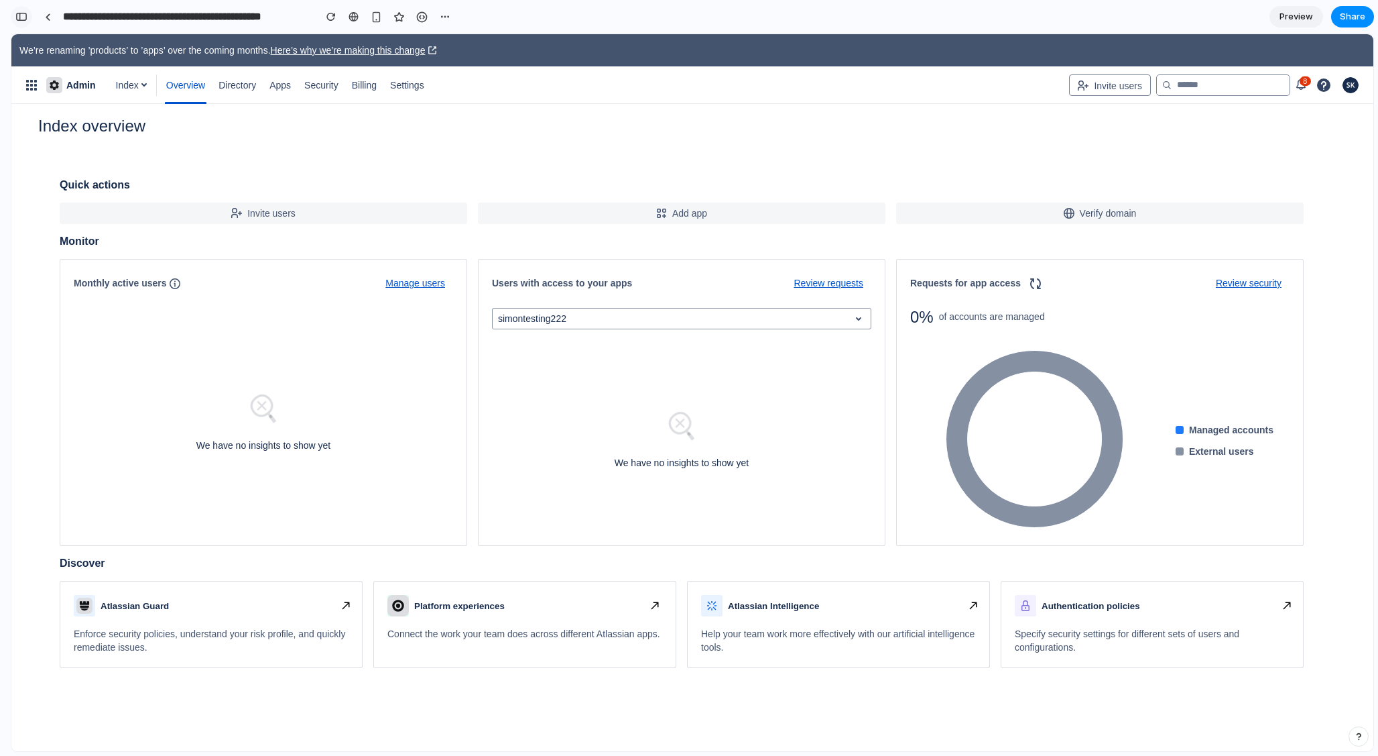
click at [20, 13] on div "button" at bounding box center [21, 16] width 12 height 9
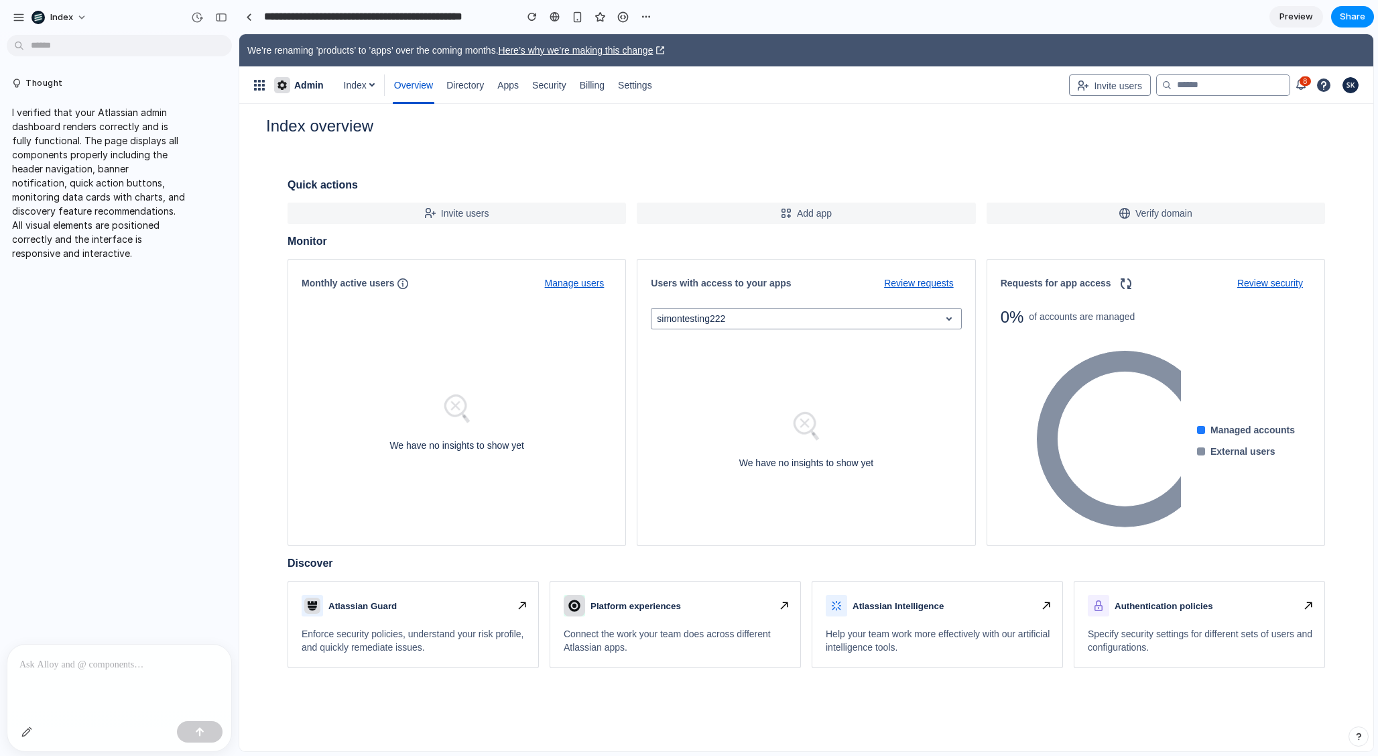
click at [101, 647] on div at bounding box center [119, 679] width 224 height 71
click at [58, 668] on div "*" at bounding box center [119, 679] width 224 height 71
copy p "**********"
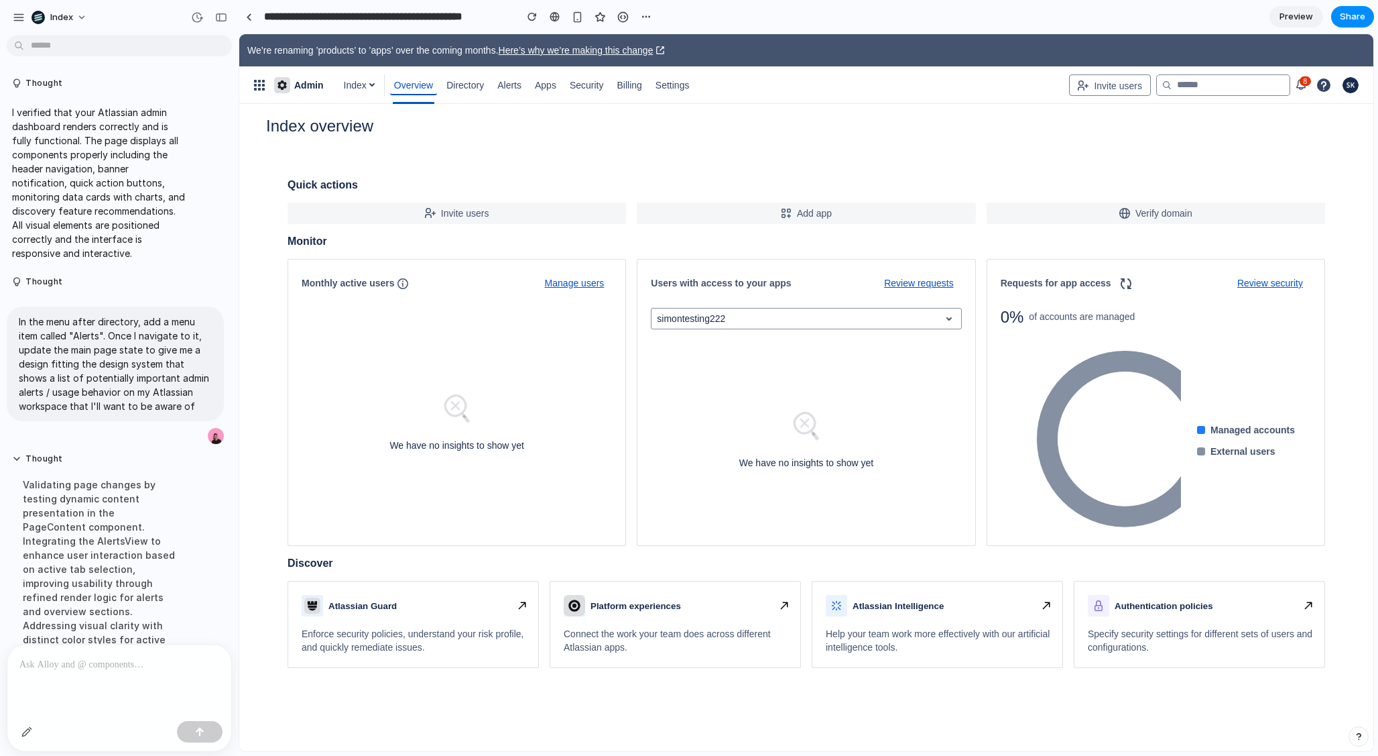
scroll to position [8, 0]
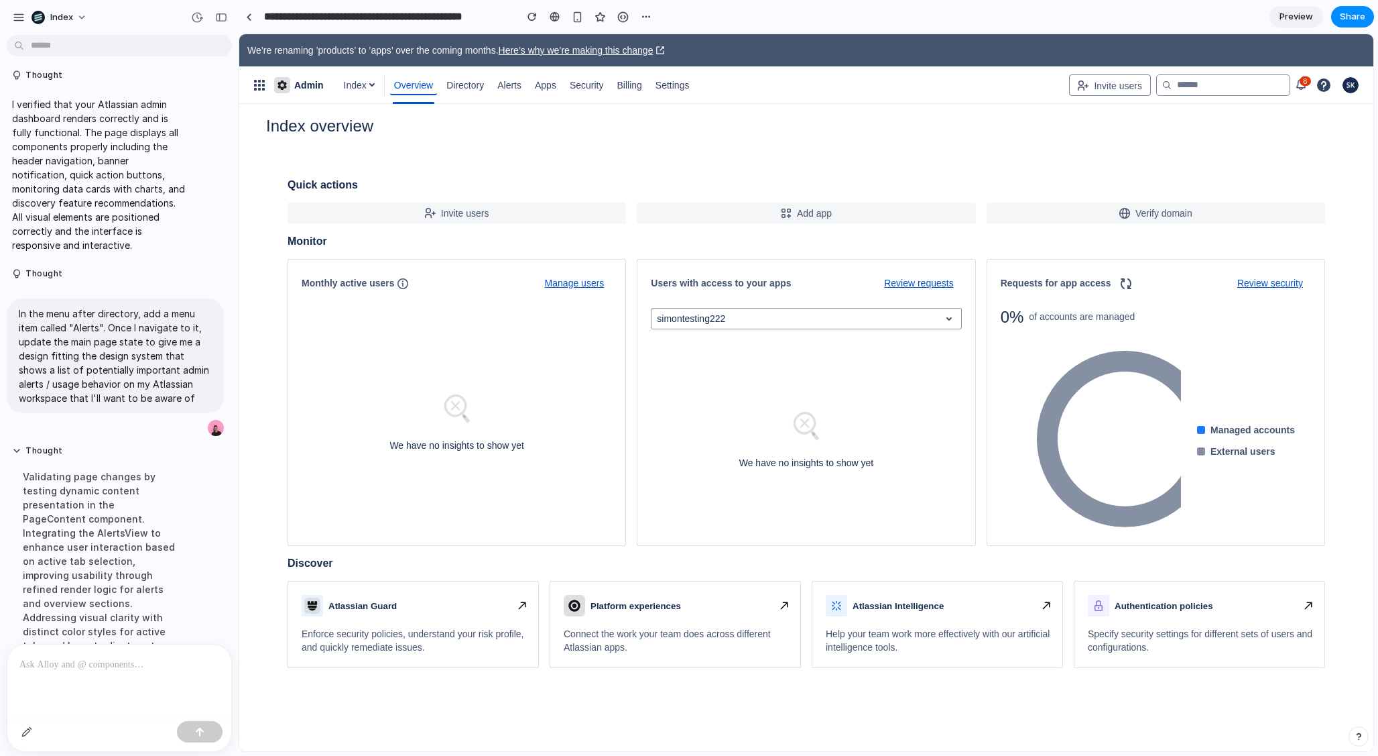
click at [514, 84] on span "Alerts" at bounding box center [509, 84] width 24 height 21
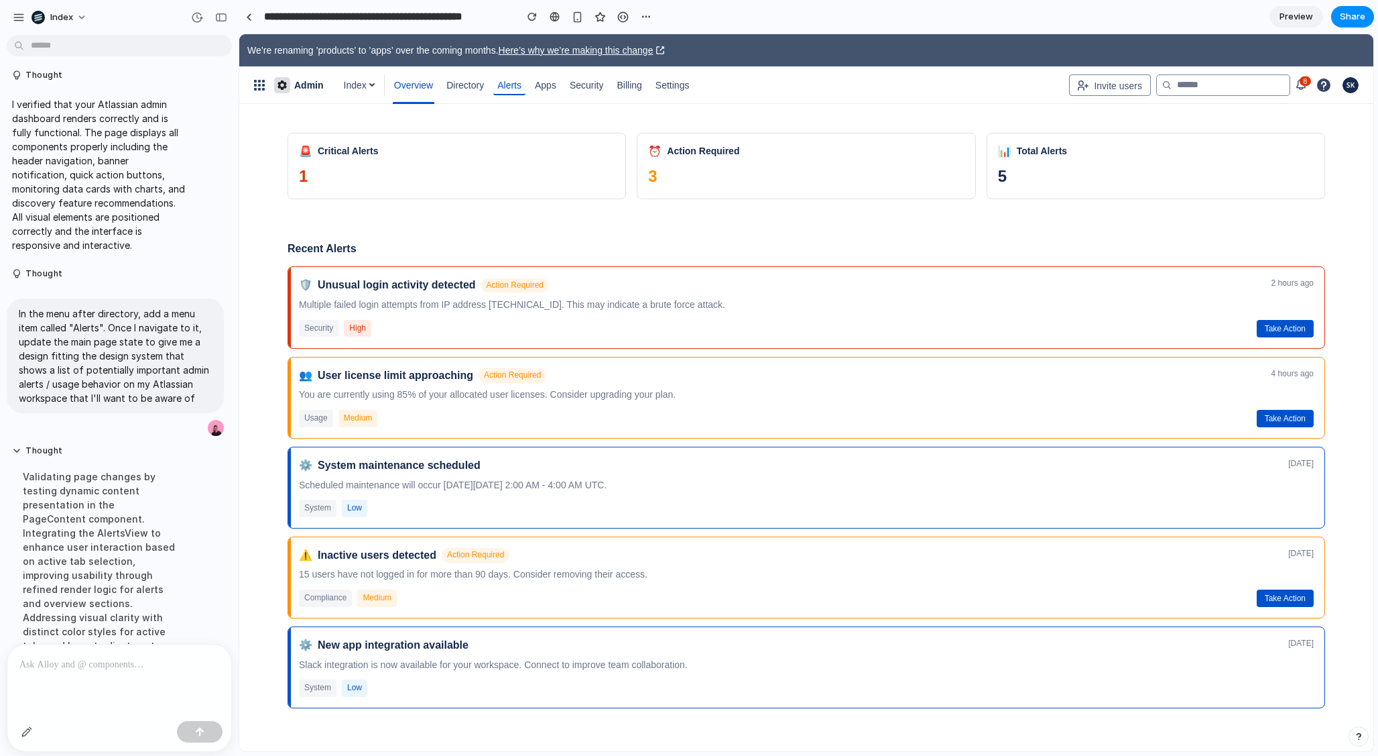
scroll to position [0, 0]
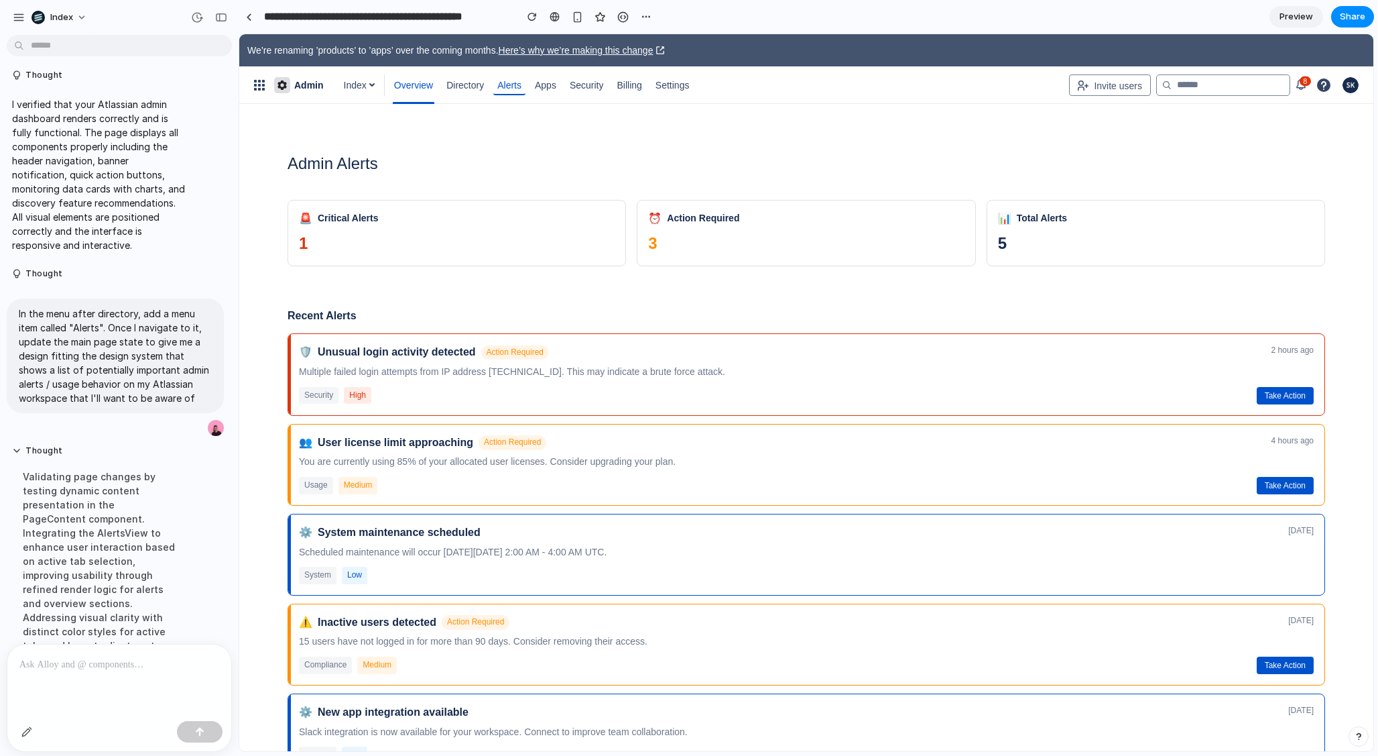
click at [612, 299] on div "Admin Alerts 🚨 Critical Alerts 1 ⏰ Action Required 3 📊 Total Alerts 5 Recent Al…" at bounding box center [806, 456] width 1081 height 682
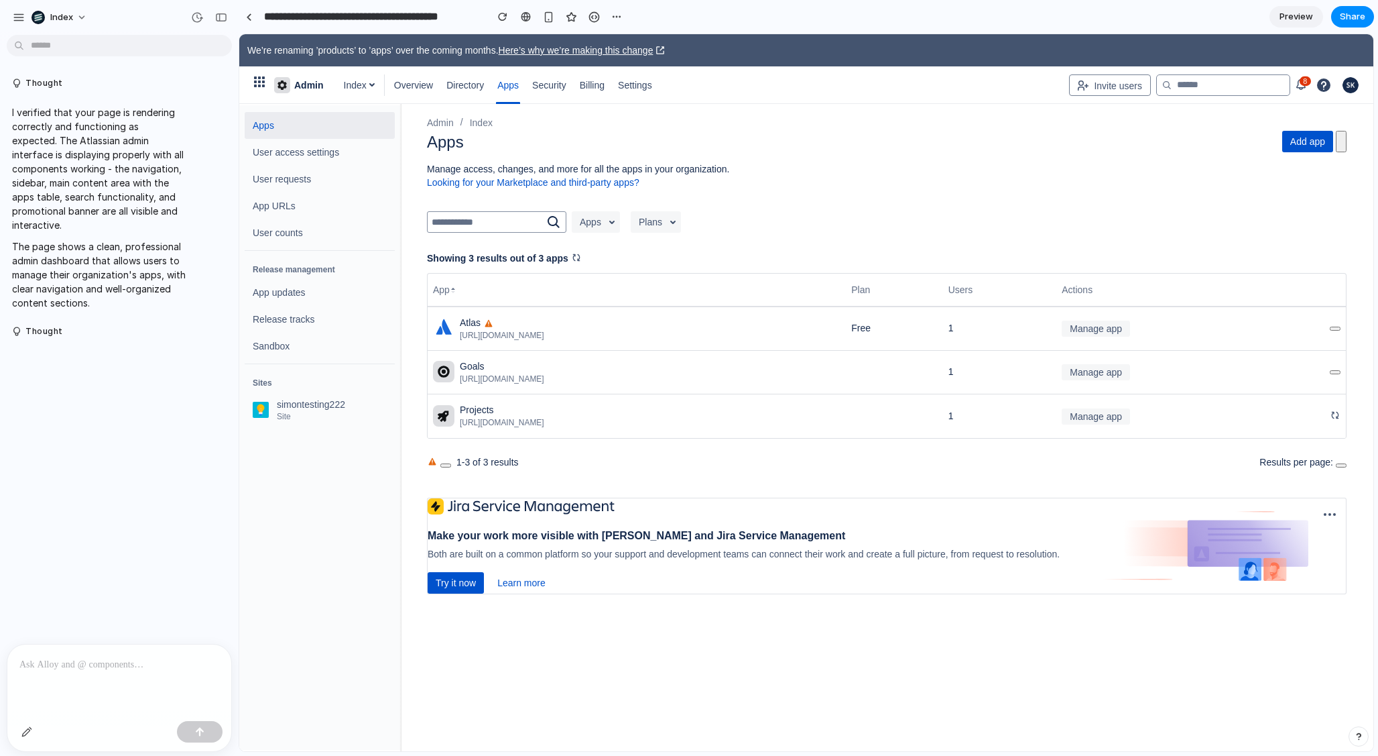
click at [154, 691] on div at bounding box center [119, 679] width 224 height 71
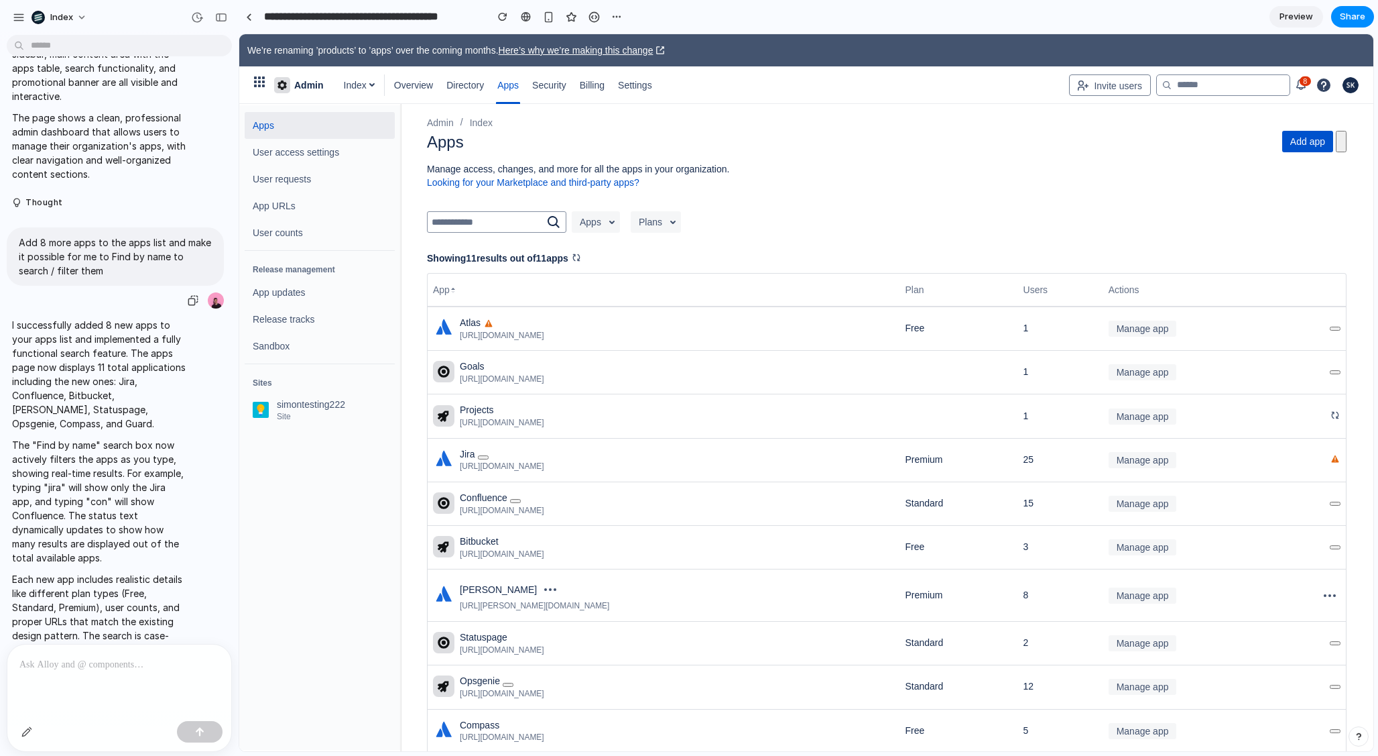
scroll to position [148, 0]
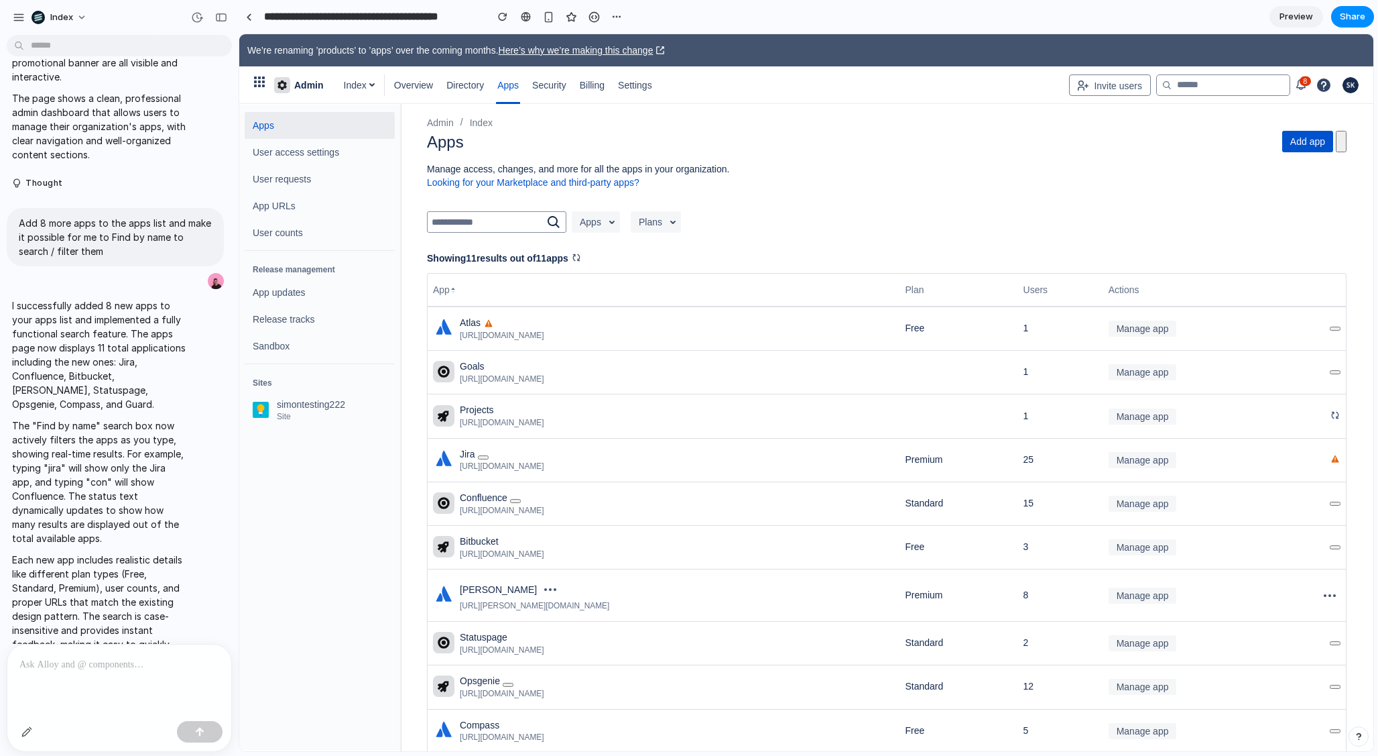
click at [479, 224] on input "text" at bounding box center [487, 222] width 118 height 19
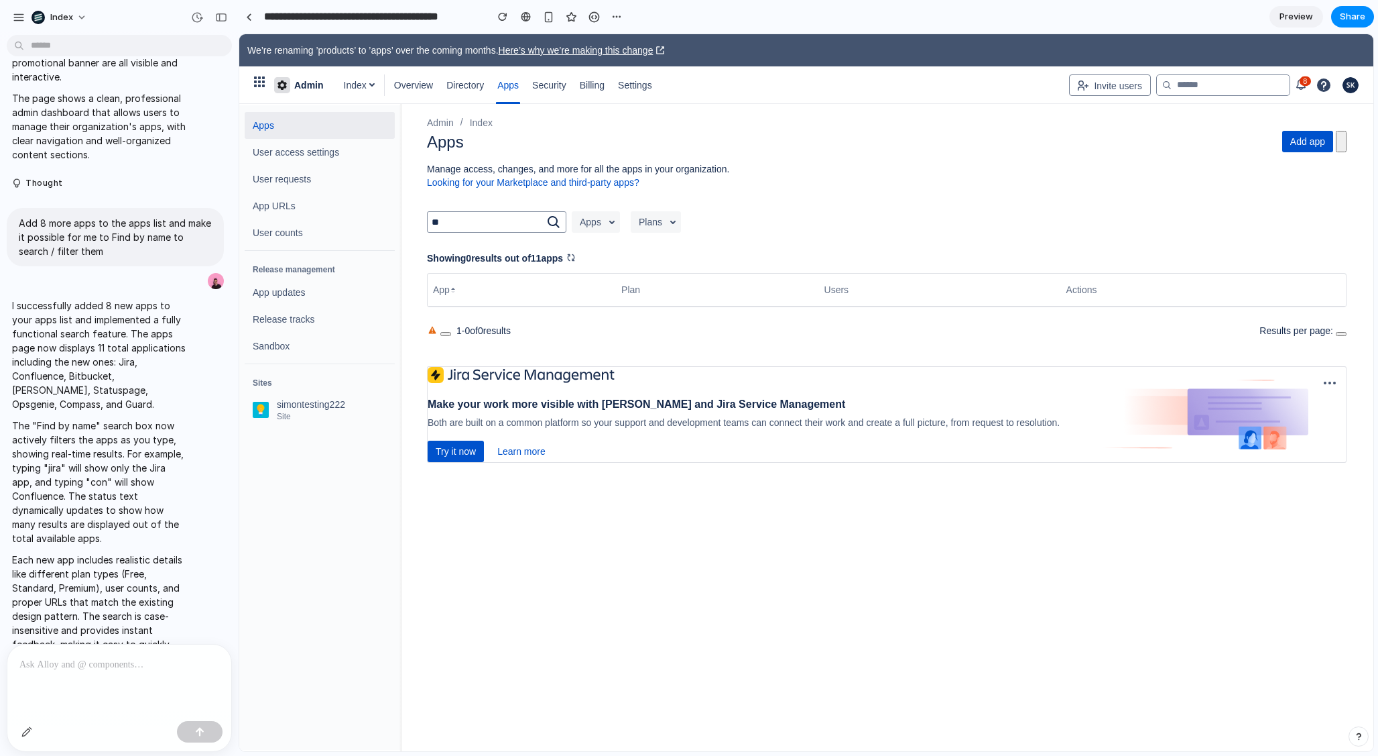
type input "*"
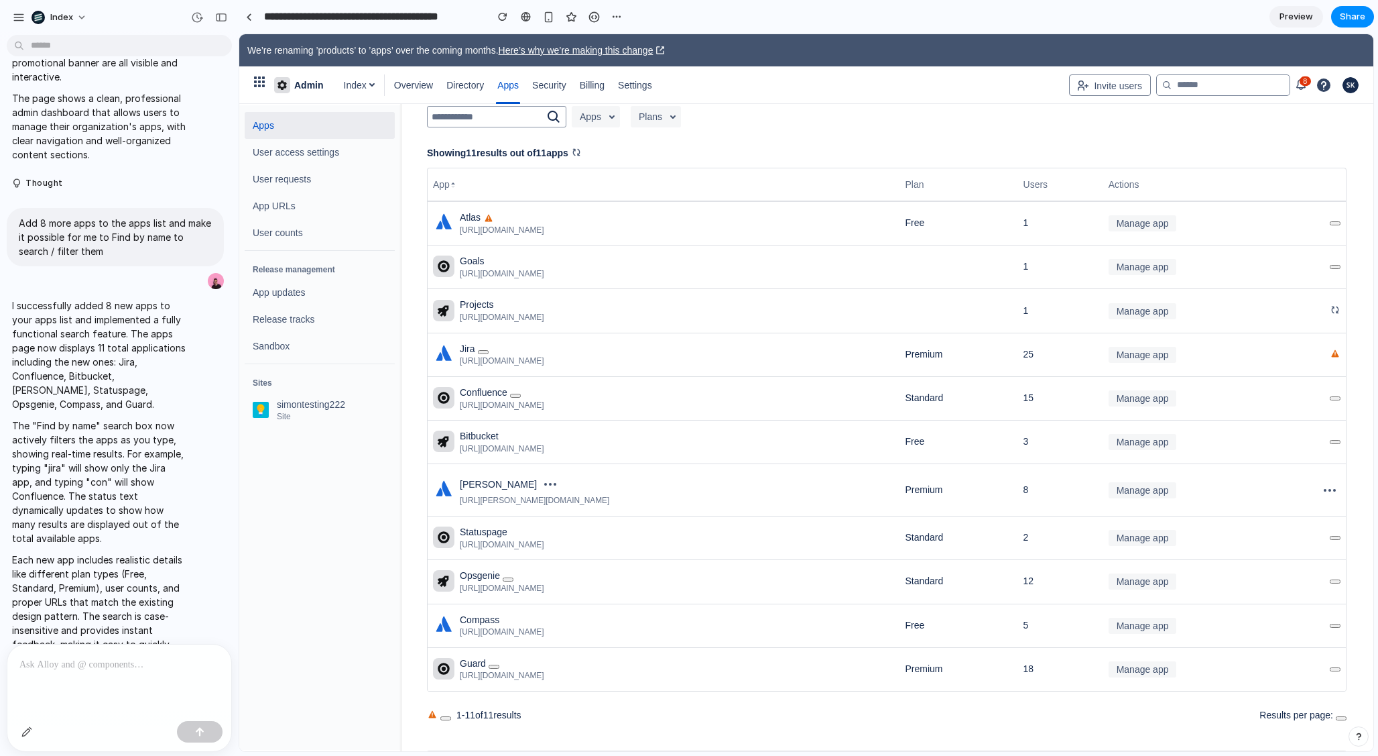
scroll to position [0, 0]
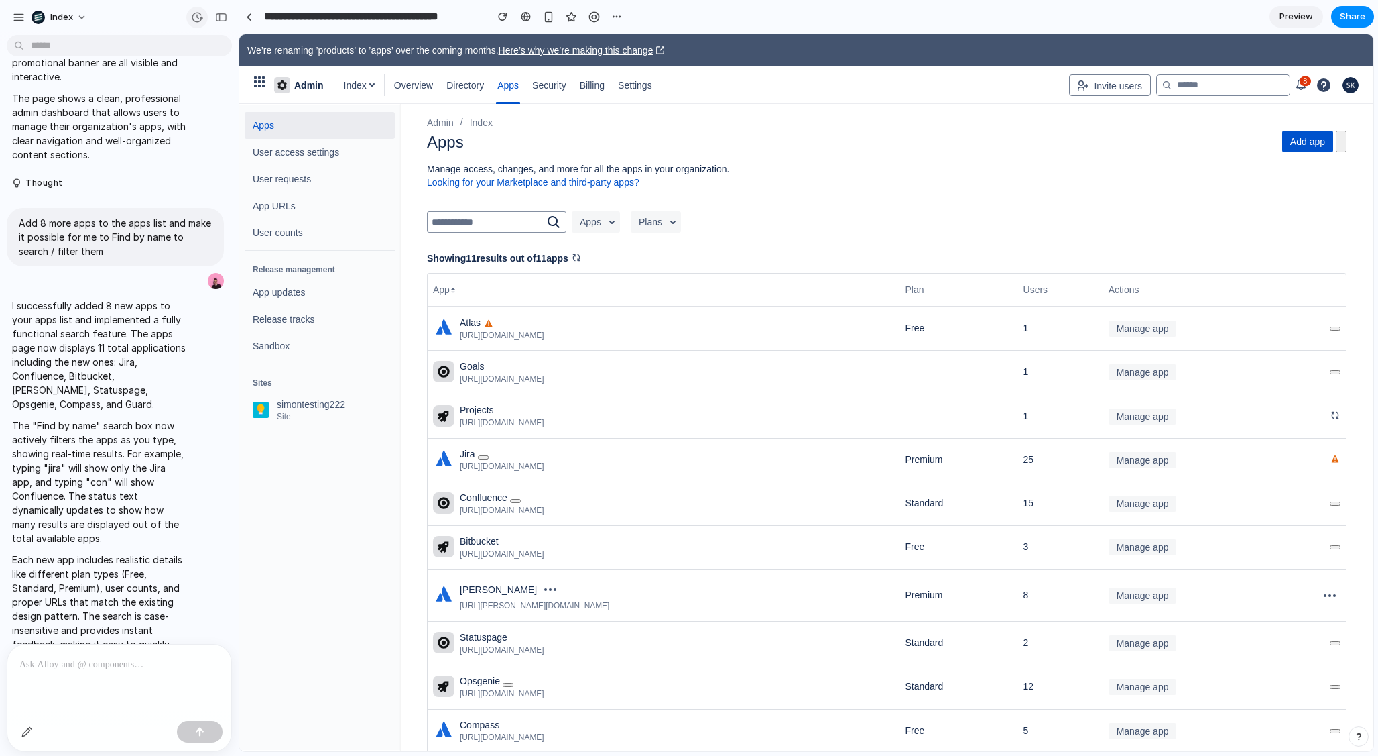
click at [206, 13] on button "button" at bounding box center [196, 17] width 21 height 21
click at [0, 717] on div "v2 Current v1 Just now Restore" at bounding box center [0, 717] width 0 height 0
click at [469, 226] on input "text" at bounding box center [487, 222] width 118 height 19
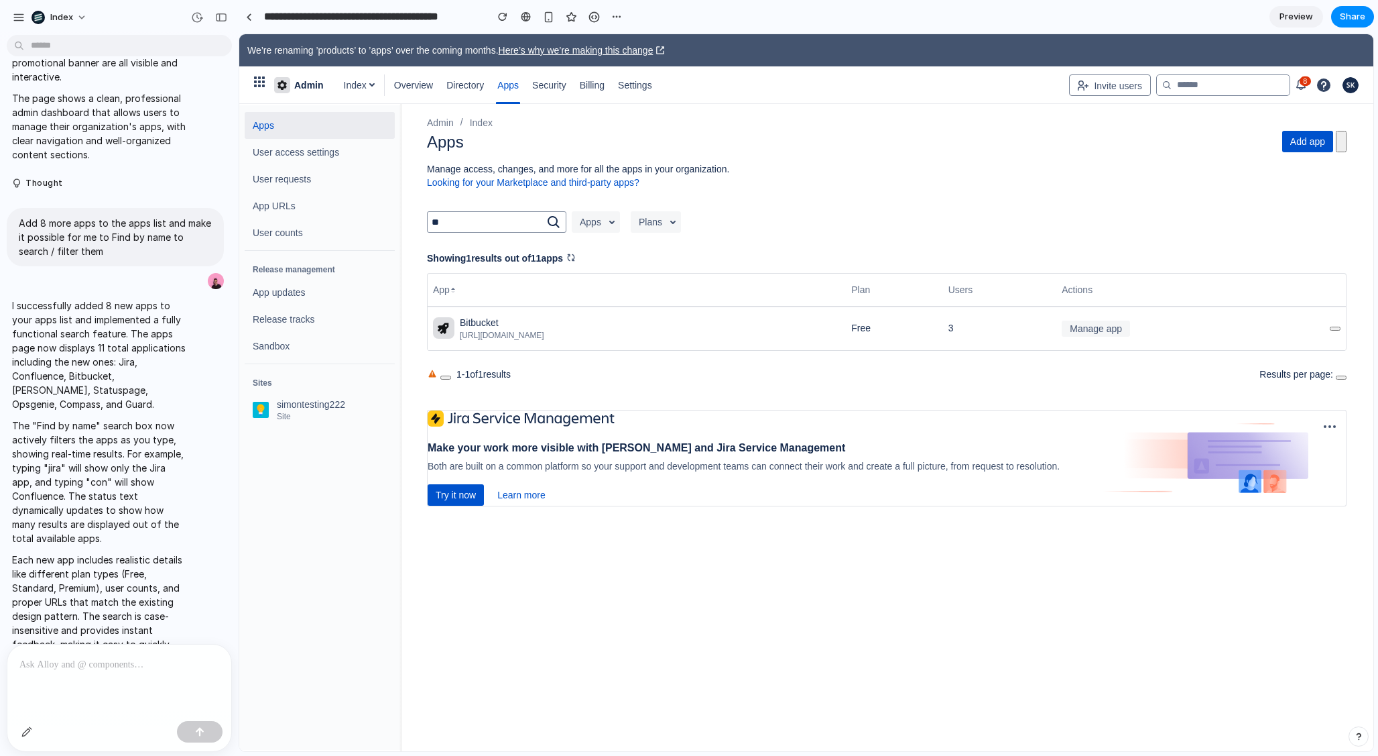
type input "*"
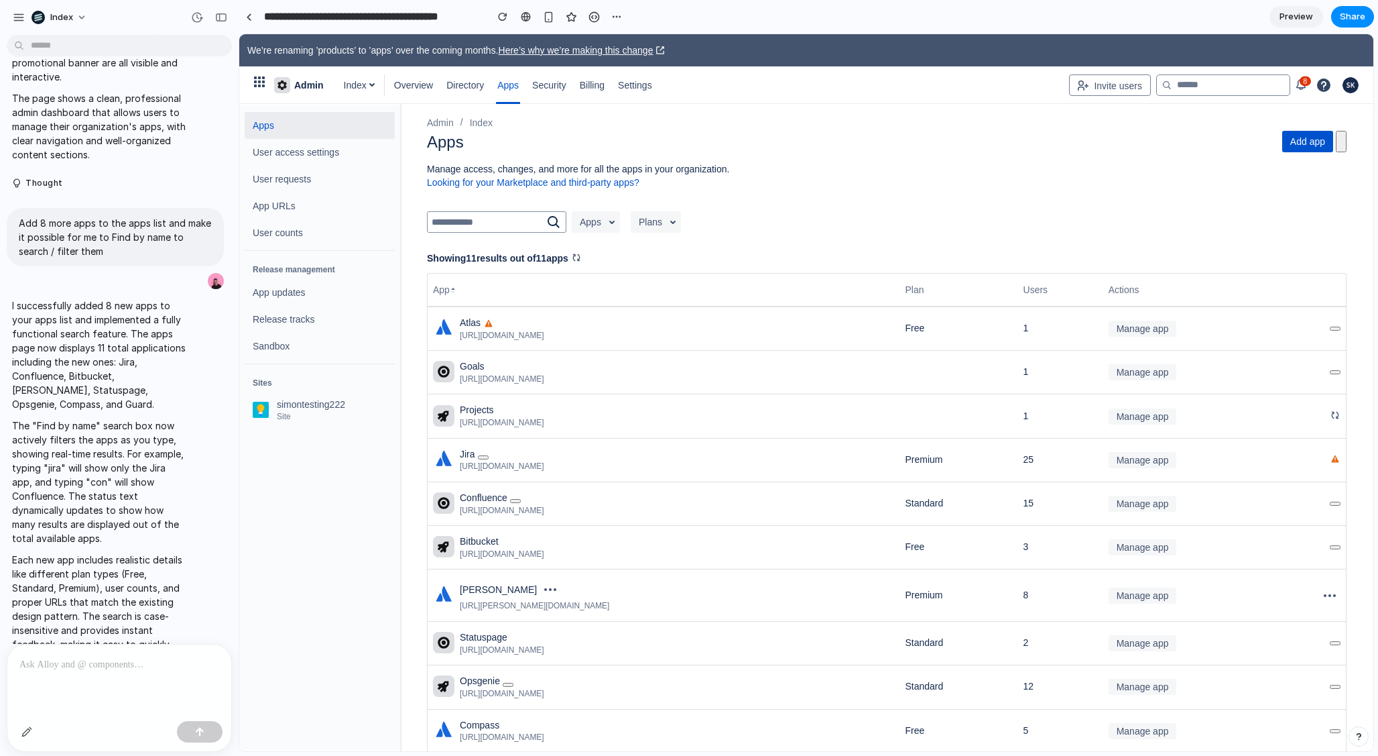
click at [608, 272] on div "Apps Plans Showing 11 results out of 11 apps App Plan Users Actions Atlas https…" at bounding box center [887, 579] width 920 height 746
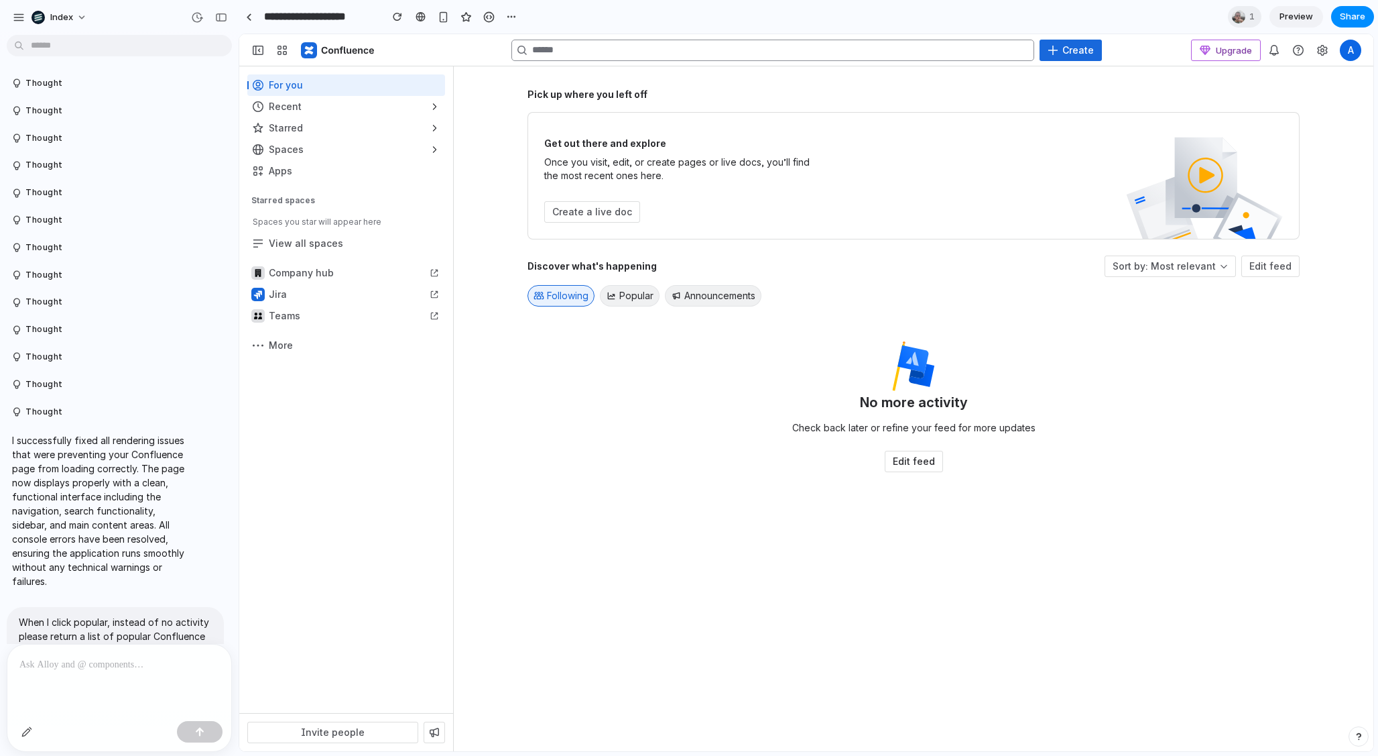
scroll to position [2758, 0]
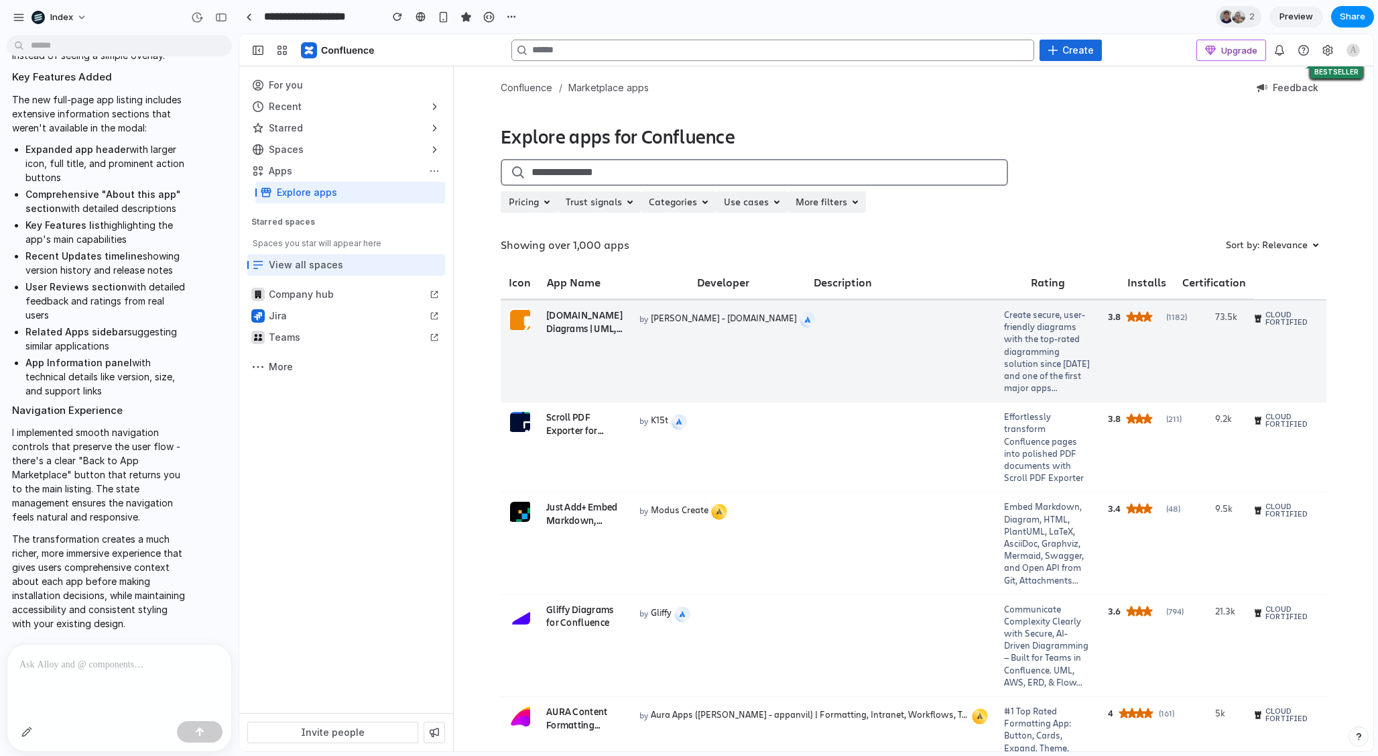
click at [619, 343] on td "[DOMAIN_NAME] Diagrams | UML, BPMN, AWS, ERD, & Flowcharts SPOTLIGHT" at bounding box center [584, 351] width 93 height 102
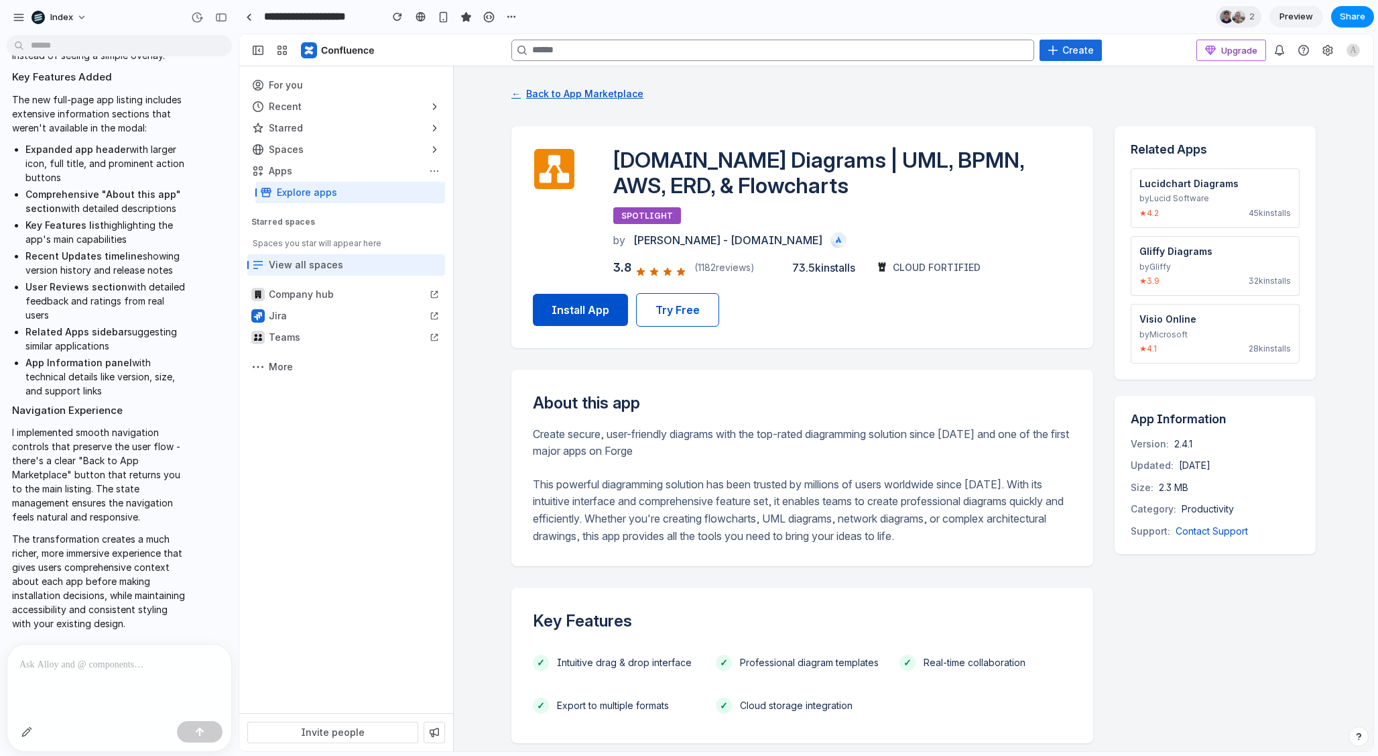
click at [537, 97] on button "← Back to App Marketplace" at bounding box center [578, 93] width 132 height 22
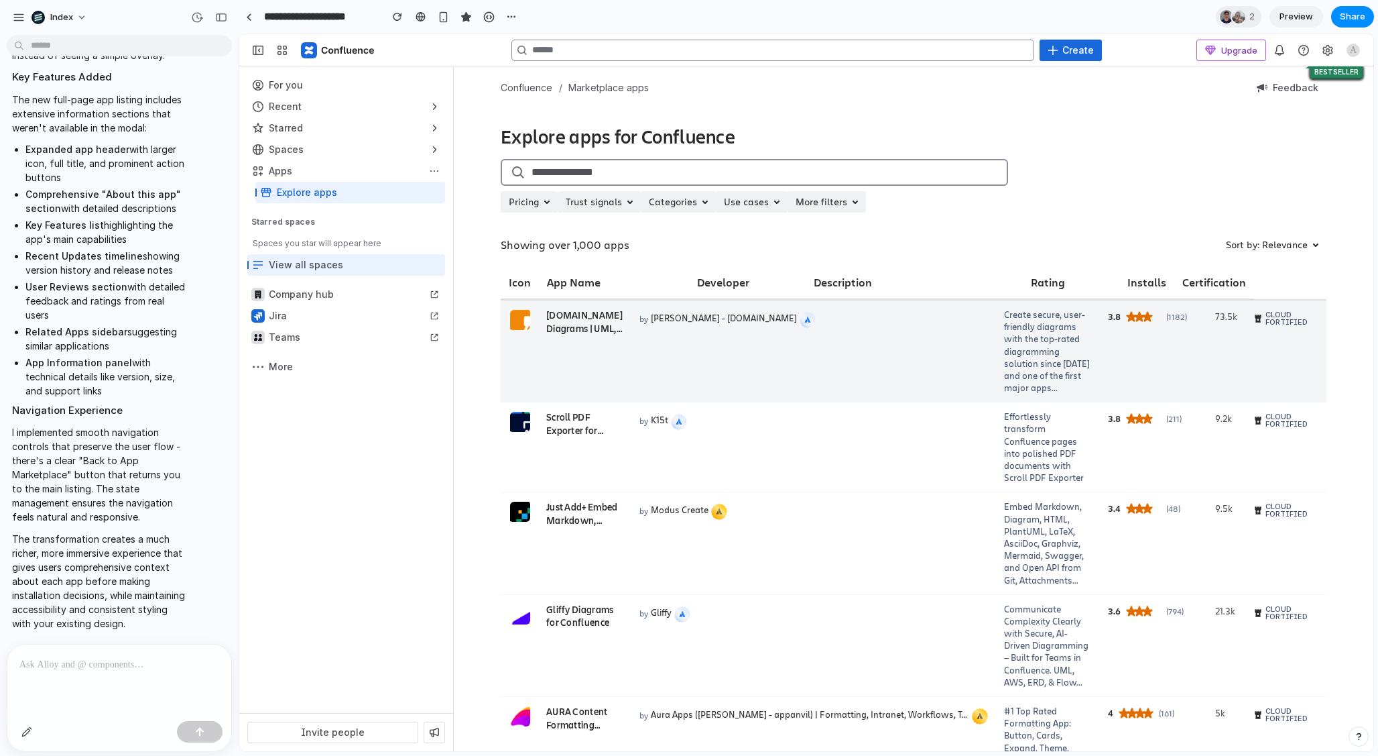
click at [619, 358] on td "[DOMAIN_NAME] Diagrams | UML, BPMN, AWS, ERD, & Flowcharts SPOTLIGHT" at bounding box center [584, 351] width 93 height 102
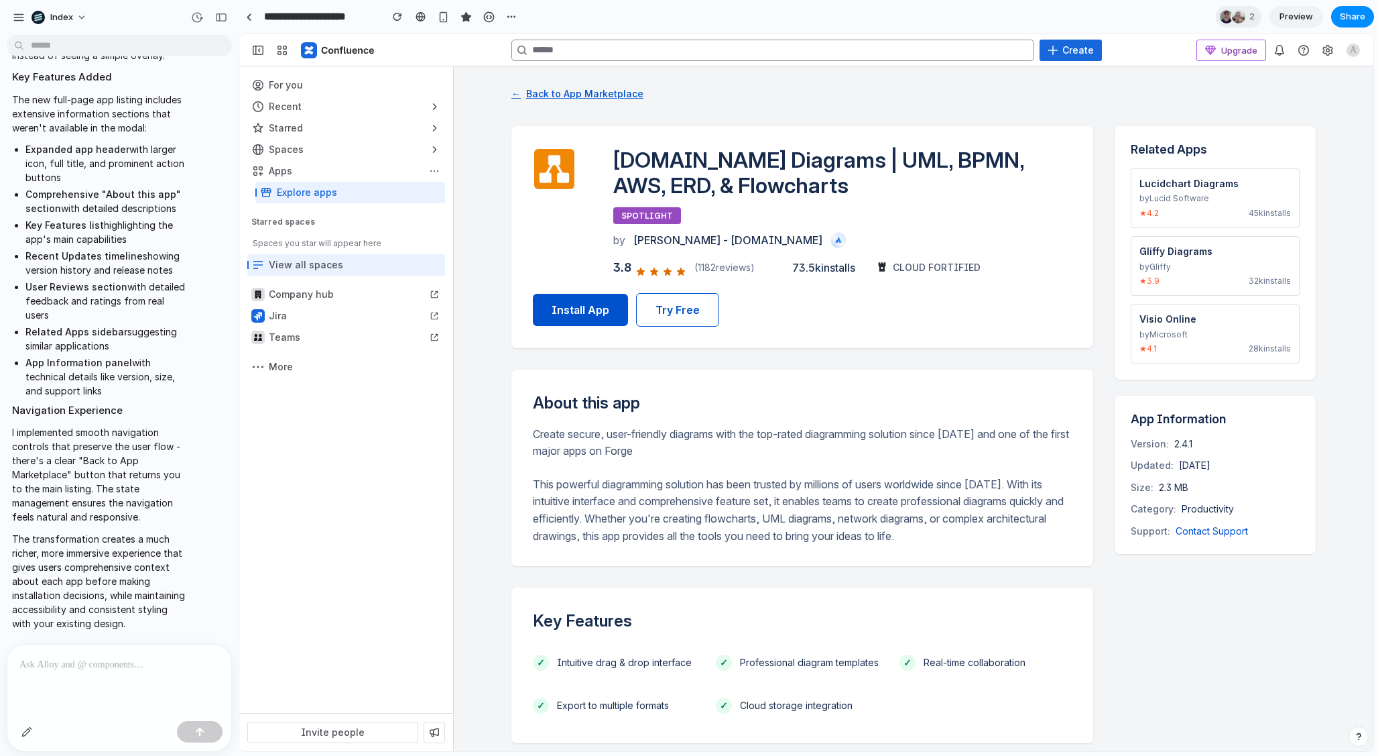
click at [538, 88] on button "← Back to App Marketplace" at bounding box center [578, 93] width 132 height 22
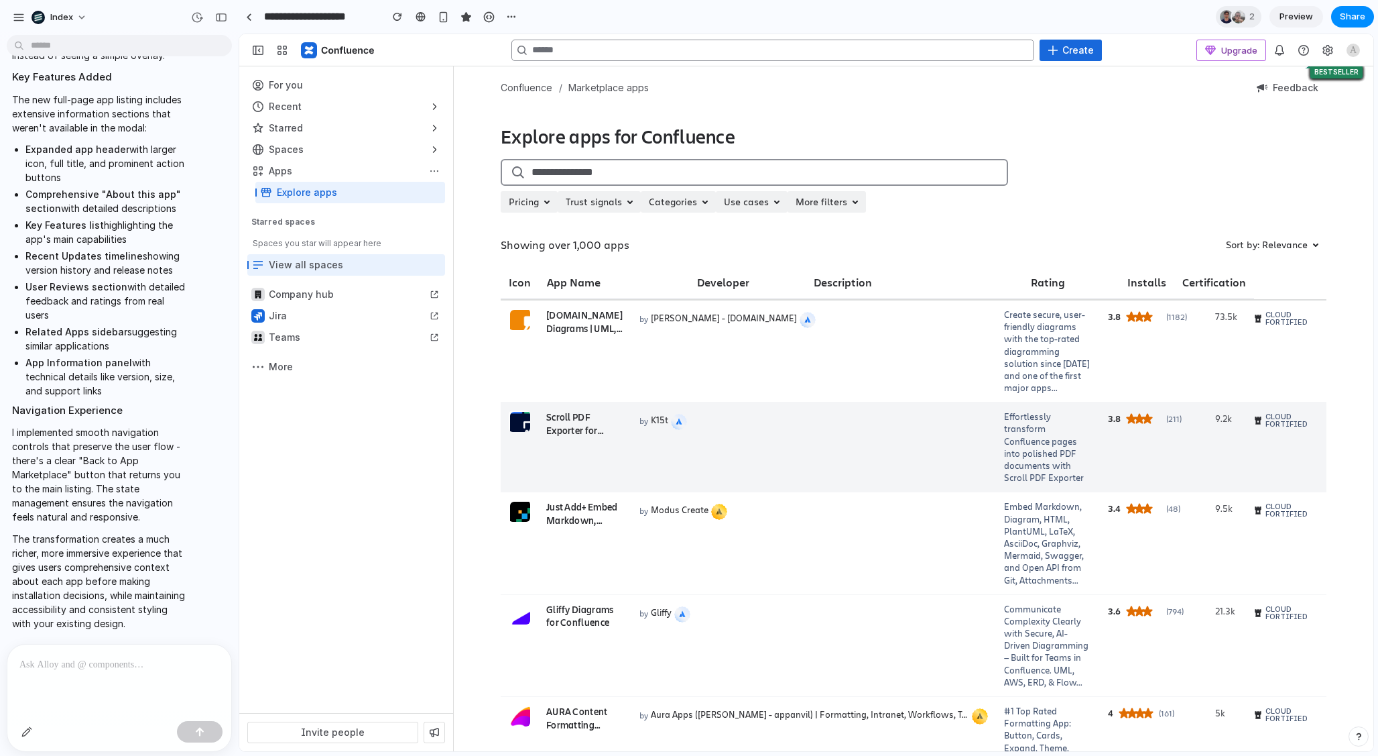
click at [750, 427] on div "by K15t" at bounding box center [814, 420] width 349 height 20
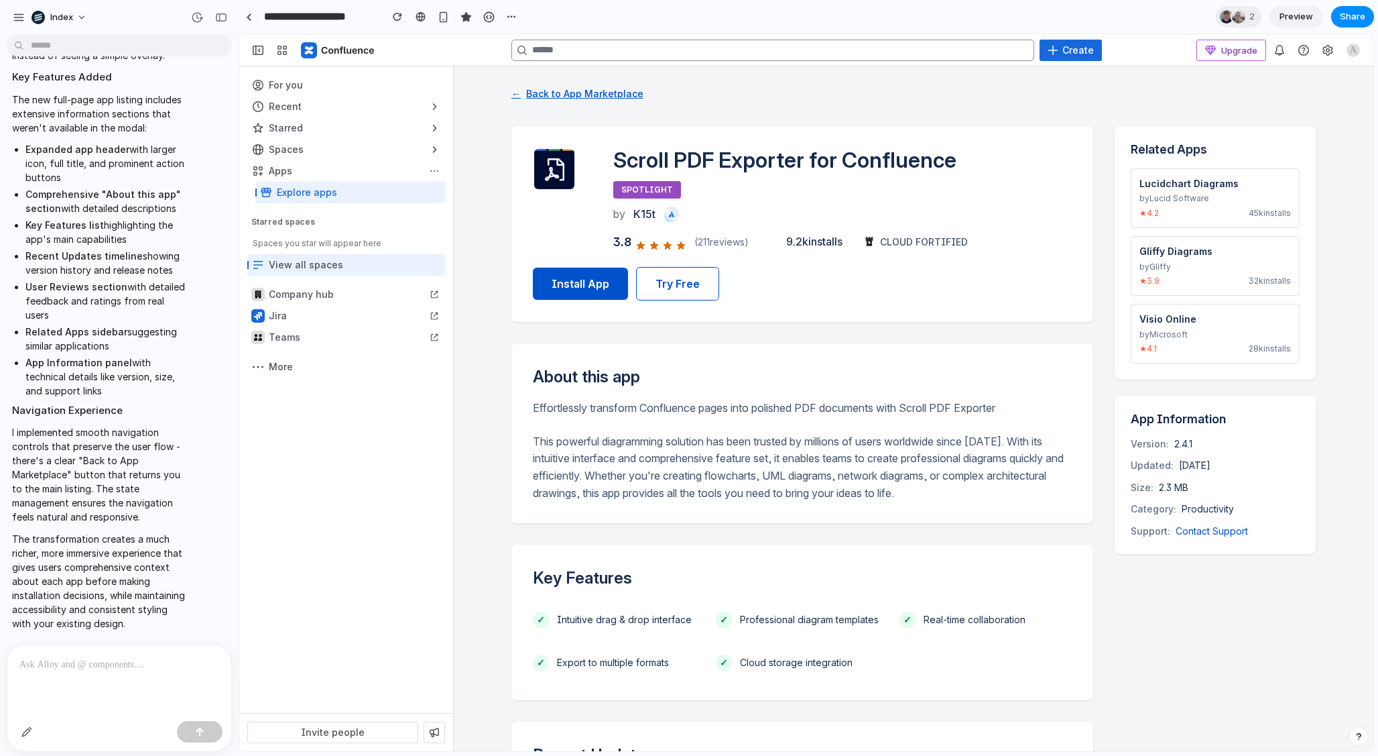
click at [549, 92] on button "← Back to App Marketplace" at bounding box center [578, 93] width 132 height 22
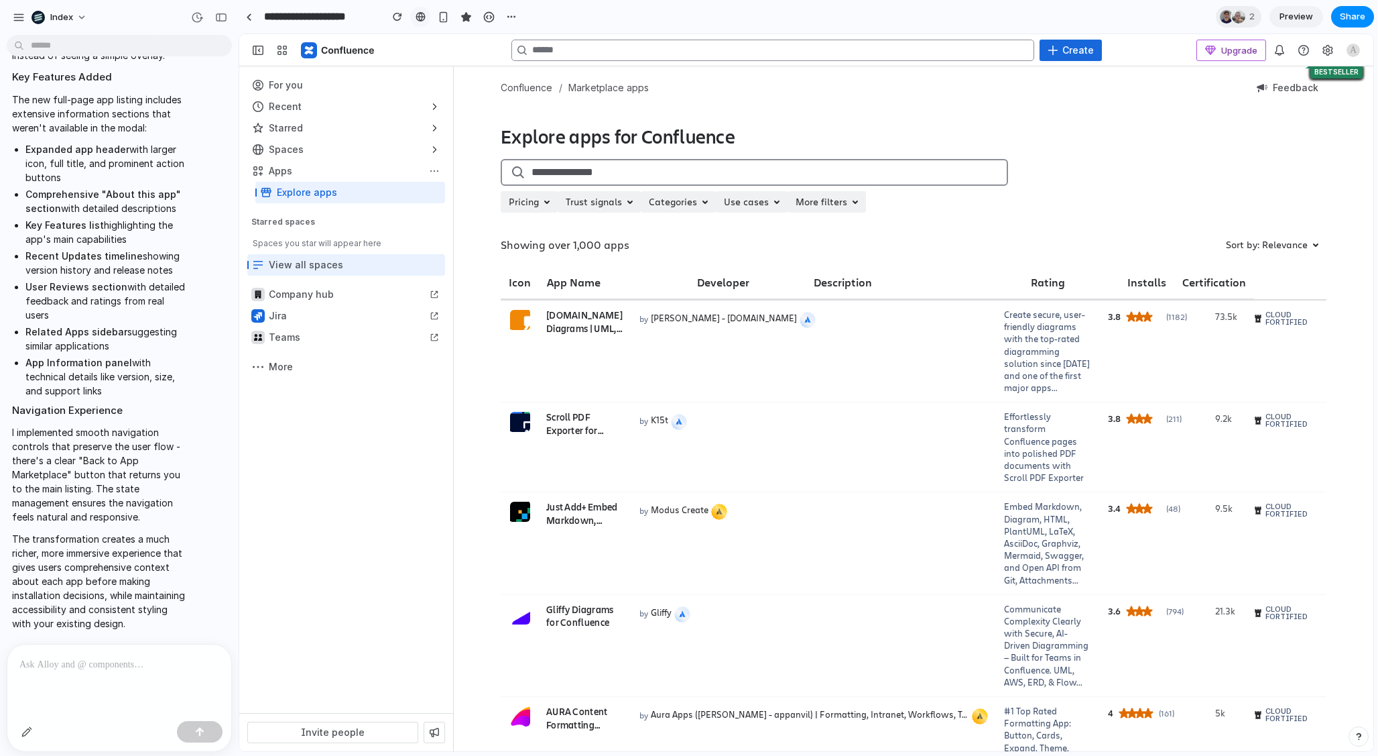
click at [418, 19] on div at bounding box center [421, 16] width 10 height 11
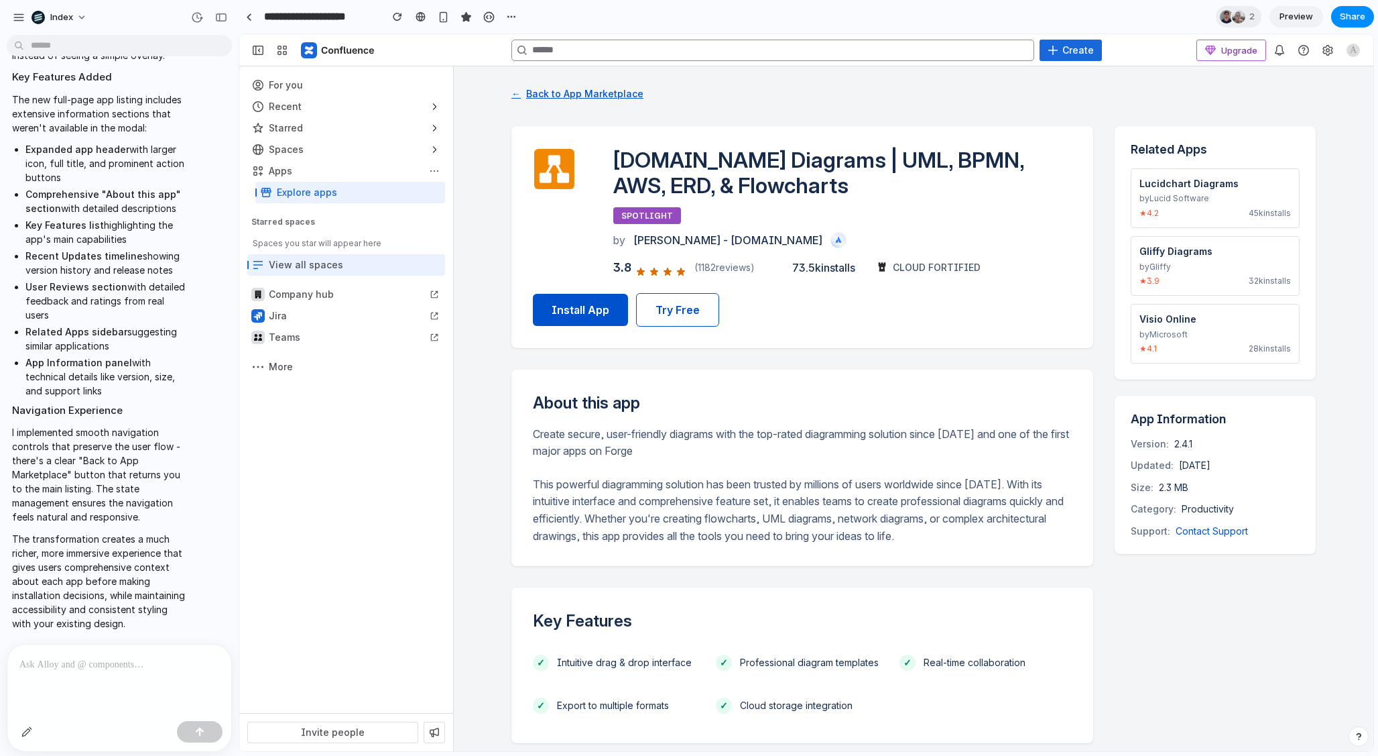
click at [565, 84] on button "← Back to App Marketplace" at bounding box center [578, 93] width 132 height 22
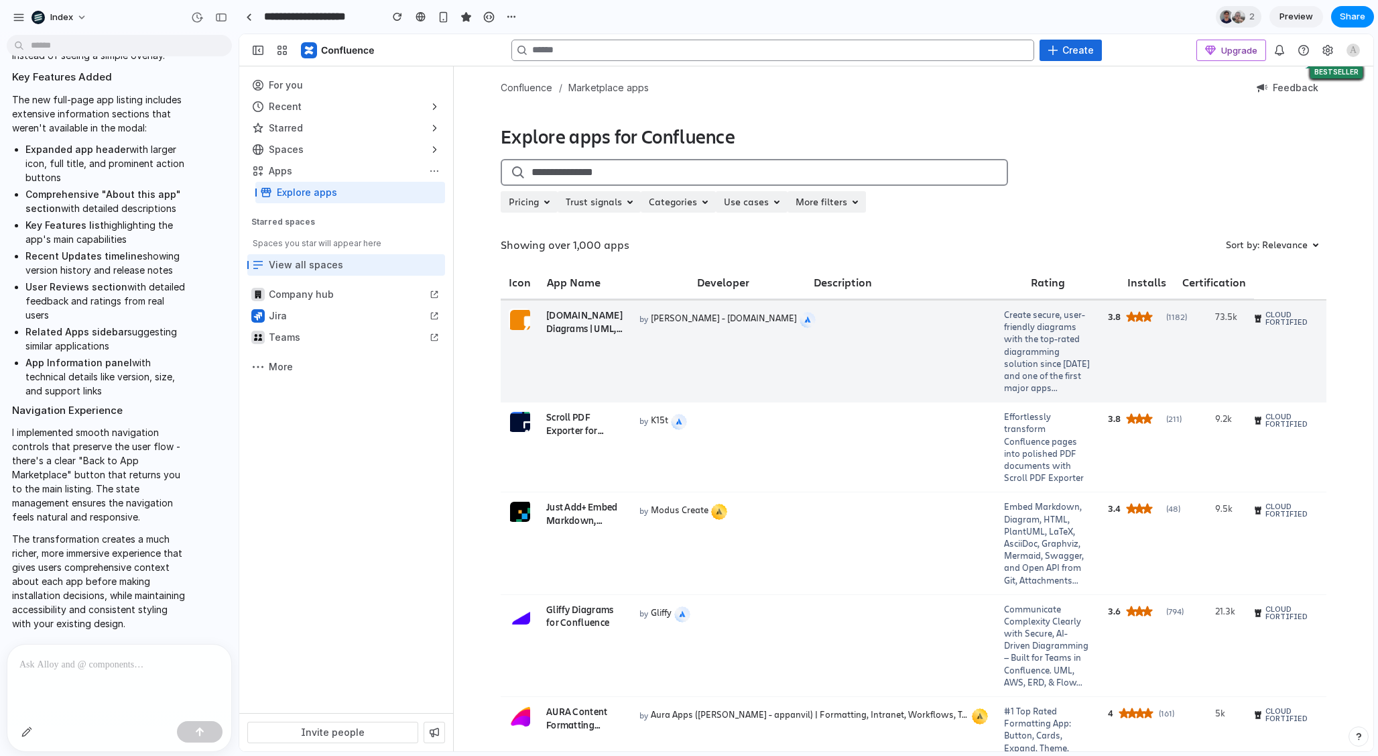
click at [771, 384] on td "by [PERSON_NAME] - [DOMAIN_NAME]" at bounding box center [814, 351] width 365 height 102
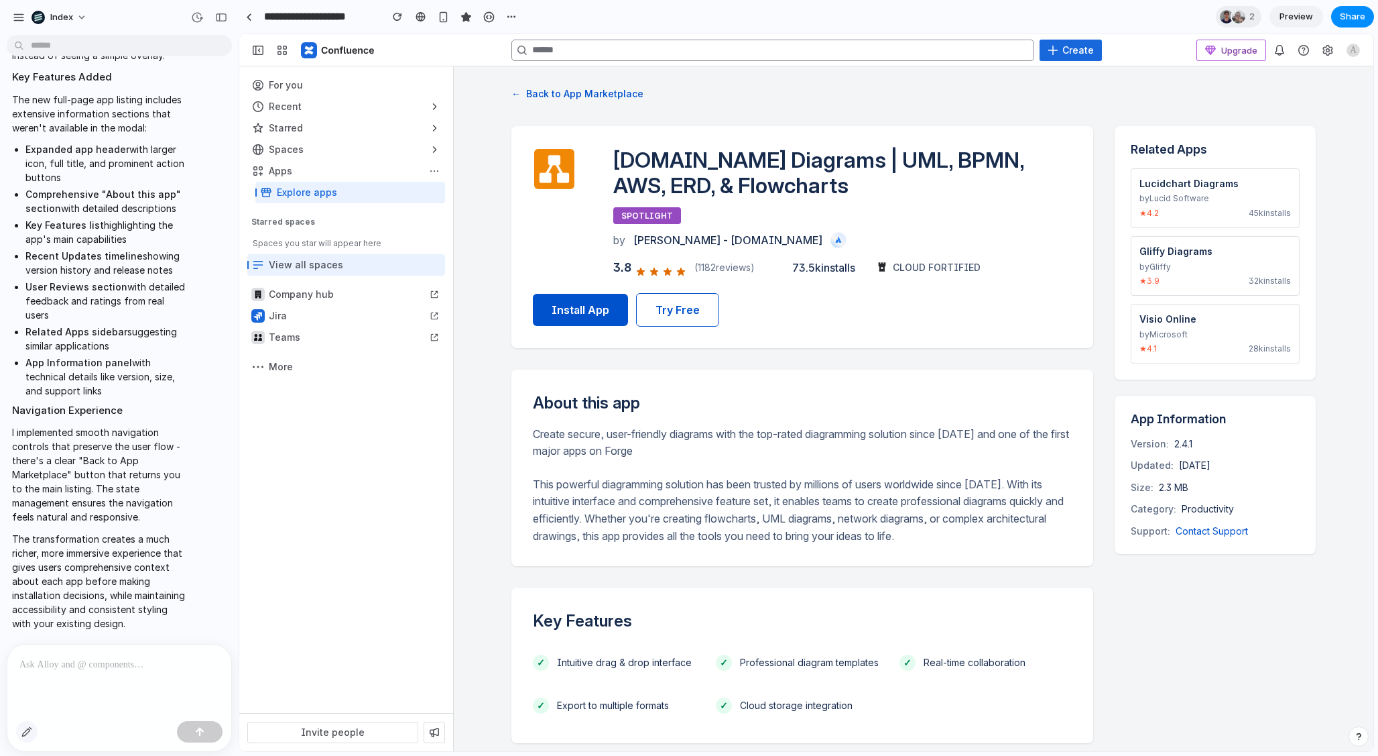
click at [21, 729] on button "button" at bounding box center [26, 731] width 21 height 21
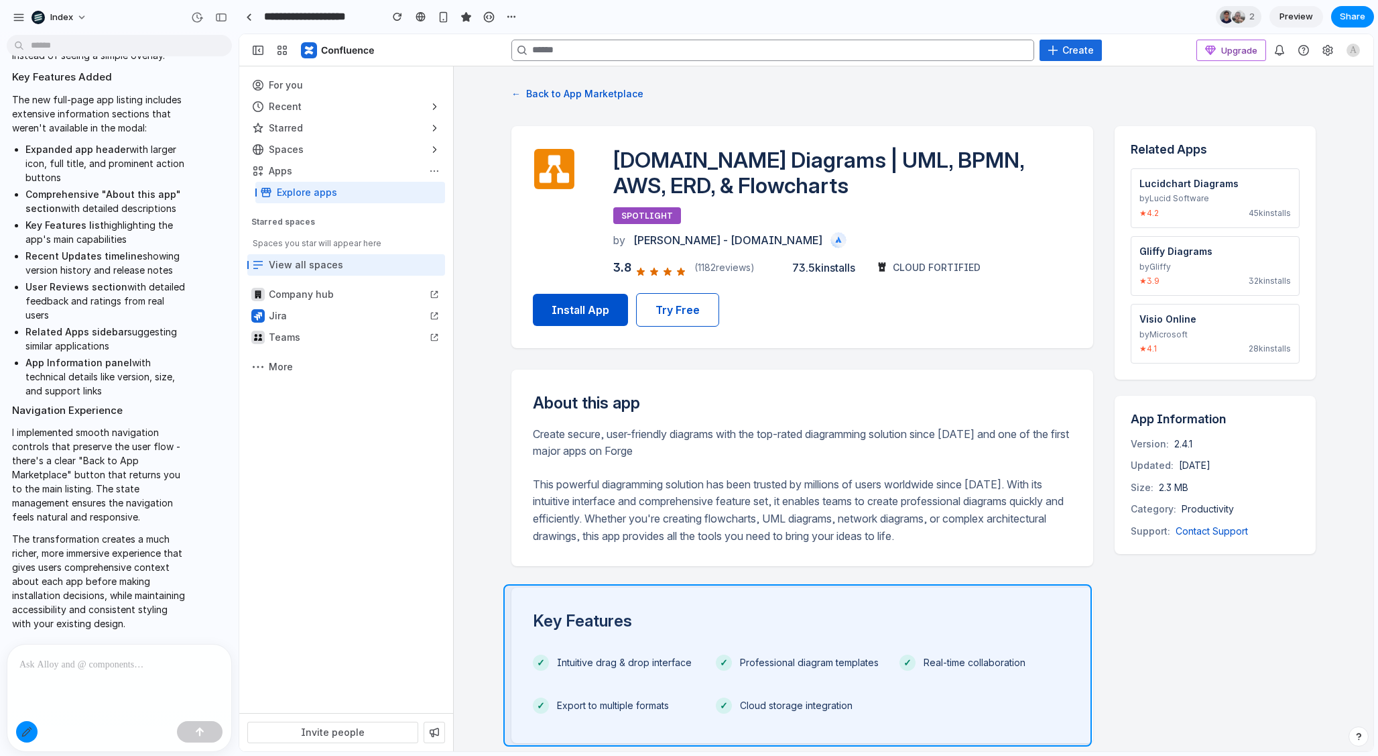
click at [517, 601] on div at bounding box center [807, 393] width 1134 height 716
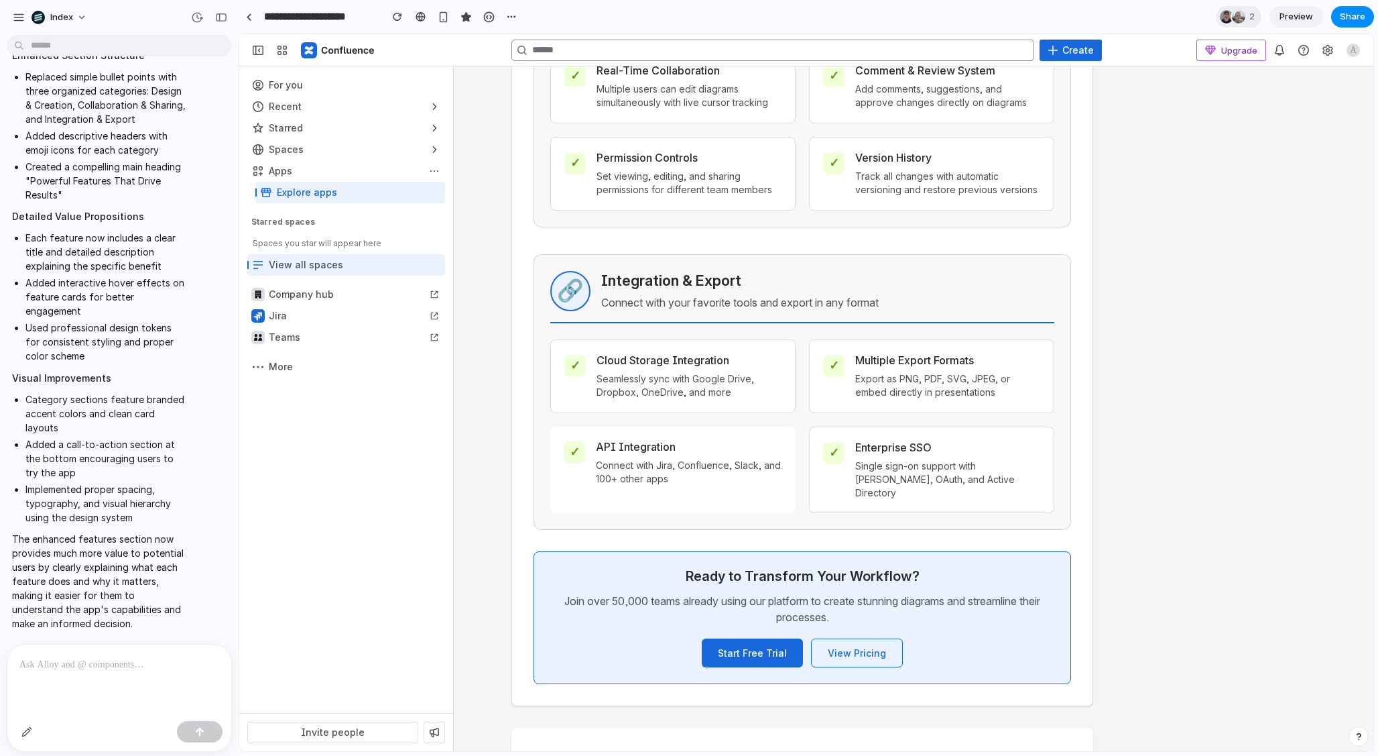
scroll to position [276, 0]
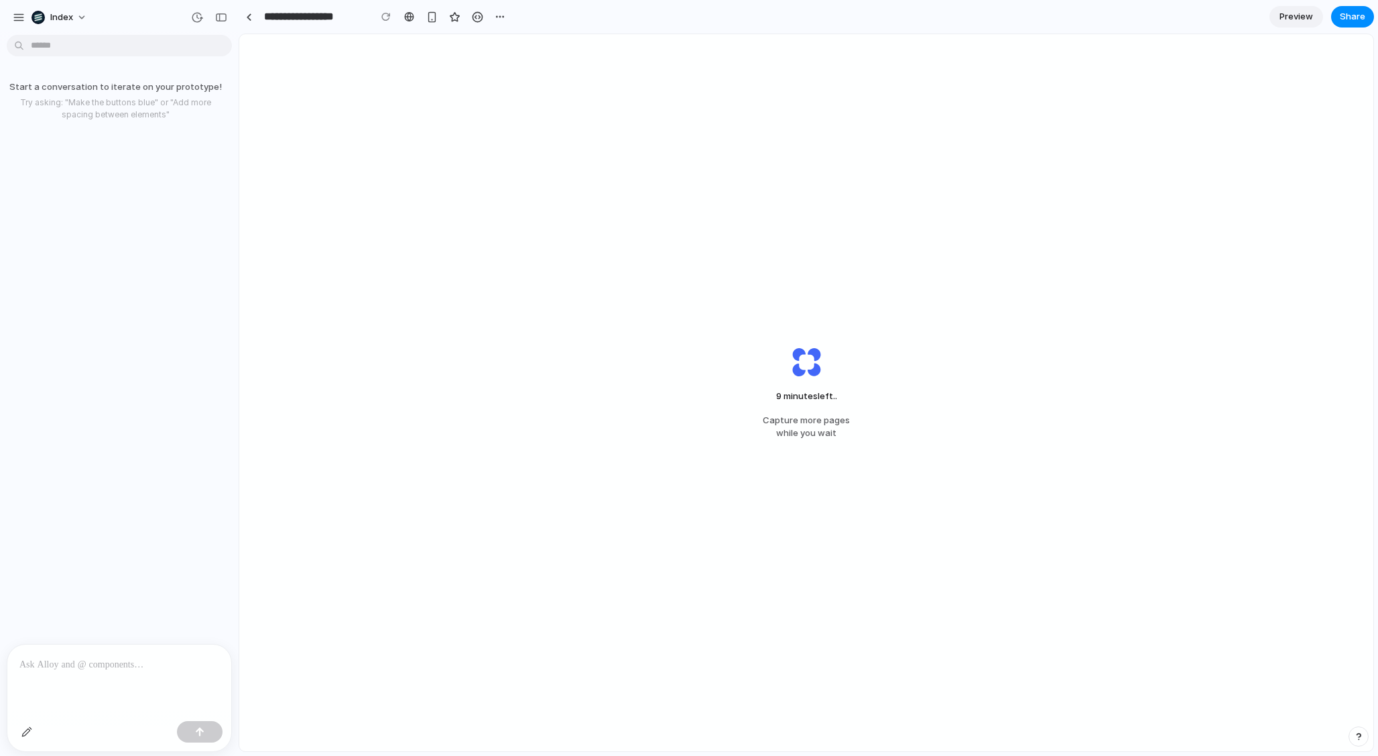
click at [1141, 174] on div "9 minutes left .. Capture more pages while you wait" at bounding box center [806, 392] width 1134 height 717
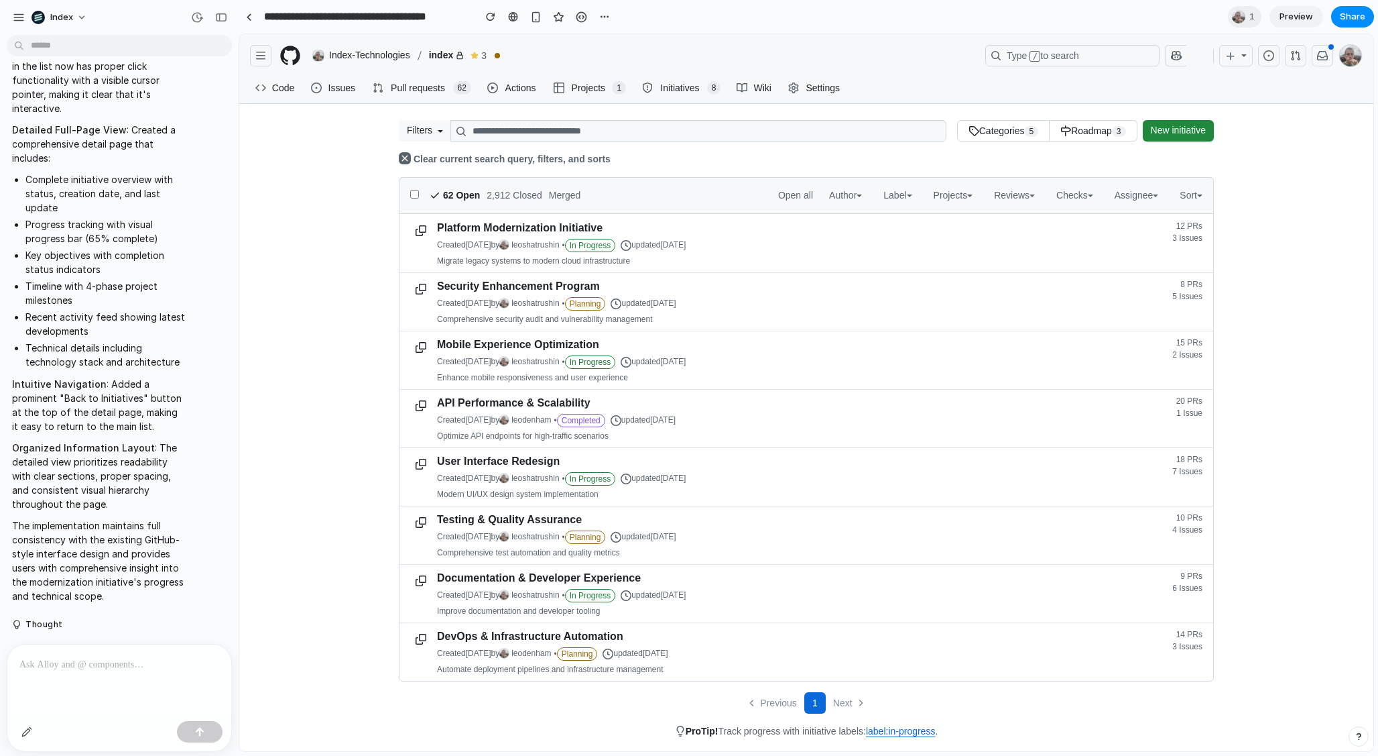
click at [673, 90] on span "Initiatives" at bounding box center [680, 88] width 44 height 20
click at [499, 231] on link "Platform Modernization Initiative" at bounding box center [520, 227] width 166 height 11
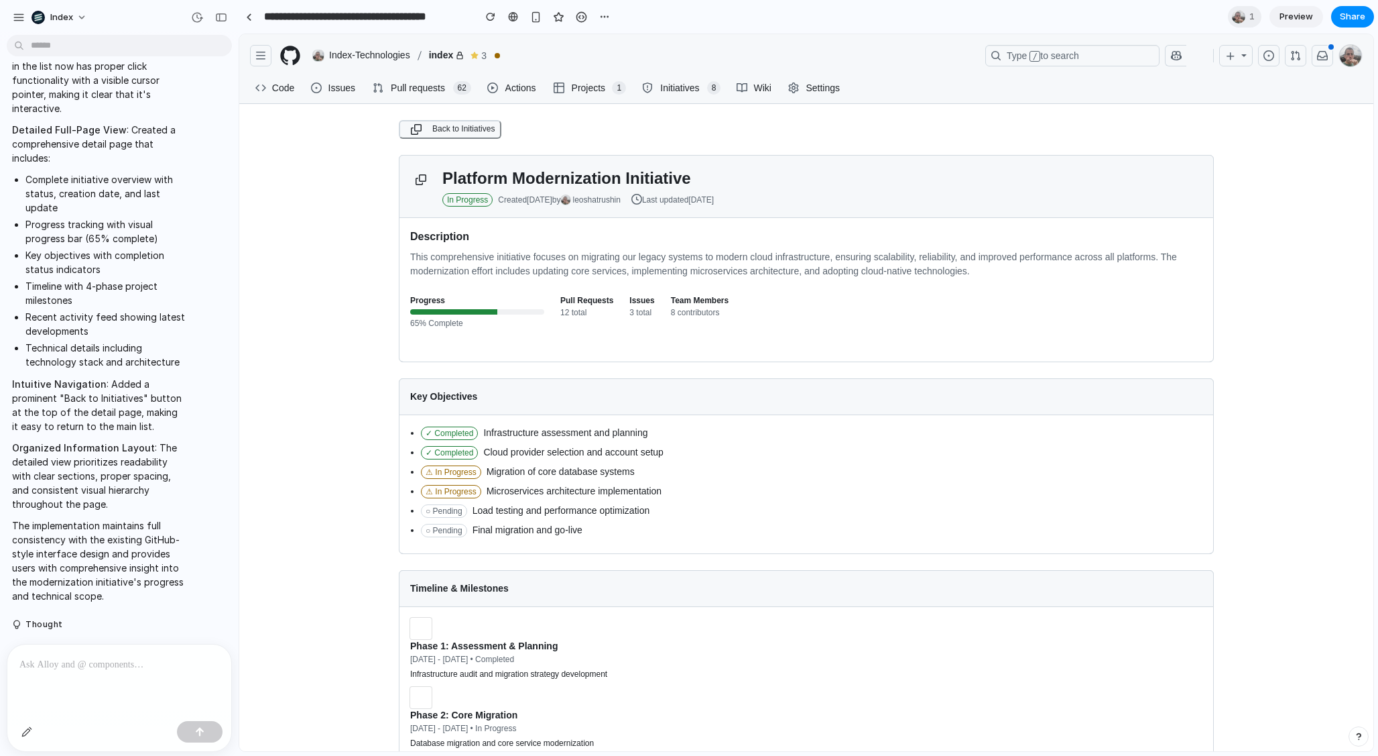
click at [478, 126] on span "Back to Initiatives" at bounding box center [463, 129] width 62 height 13
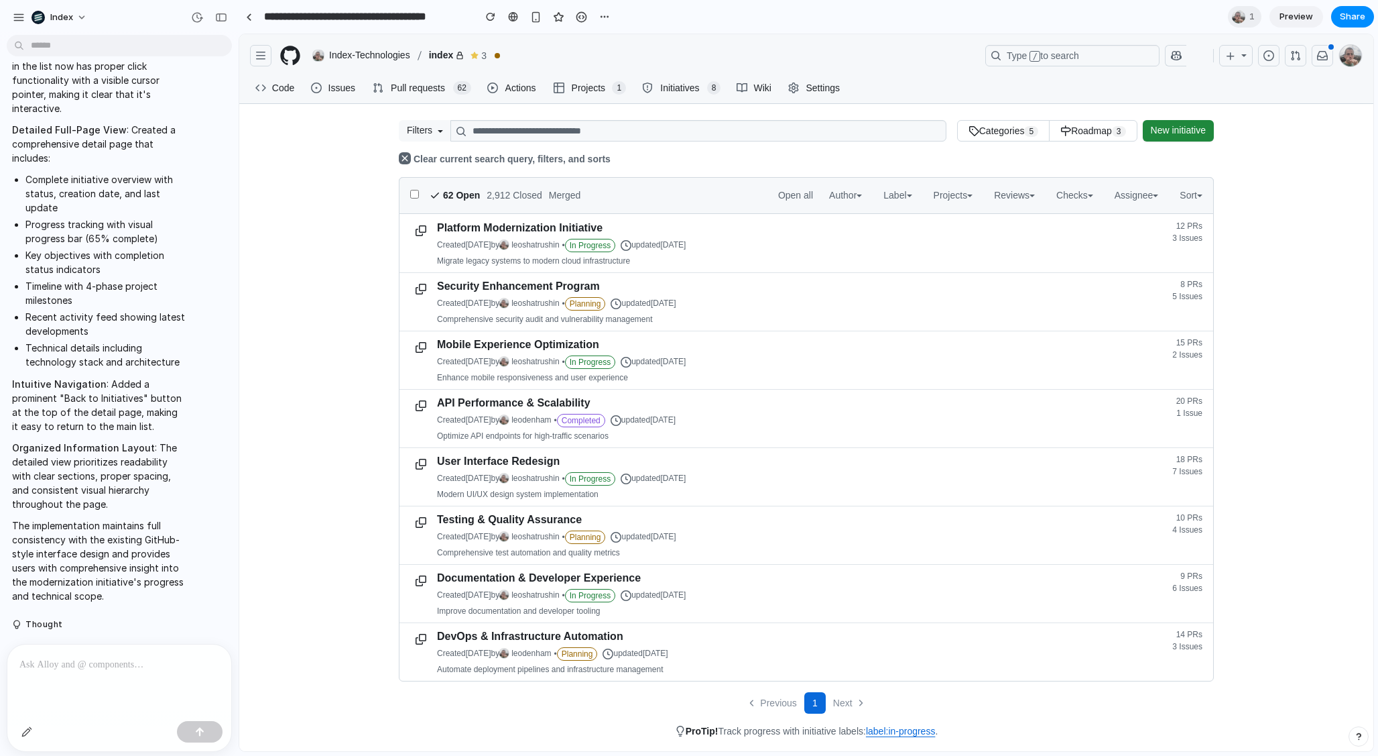
click at [1175, 126] on span "New initiative" at bounding box center [1178, 130] width 55 height 13
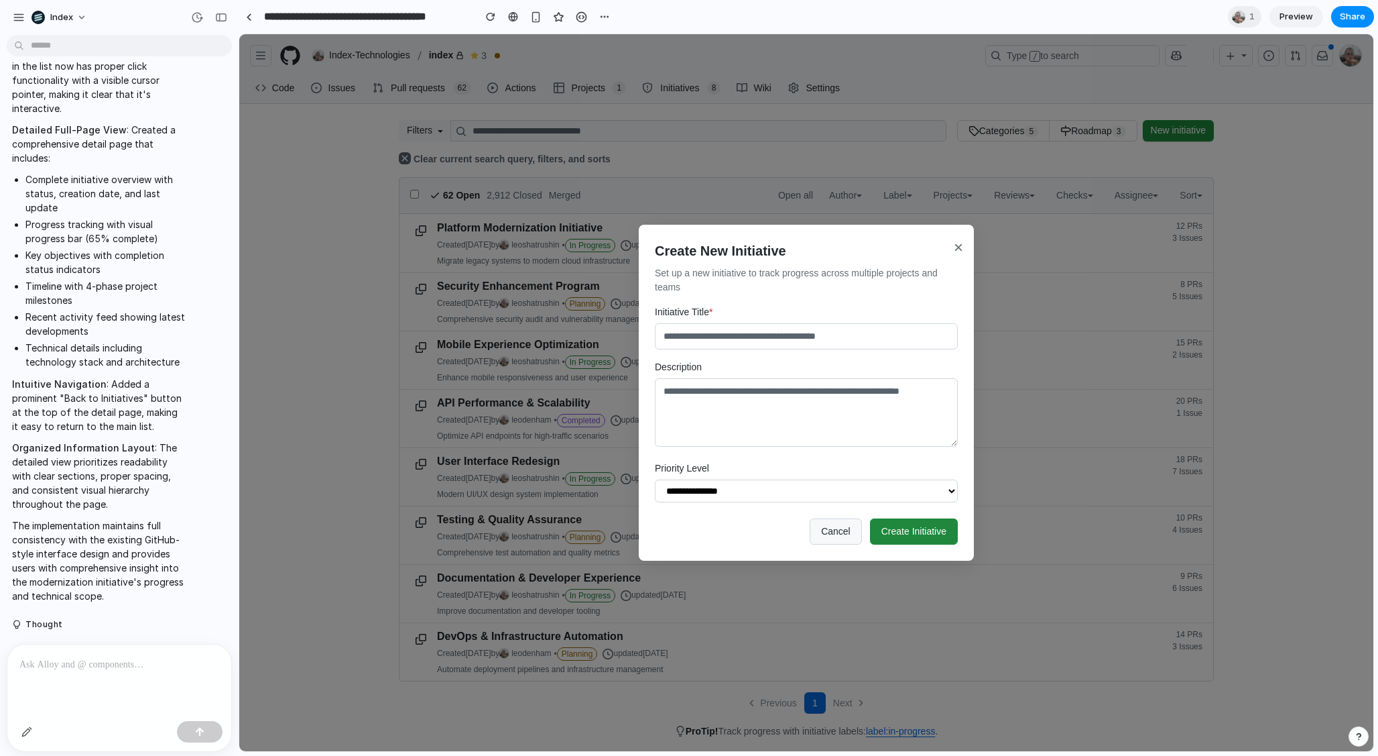
click at [733, 342] on input "Initiative Title *" at bounding box center [806, 336] width 303 height 26
click at [725, 401] on textarea "Description" at bounding box center [806, 412] width 303 height 68
click at [703, 500] on select "**********" at bounding box center [806, 490] width 303 height 23
select select "****"
click at [655, 479] on select "**********" at bounding box center [806, 490] width 303 height 23
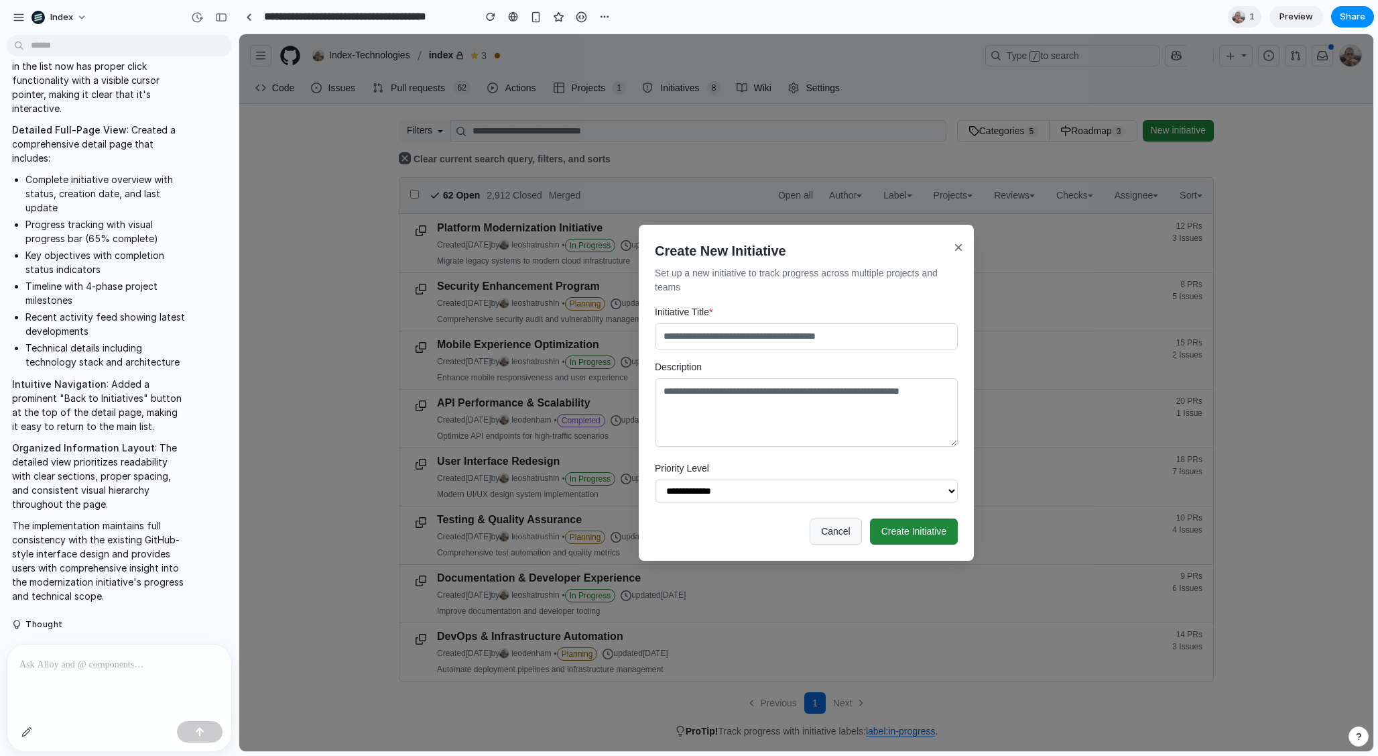
click at [832, 532] on button "Cancel" at bounding box center [836, 531] width 52 height 26
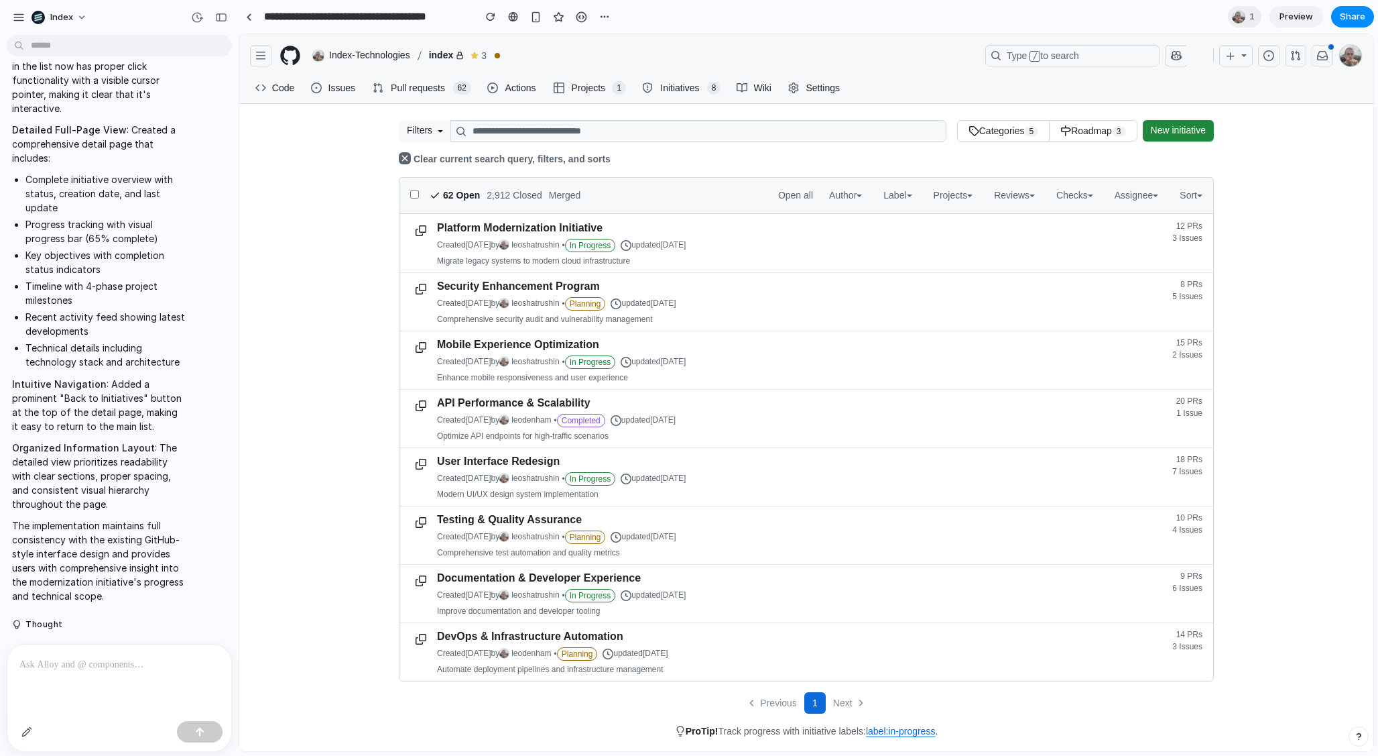
click at [356, 381] on turbo-frame "**********" at bounding box center [806, 429] width 1134 height 618
click at [533, 19] on div "button" at bounding box center [535, 16] width 11 height 11
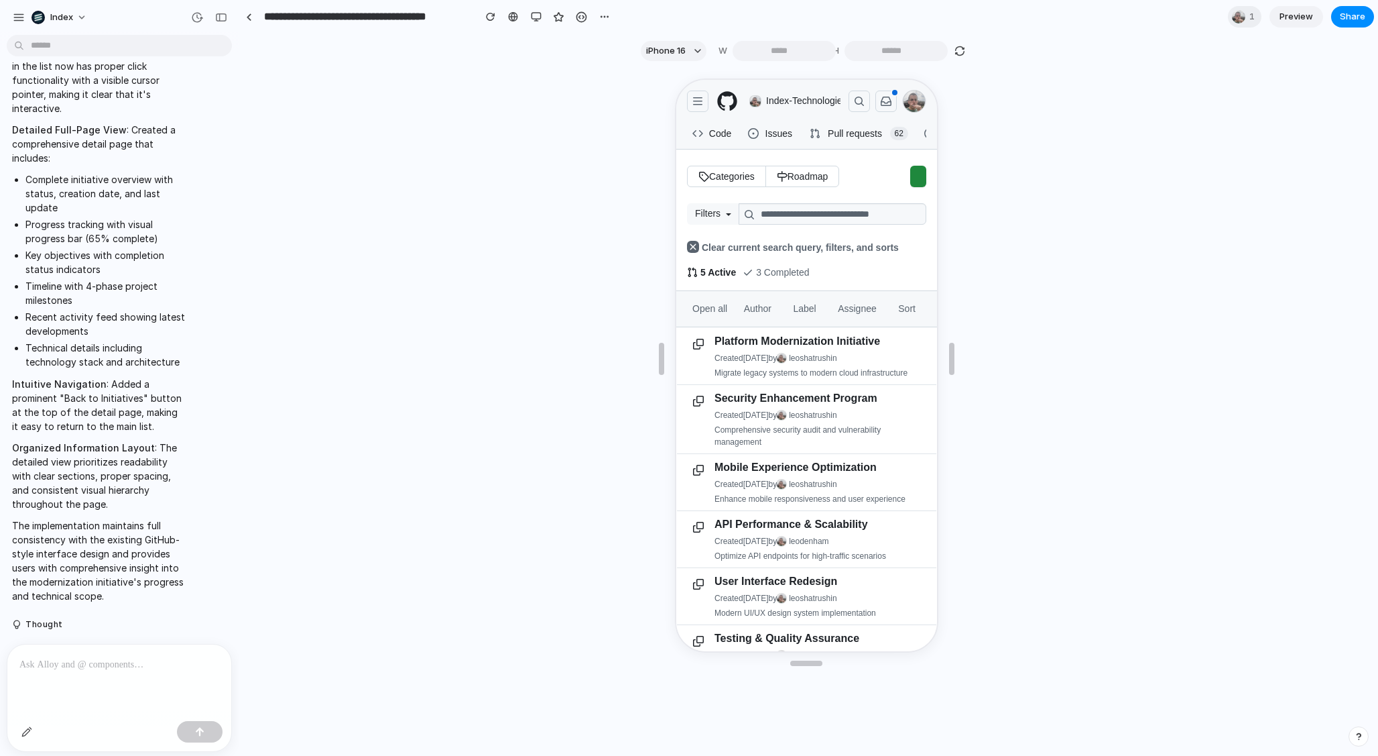
click at [433, 231] on div "Thought I successfully fixed the critical rendering issues that were preventing…" at bounding box center [806, 409] width 1134 height 683
